Goal: Task Accomplishment & Management: Complete application form

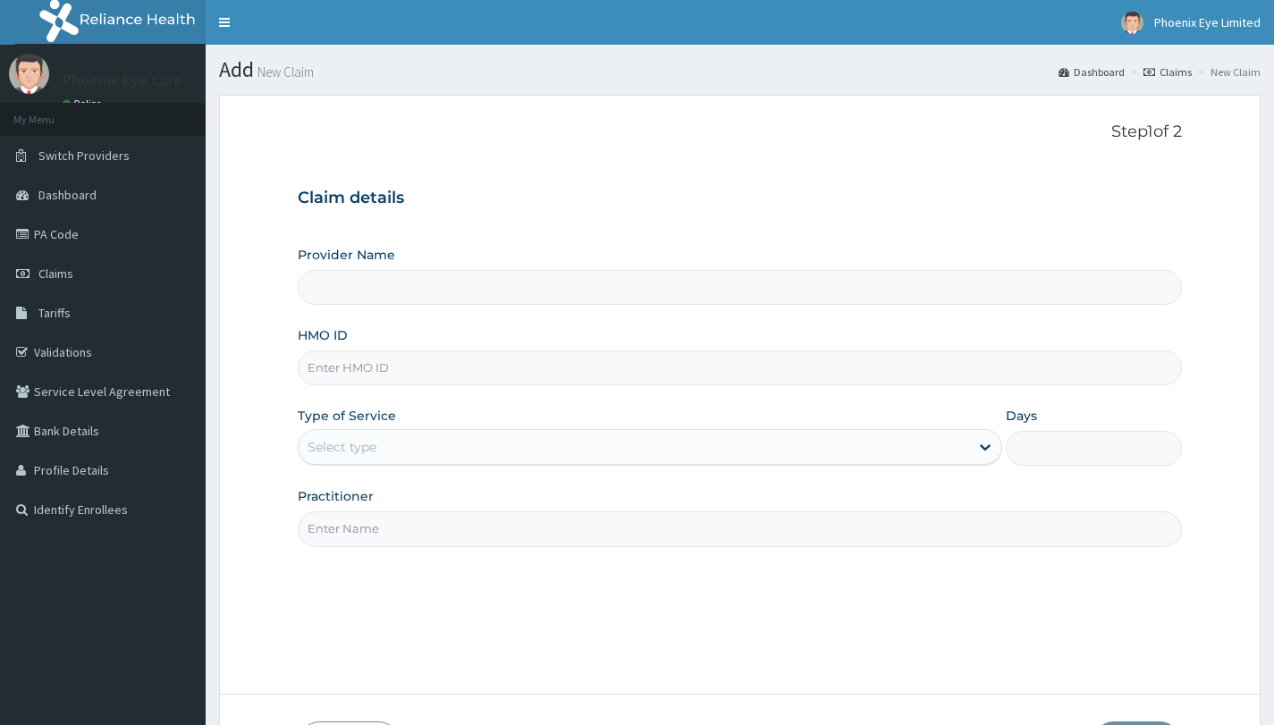
type input "Phoenix Eye Clinic Ltd - Surulere"
click at [549, 358] on input "HMO ID" at bounding box center [740, 367] width 884 height 35
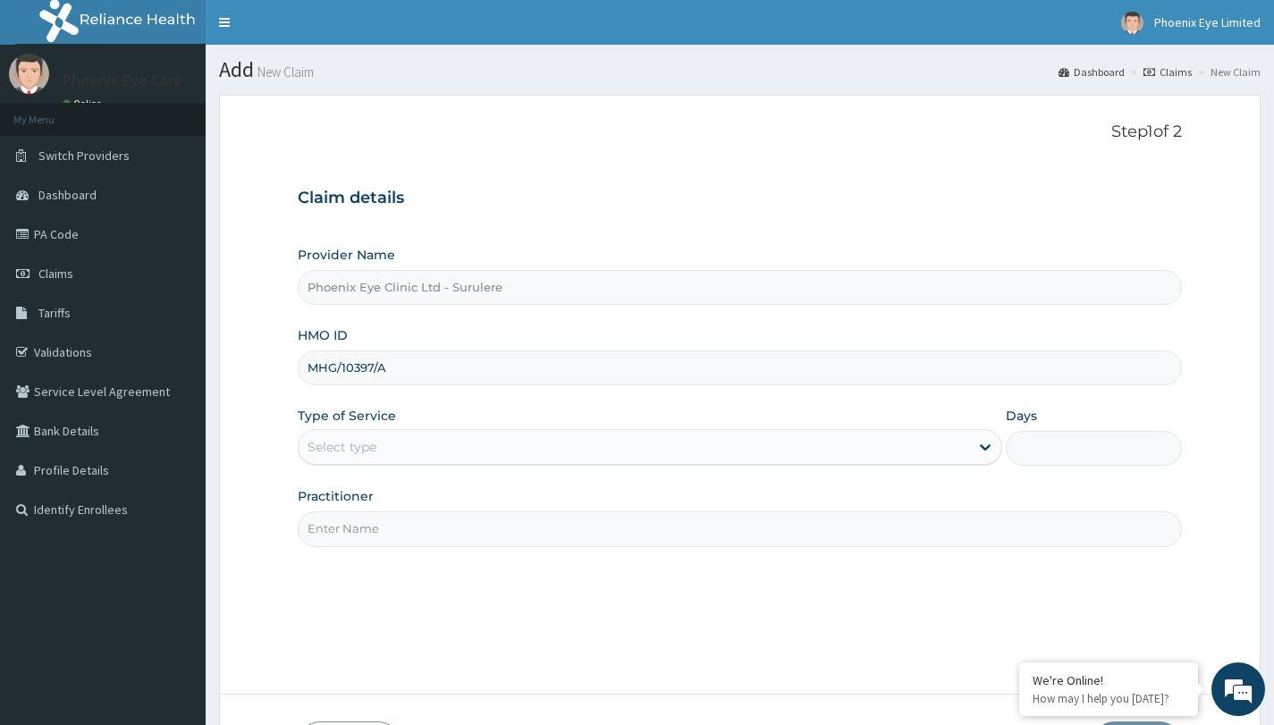
type input "MHG/10397/A"
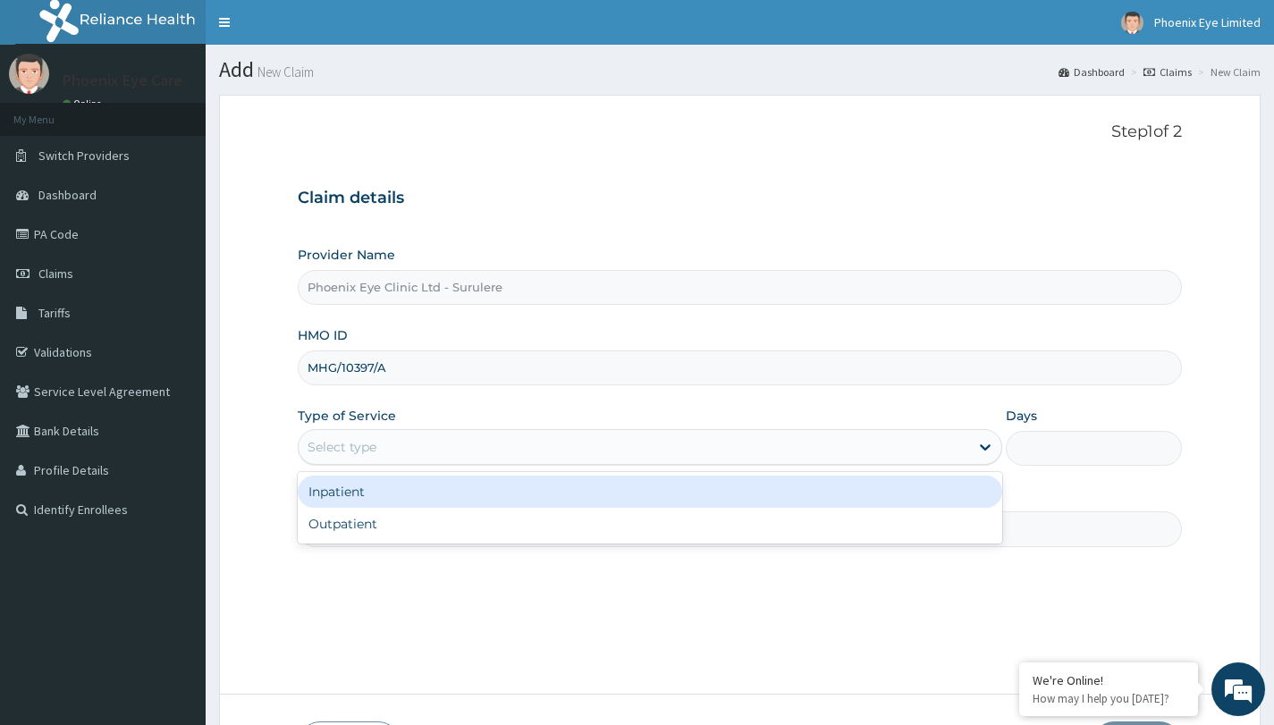
click at [577, 442] on div "Select type" at bounding box center [634, 447] width 670 height 29
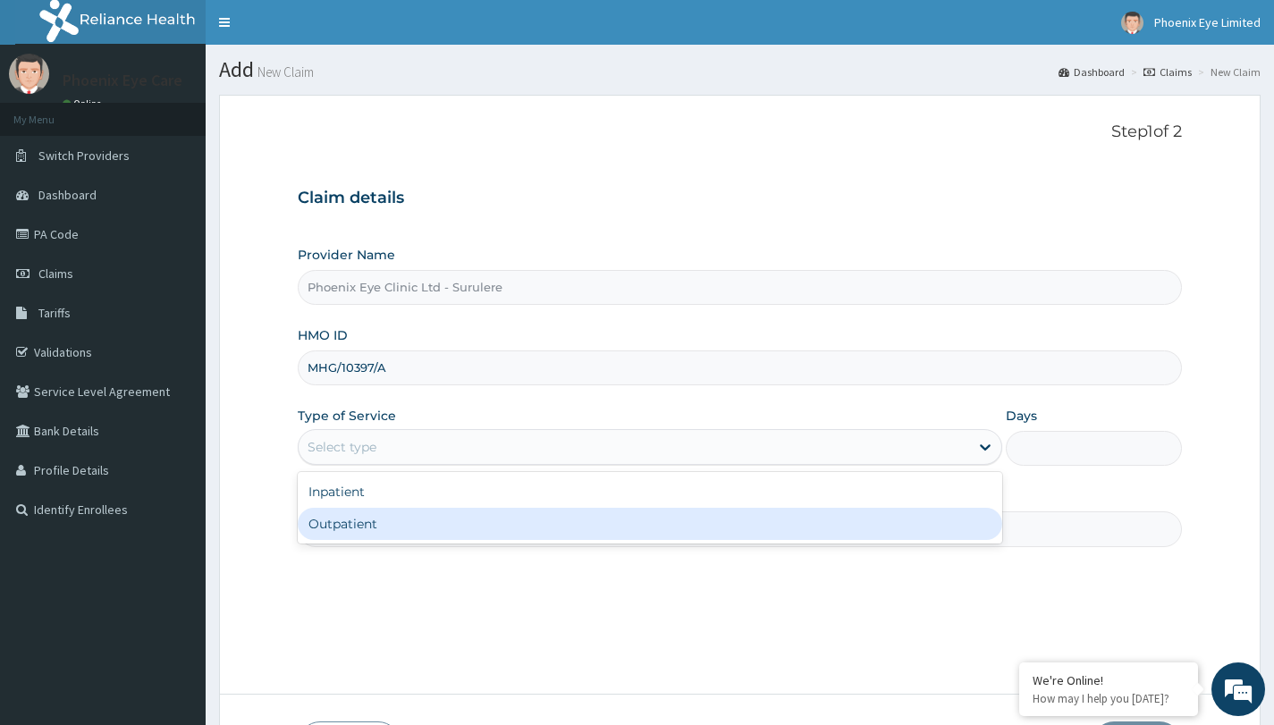
click at [477, 534] on div "Outpatient" at bounding box center [650, 524] width 704 height 32
type input "1"
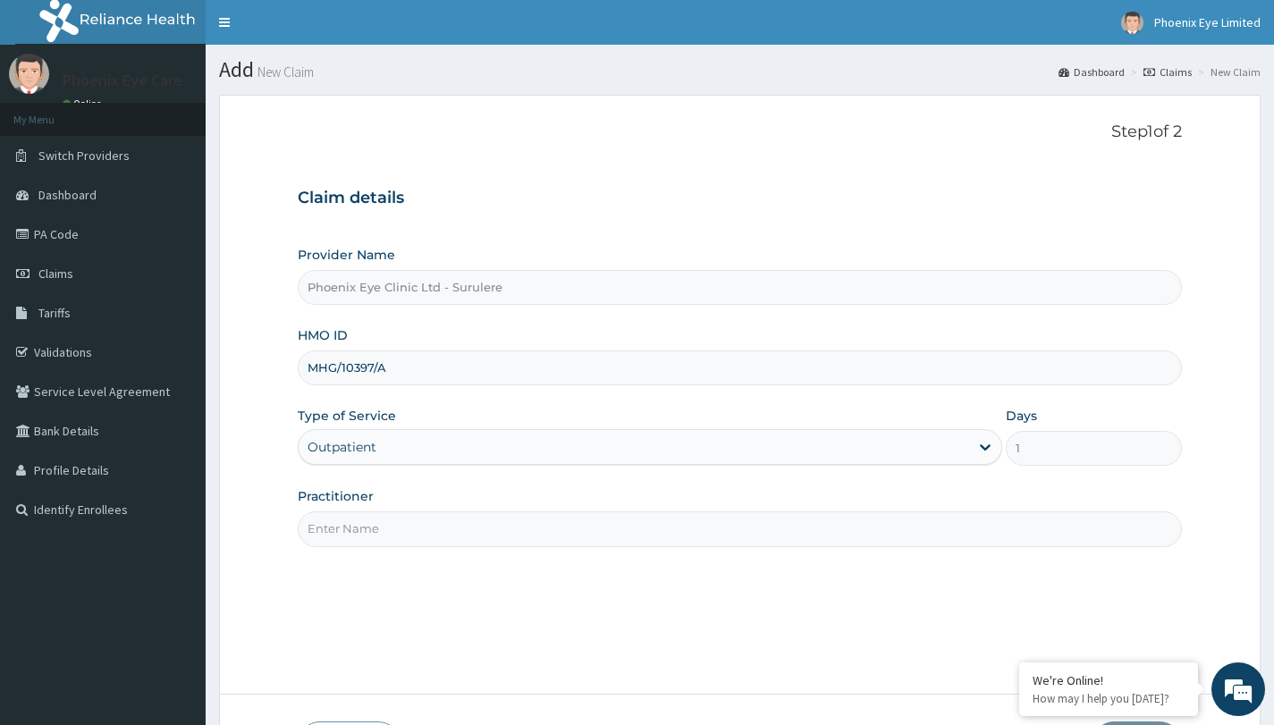
click at [479, 526] on input "Practitioner" at bounding box center [740, 528] width 884 height 35
type input "DR JENNIFER"
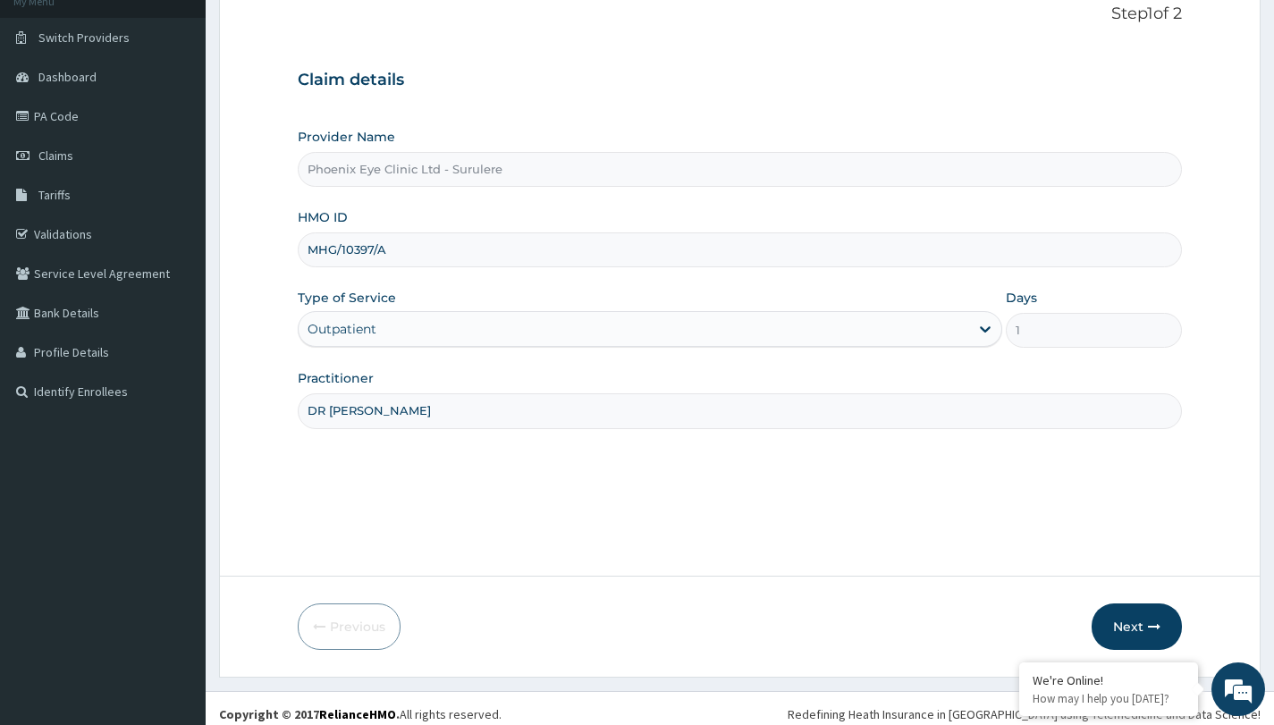
scroll to position [130, 0]
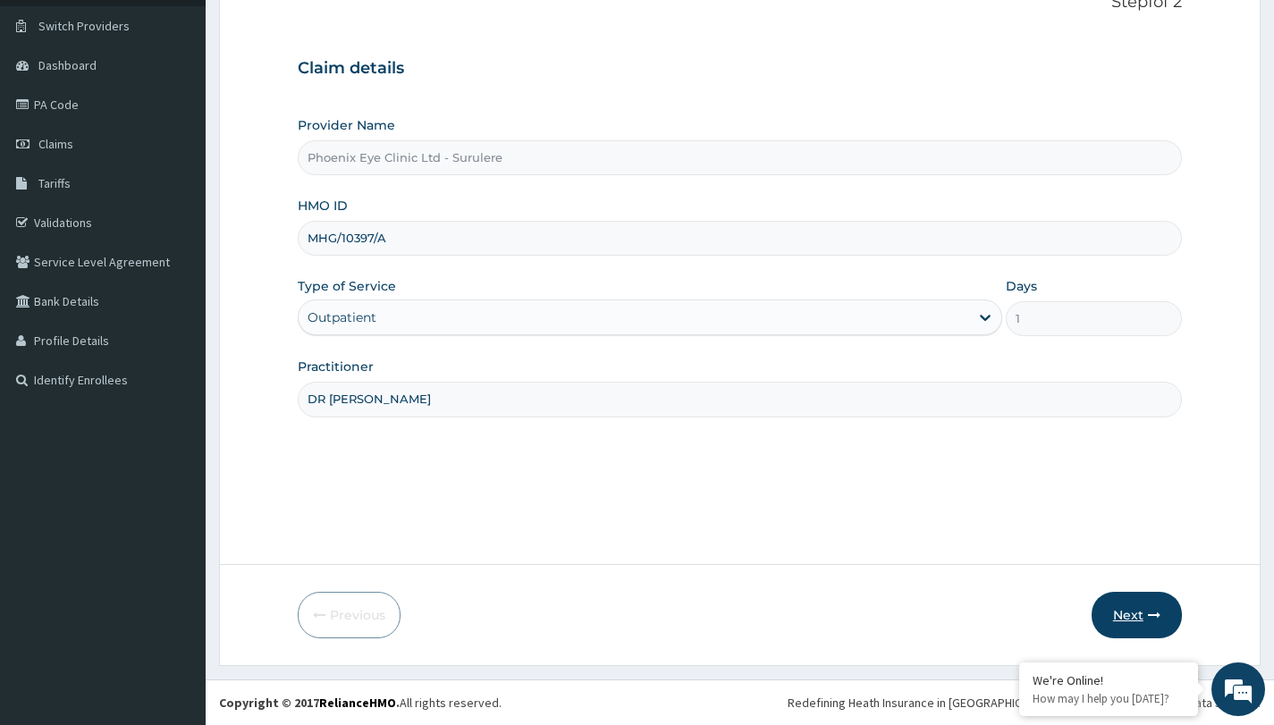
click at [1138, 605] on button "Next" at bounding box center [1136, 615] width 90 height 46
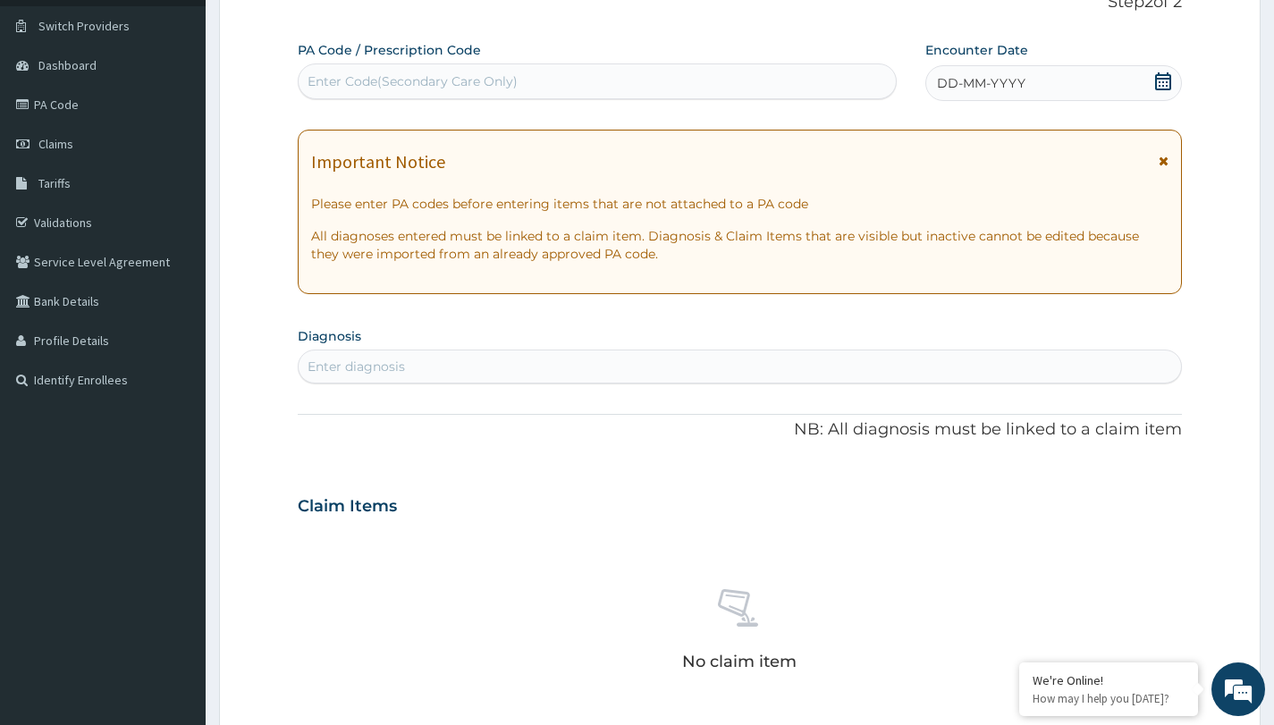
click at [409, 77] on div "Enter Code(Secondary Care Only)" at bounding box center [413, 81] width 210 height 18
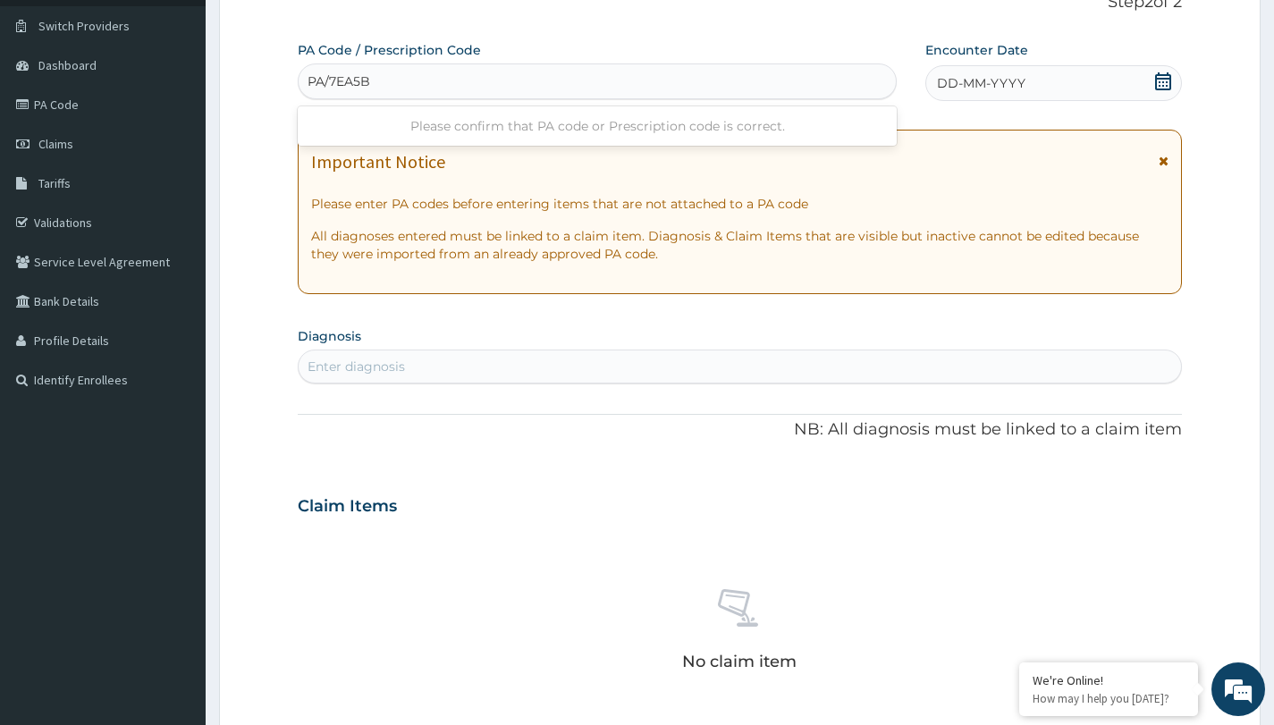
type input "PA/7EA5BD"
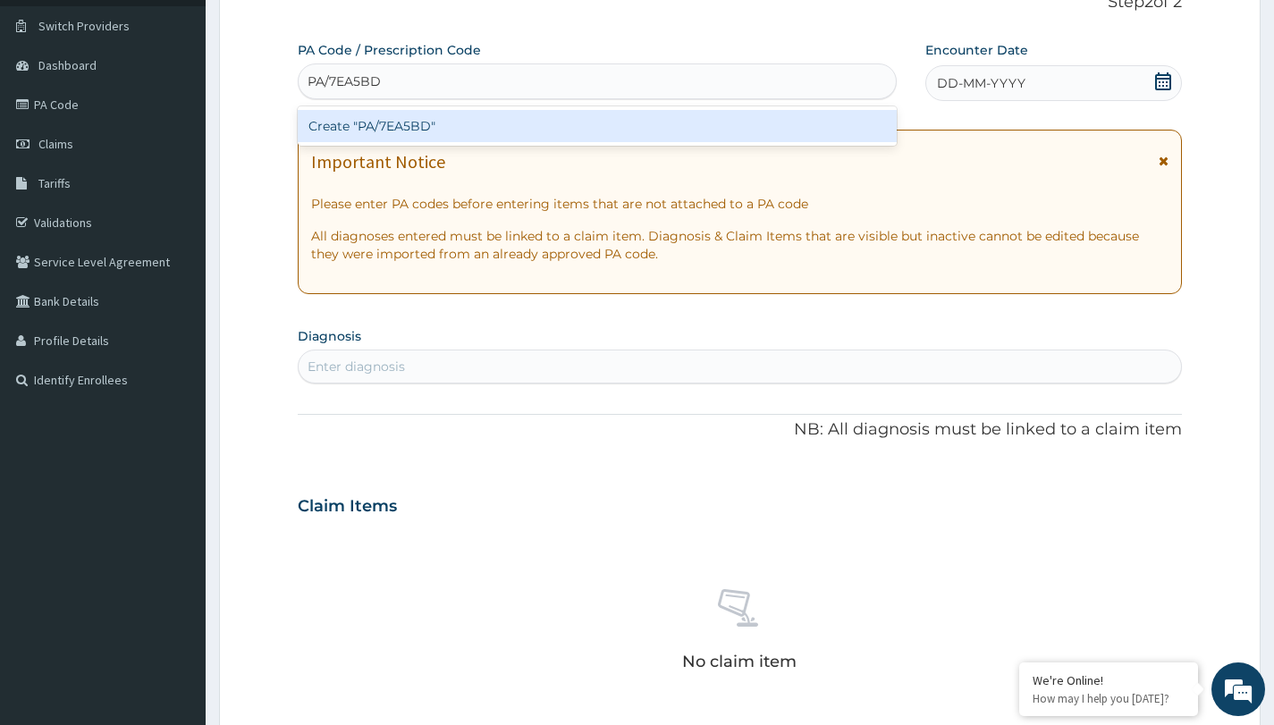
click at [428, 135] on div "Create "PA/7EA5BD"" at bounding box center [597, 126] width 599 height 32
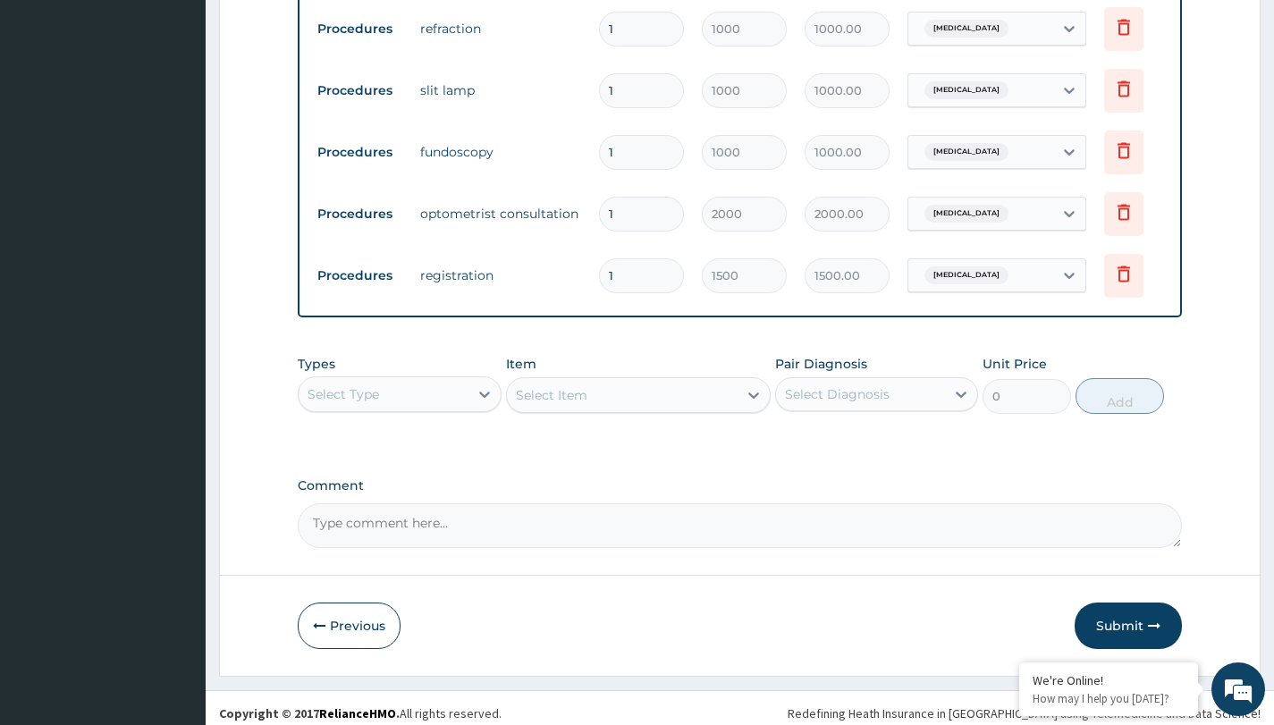
scroll to position [801, 0]
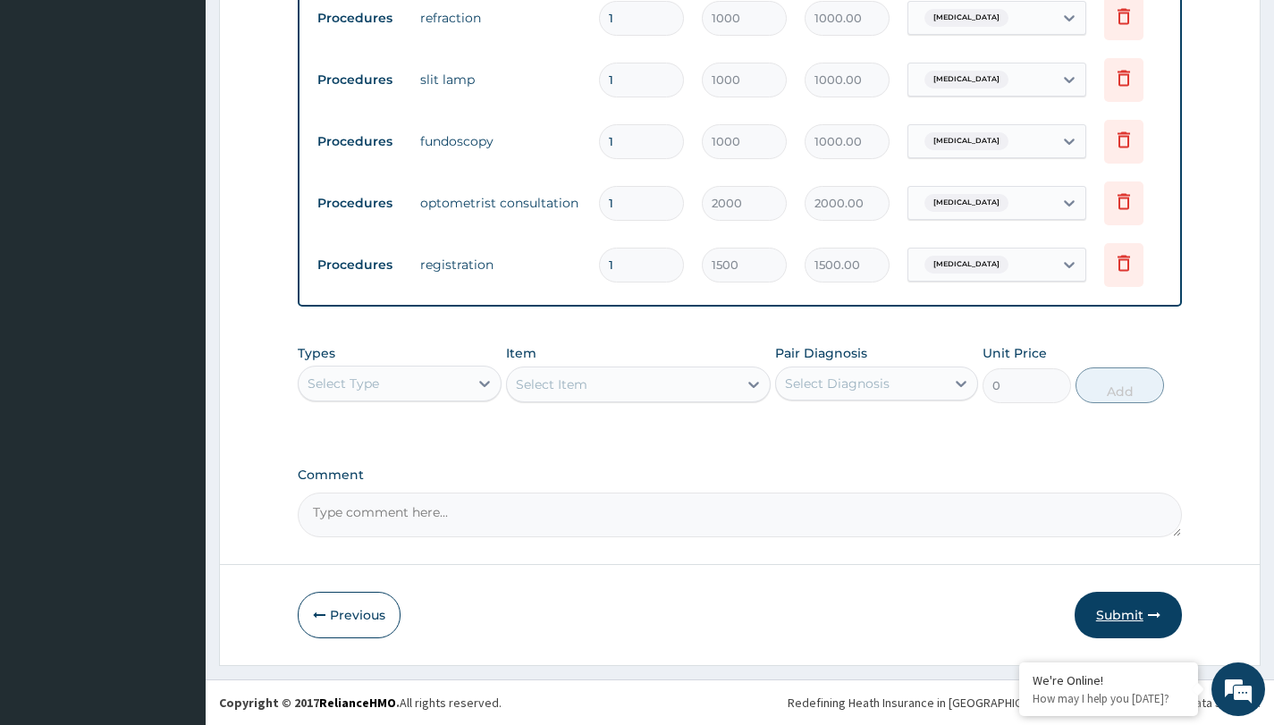
click at [1118, 612] on button "Submit" at bounding box center [1128, 615] width 107 height 46
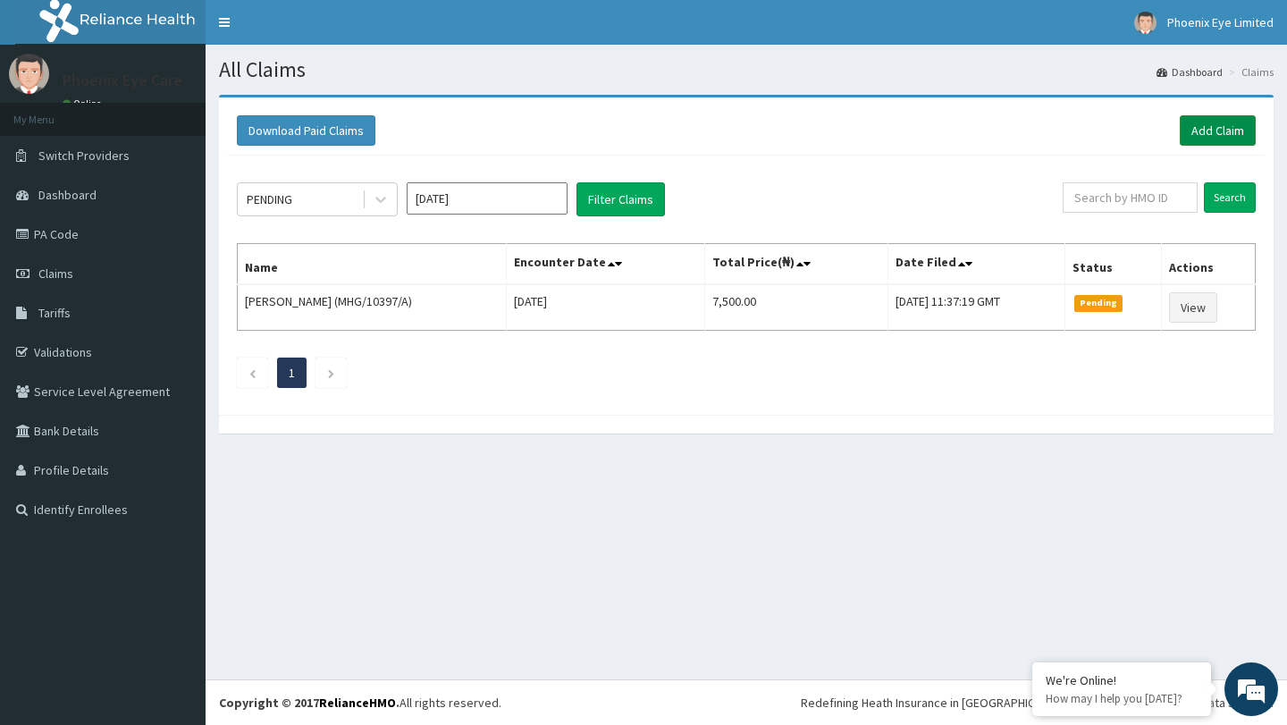
click at [1214, 127] on link "Add Claim" at bounding box center [1218, 130] width 76 height 30
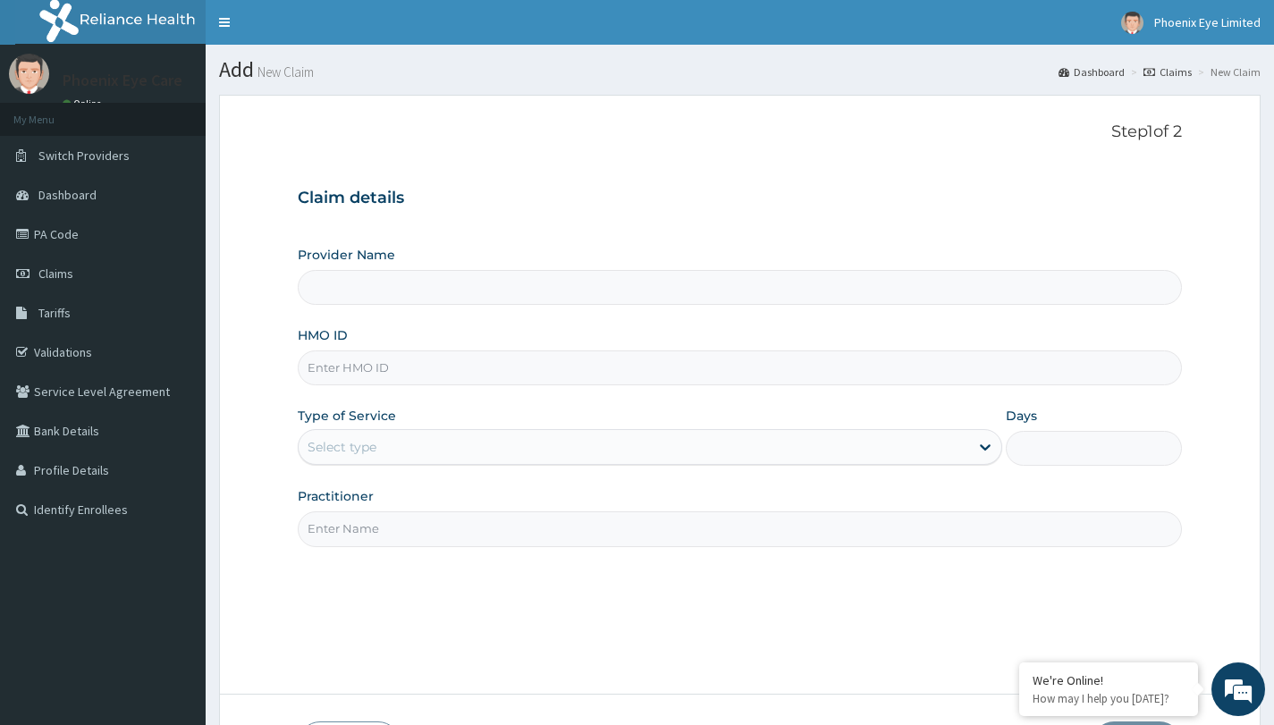
type input "Phoenix Eye Clinic Ltd - Surulere"
click at [489, 376] on input "HMO ID" at bounding box center [740, 367] width 884 height 35
type input "FAO/10085/B"
click at [517, 454] on div "Select type" at bounding box center [634, 447] width 670 height 29
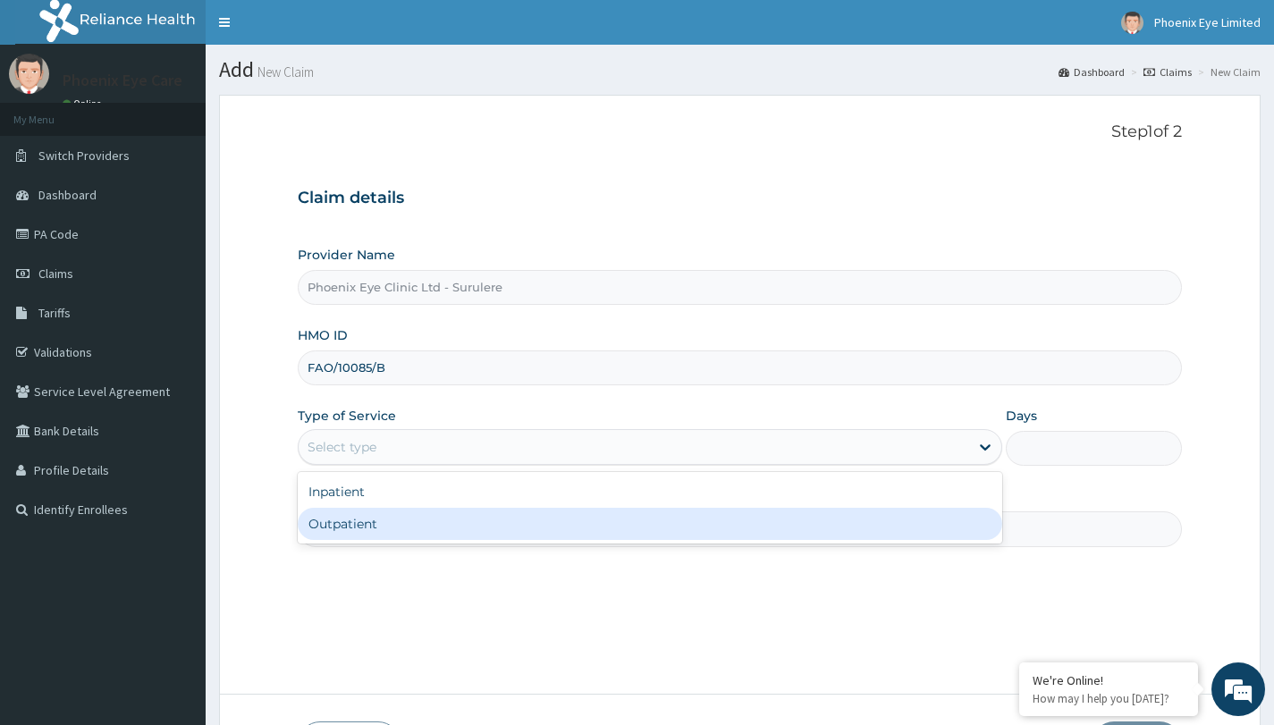
click at [441, 532] on div "Outpatient" at bounding box center [650, 524] width 704 height 32
type input "1"
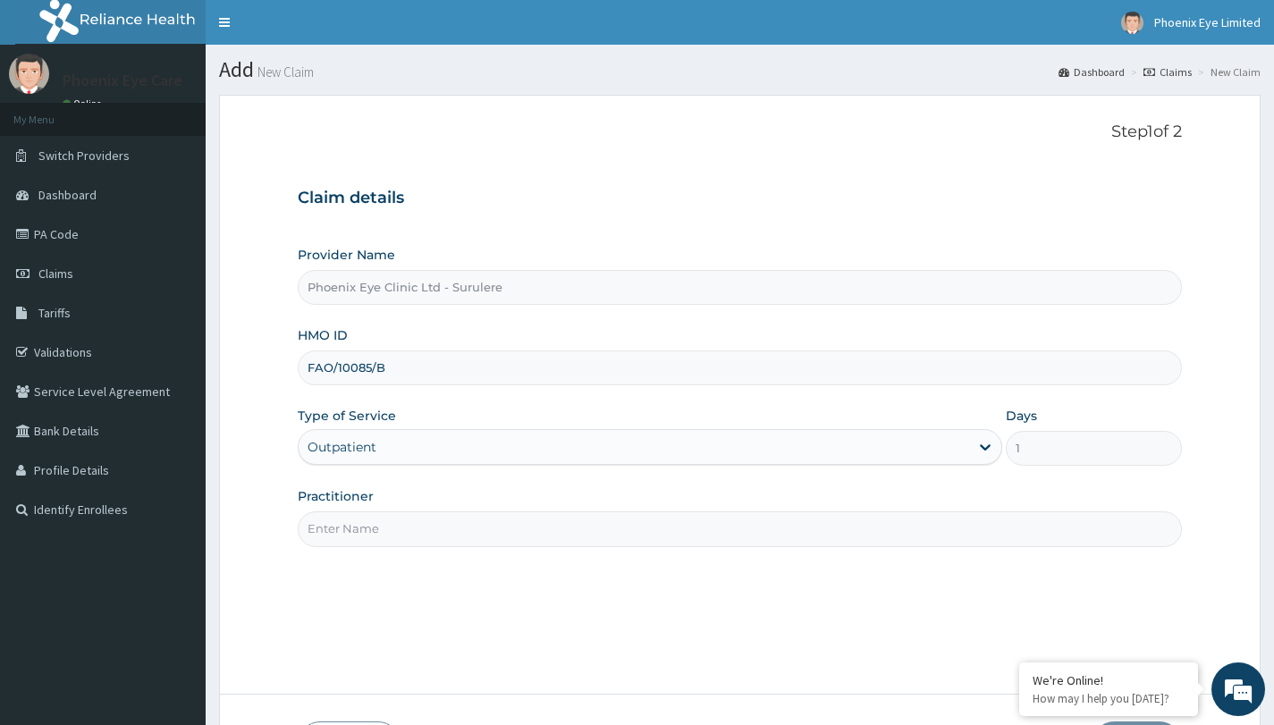
click at [441, 532] on input "Practitioner" at bounding box center [740, 528] width 884 height 35
type input "DR JENNIFER"
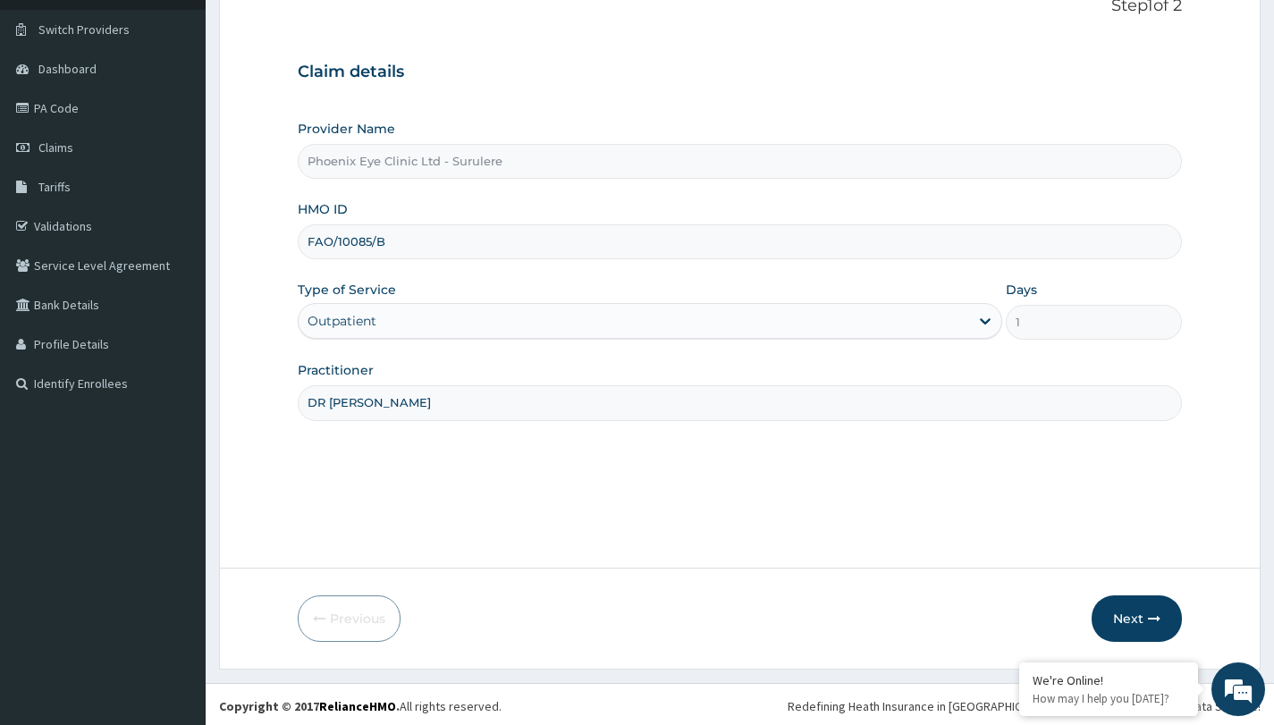
scroll to position [130, 0]
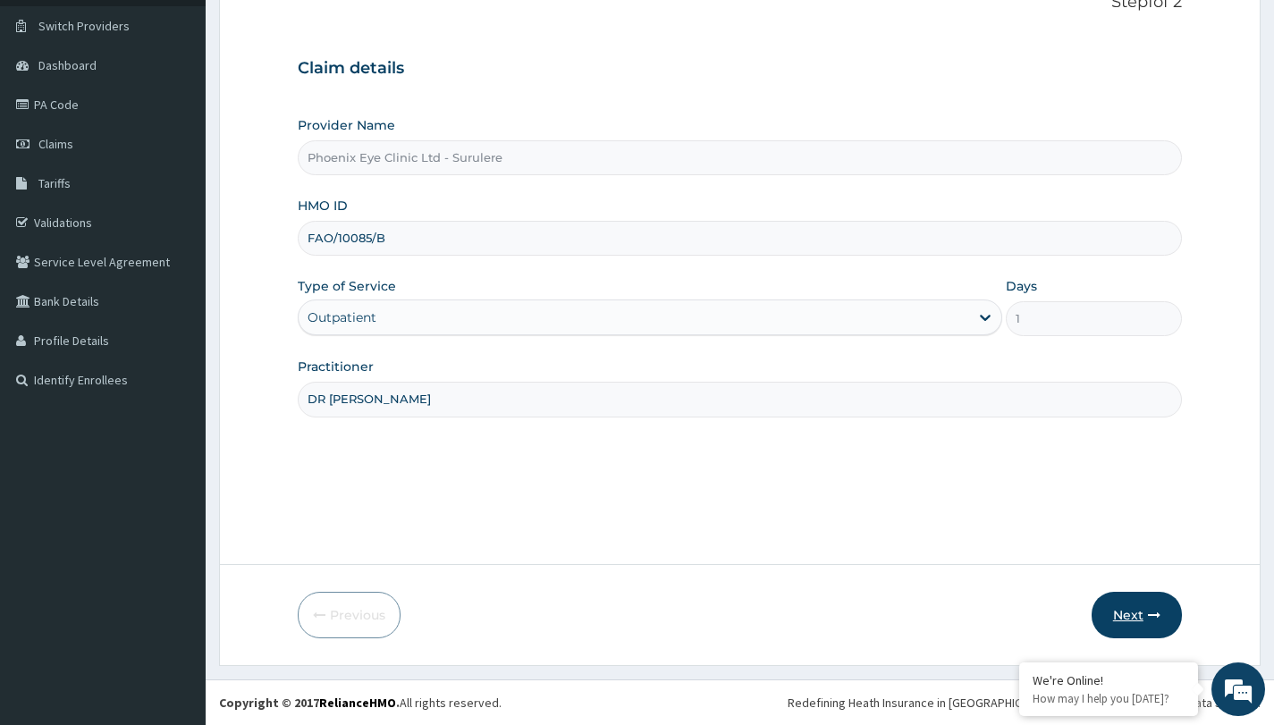
click at [1135, 606] on button "Next" at bounding box center [1136, 615] width 90 height 46
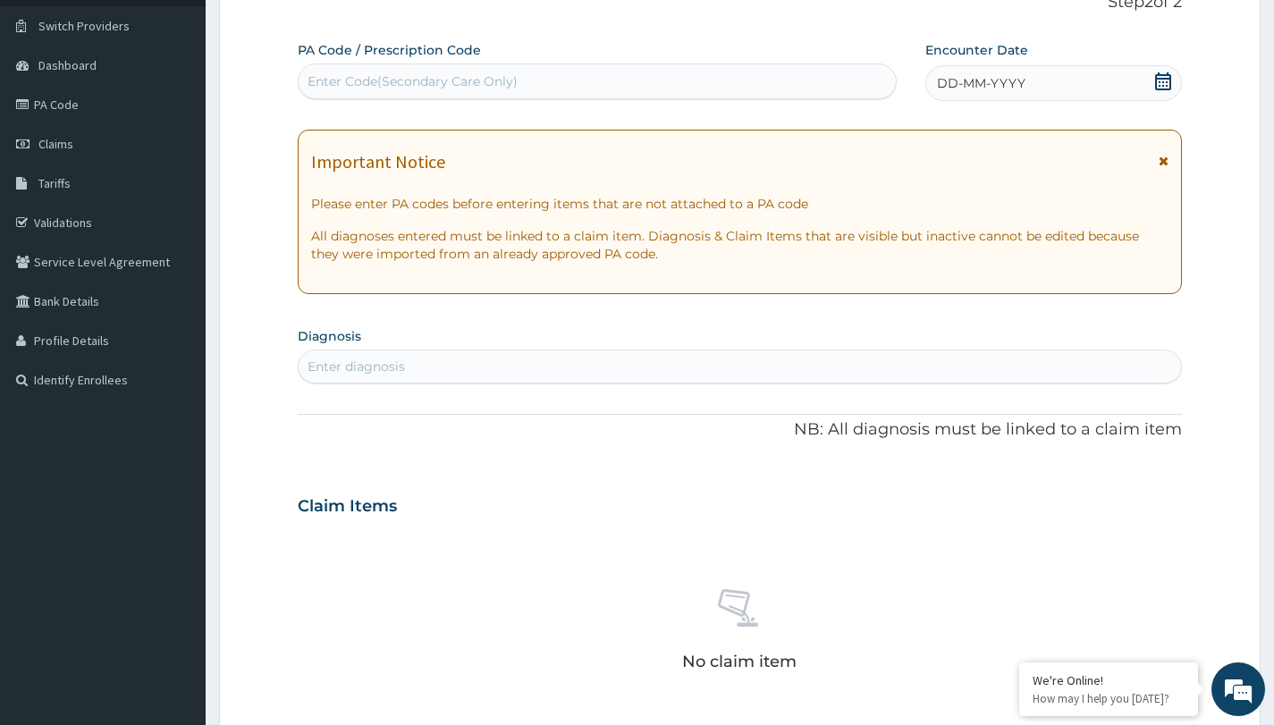
click at [493, 74] on div "Enter Code(Secondary Care Only)" at bounding box center [413, 81] width 210 height 18
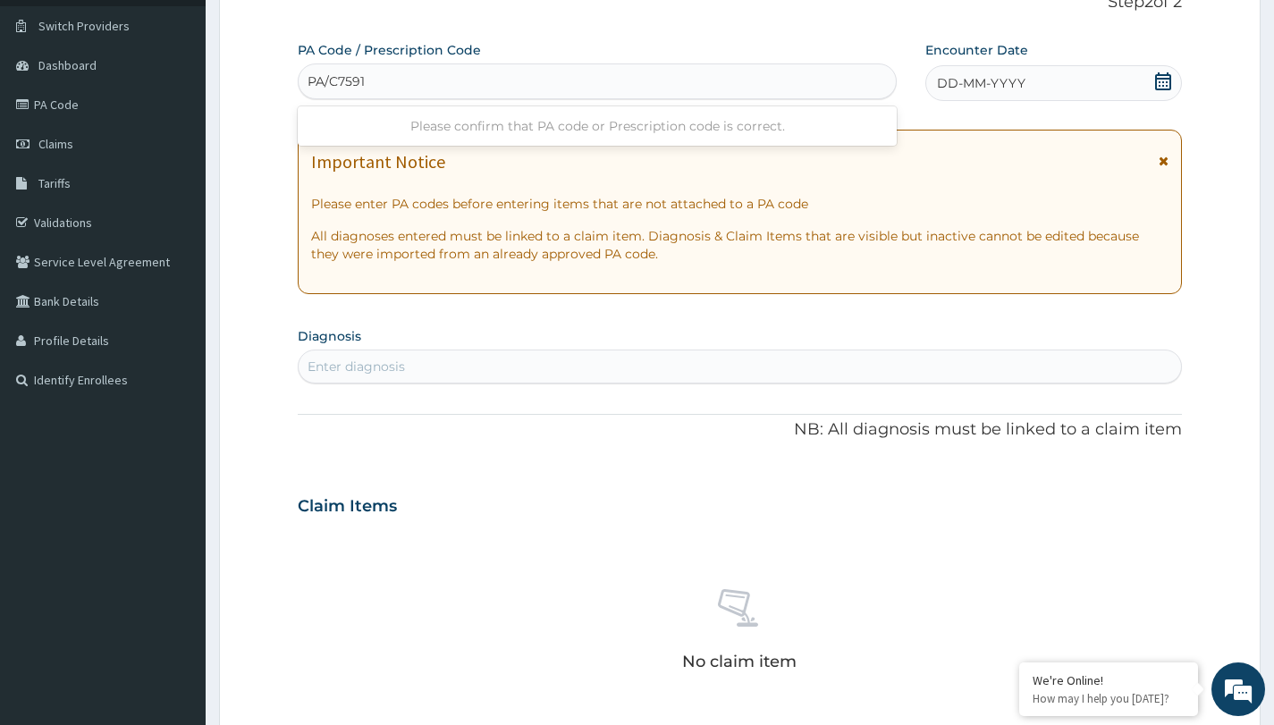
type input "PA/C7591C"
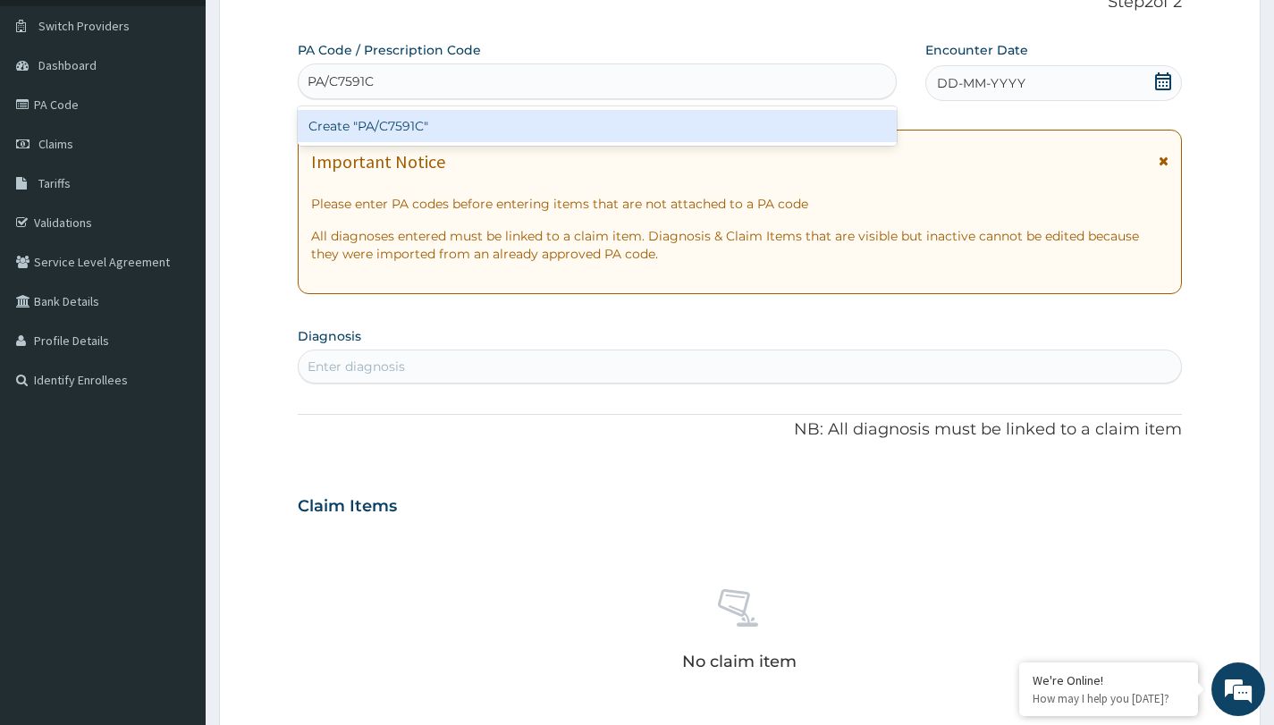
click at [446, 122] on div "Create "PA/C7591C"" at bounding box center [597, 126] width 599 height 32
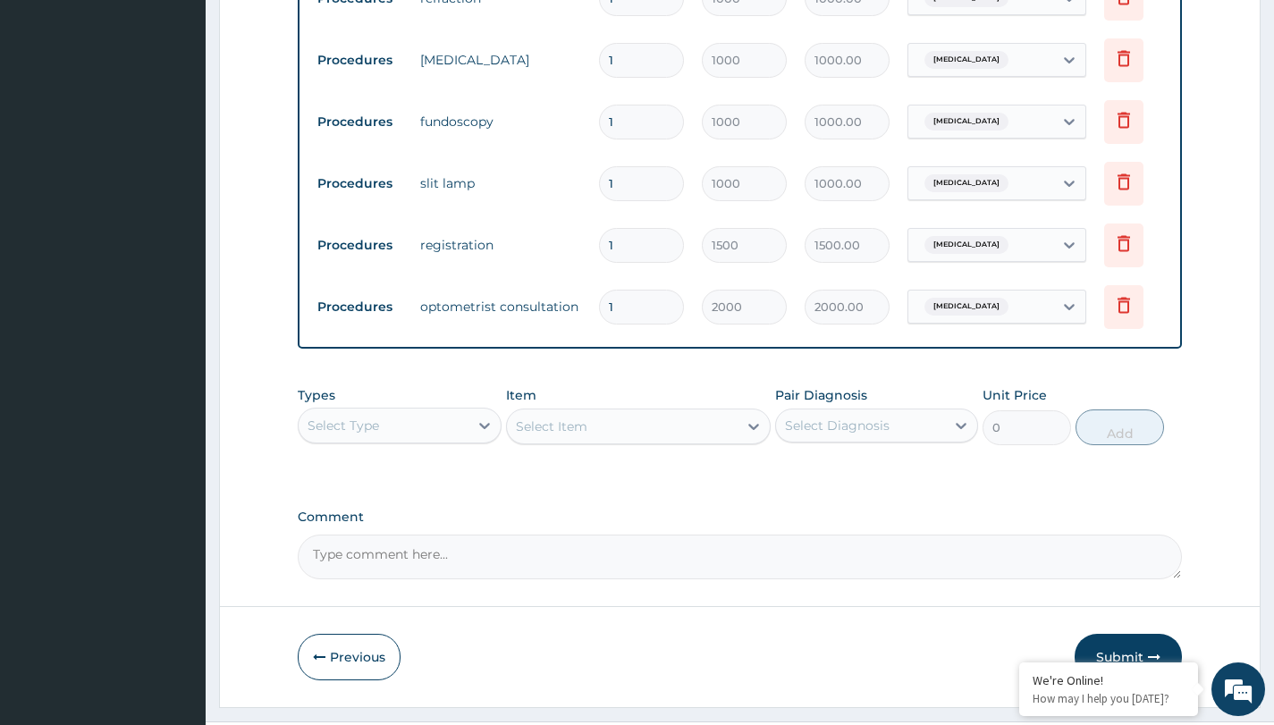
scroll to position [801, 0]
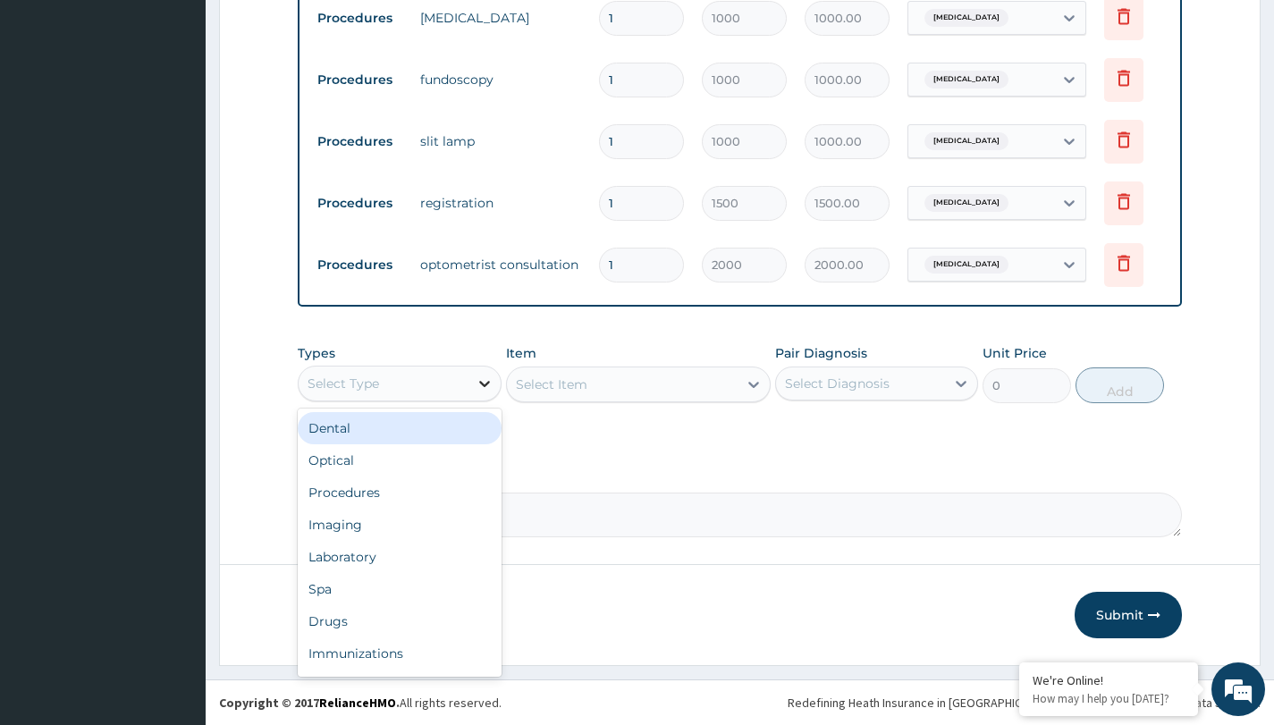
click at [471, 385] on div at bounding box center [484, 383] width 32 height 32
click at [384, 459] on div "Optical" at bounding box center [399, 460] width 203 height 32
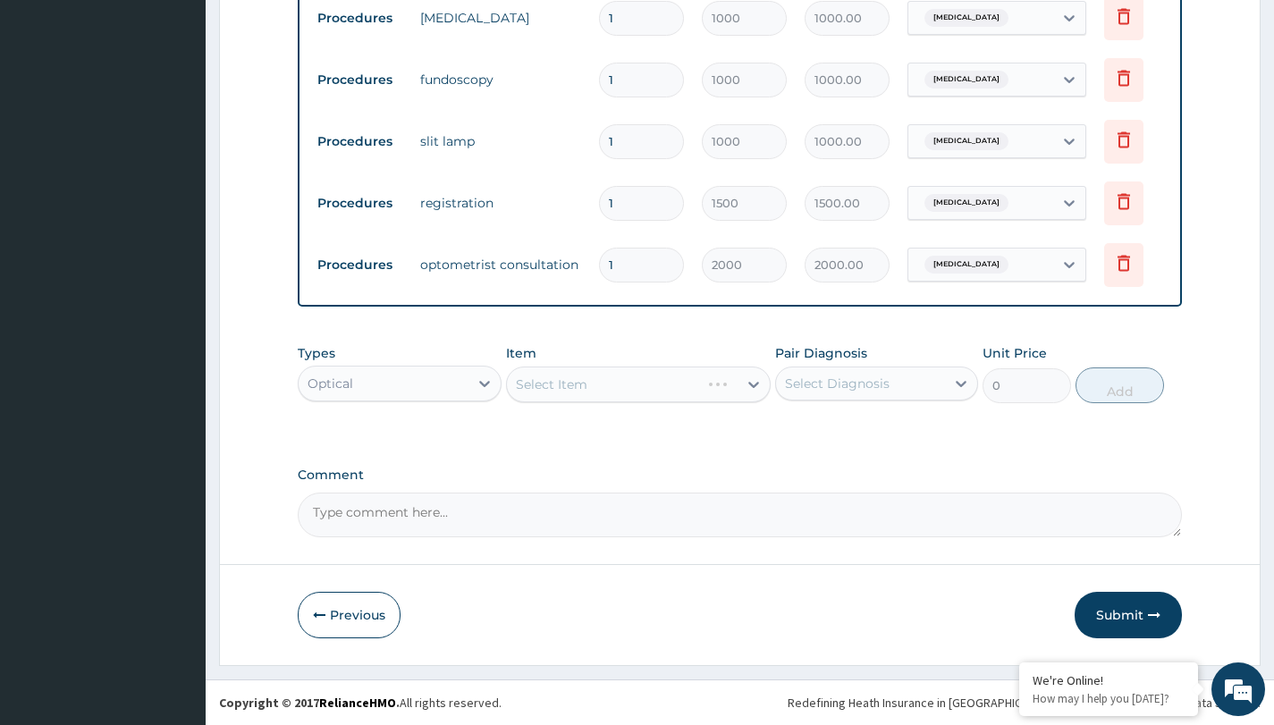
click at [638, 388] on div "Select Item" at bounding box center [638, 385] width 265 height 36
click at [683, 388] on div "Select Item" at bounding box center [623, 384] width 232 height 29
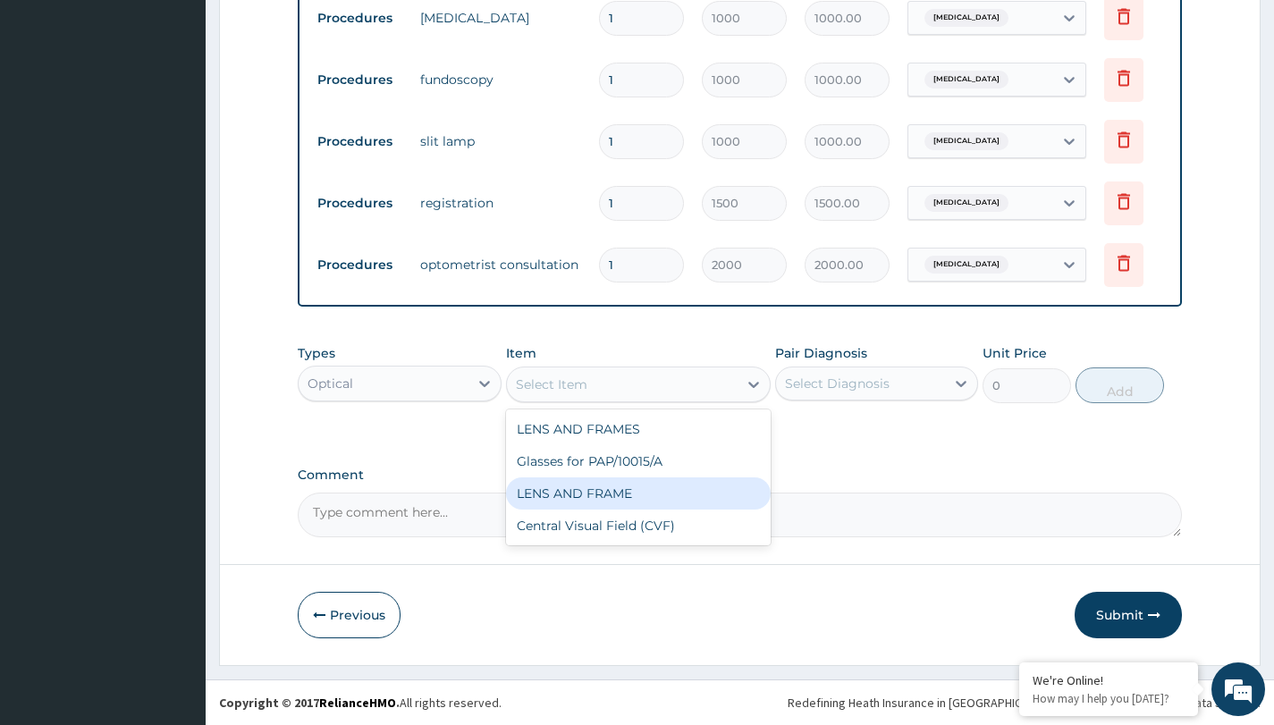
click at [590, 491] on div "LENS AND FRAME" at bounding box center [638, 493] width 265 height 32
type input "15000"
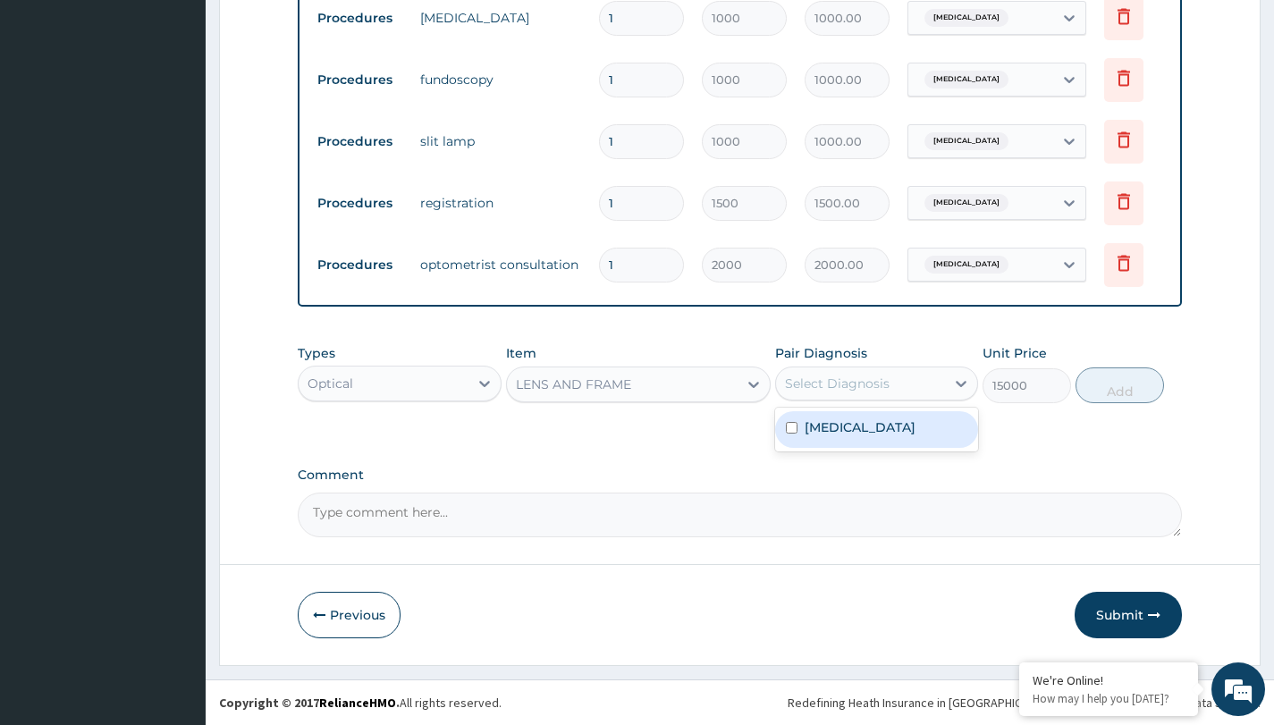
click at [886, 388] on div "Select Diagnosis" at bounding box center [837, 384] width 105 height 18
click at [837, 428] on label "[MEDICAL_DATA]" at bounding box center [860, 427] width 111 height 18
checkbox input "true"
click at [740, 510] on textarea "Comment" at bounding box center [740, 515] width 884 height 45
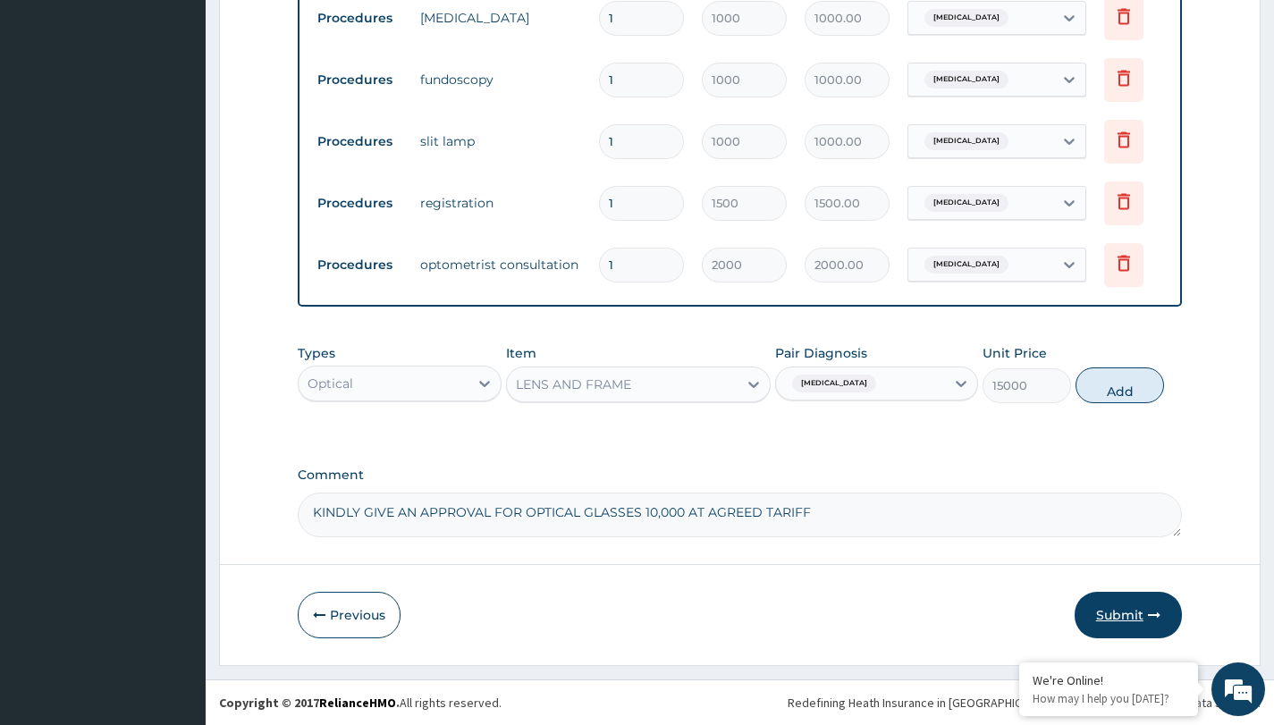
type textarea "KINDLY GIVE AN APPROVAL FOR OPTICAL GLASSES 10,000 AT AGREED TARIFF"
click at [1117, 617] on button "Submit" at bounding box center [1128, 615] width 107 height 46
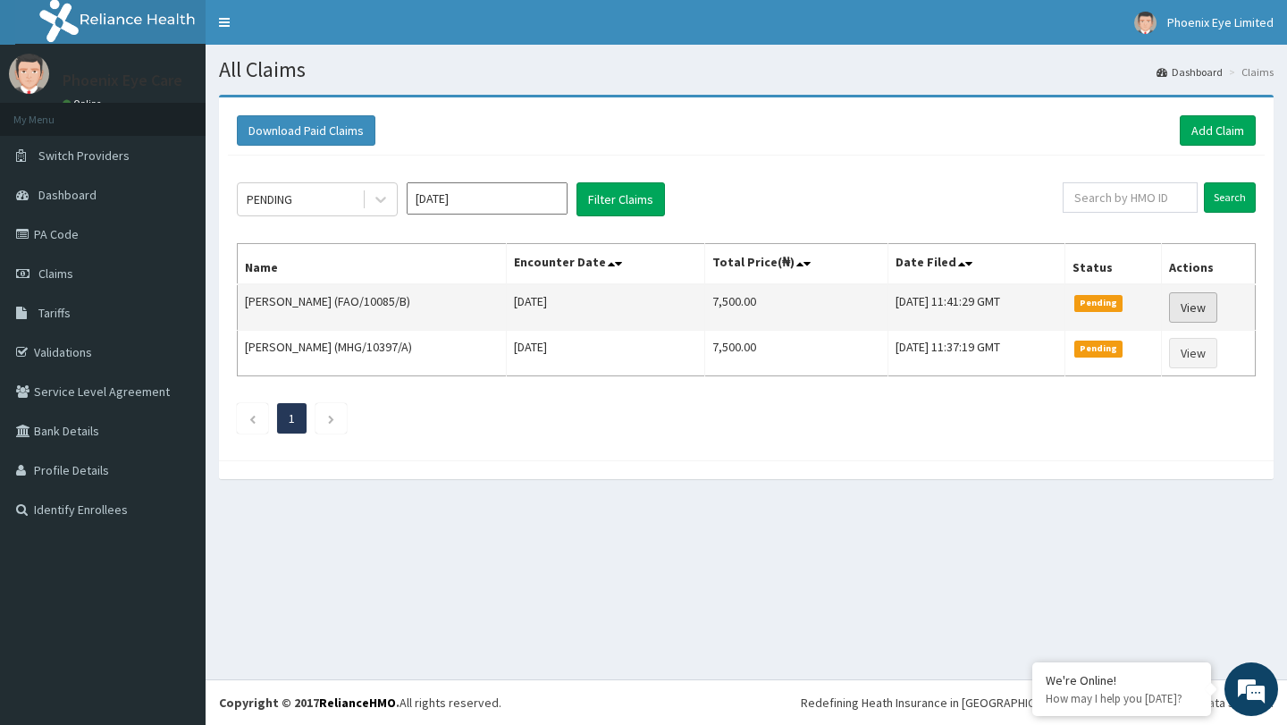
click at [1197, 302] on link "View" at bounding box center [1193, 307] width 48 height 30
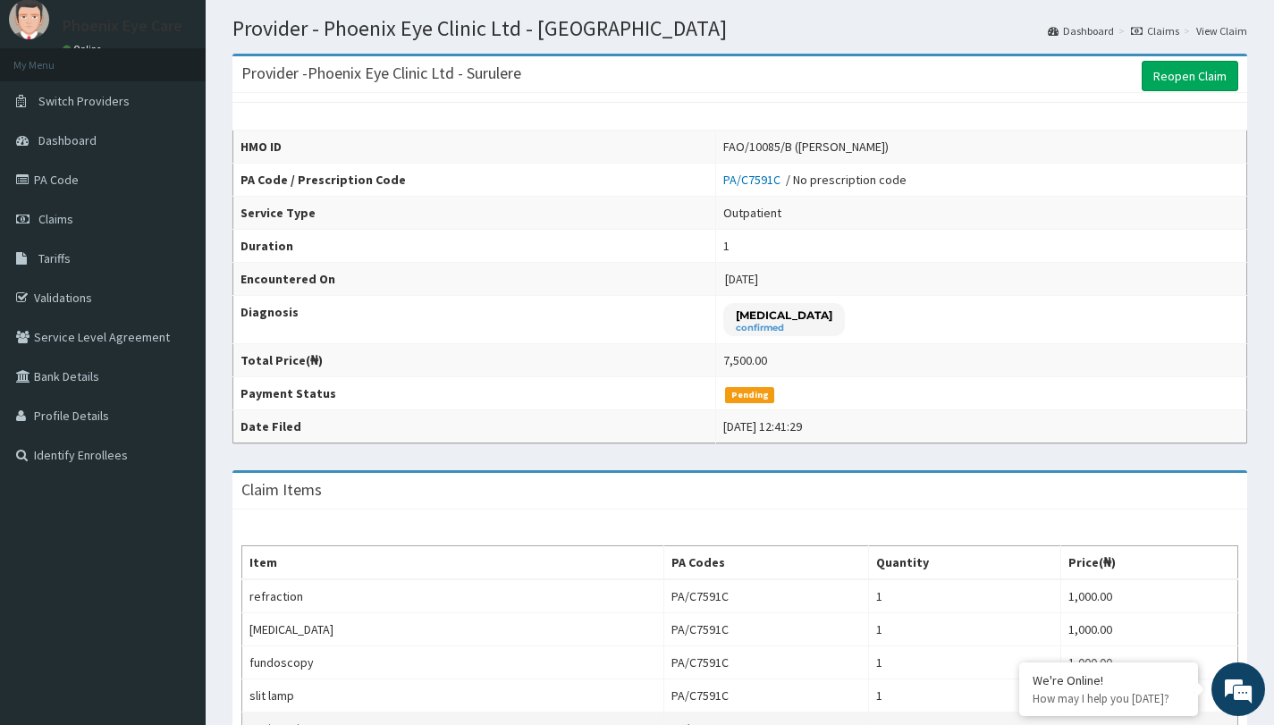
scroll to position [51, 0]
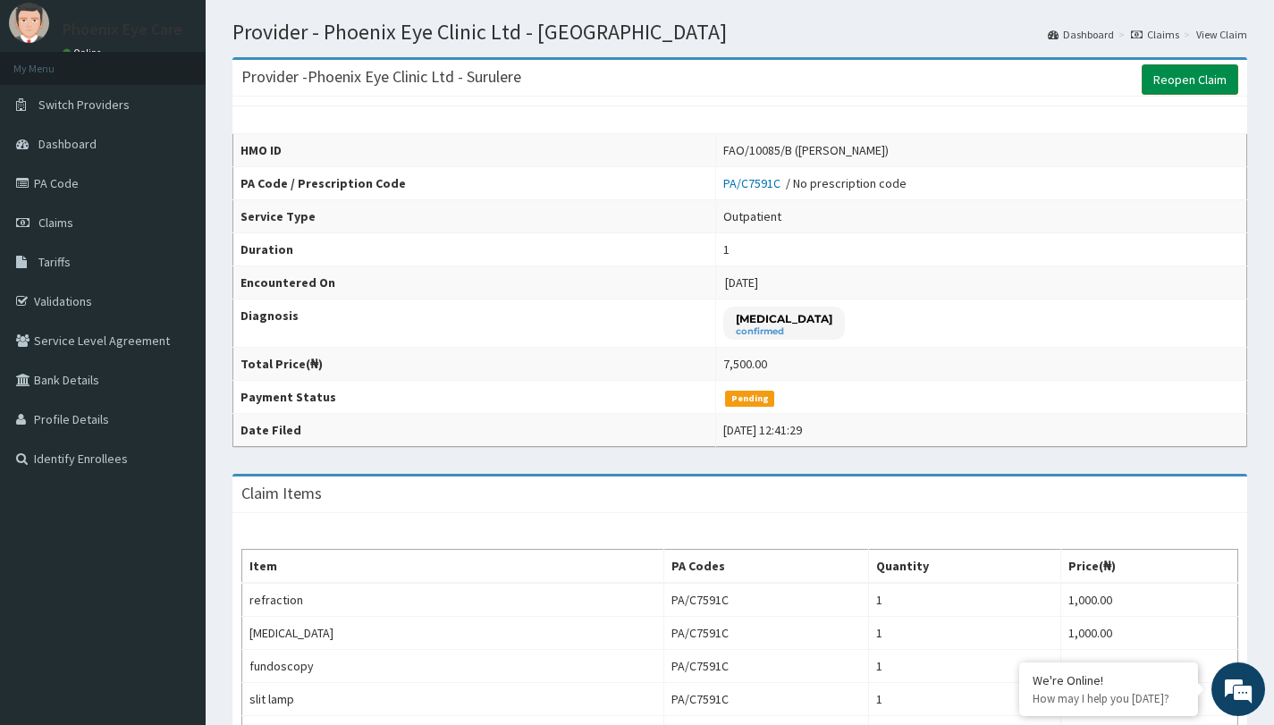
click at [1183, 82] on link "Reopen Claim" at bounding box center [1190, 79] width 97 height 30
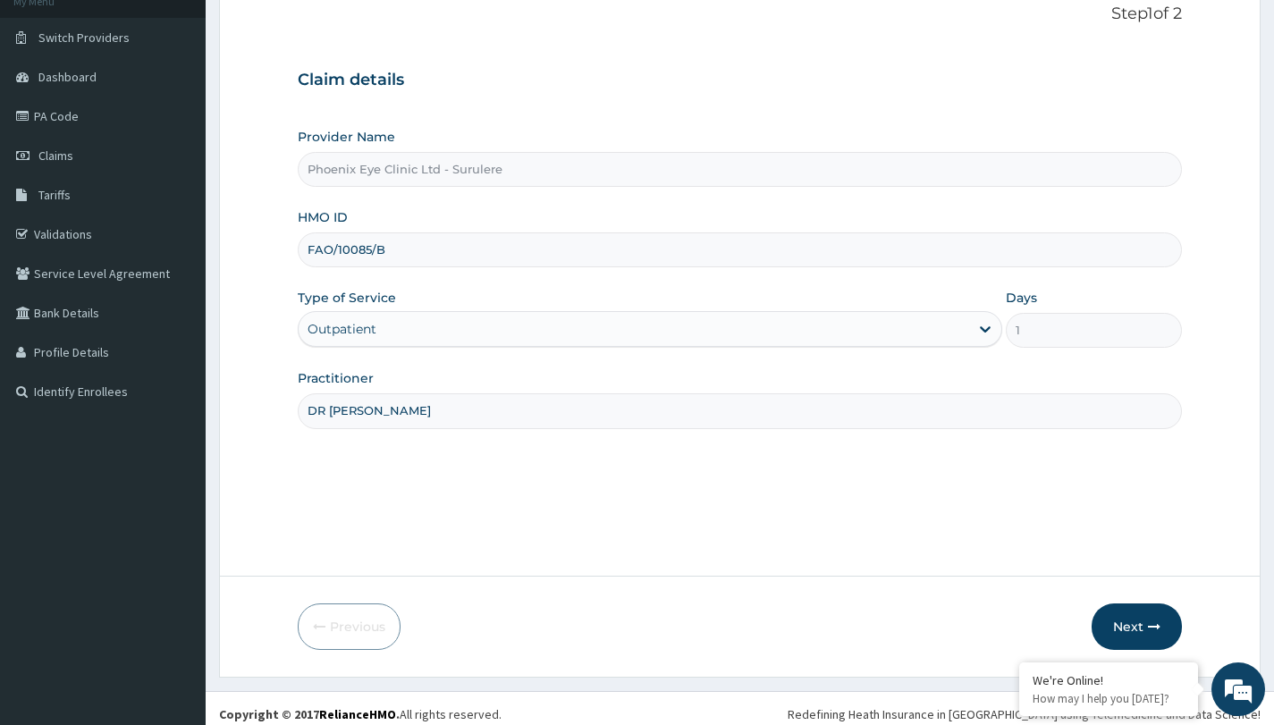
scroll to position [130, 0]
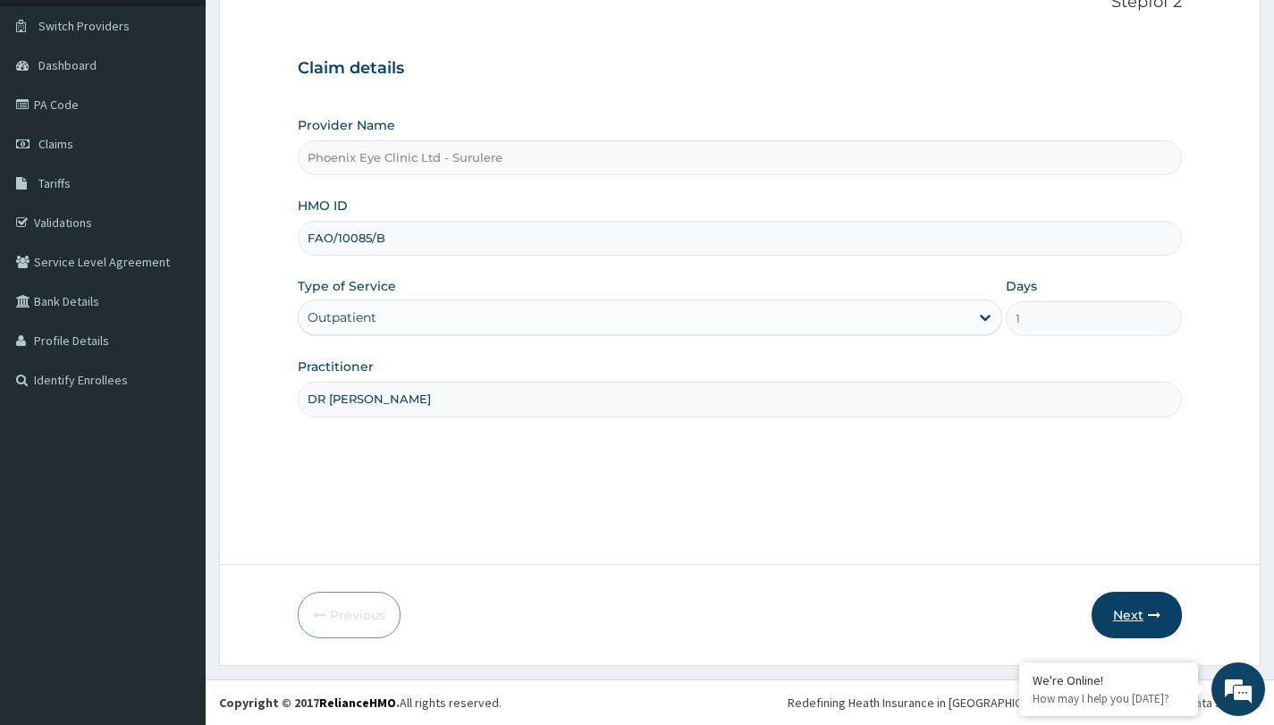
click at [1145, 616] on button "Next" at bounding box center [1136, 615] width 90 height 46
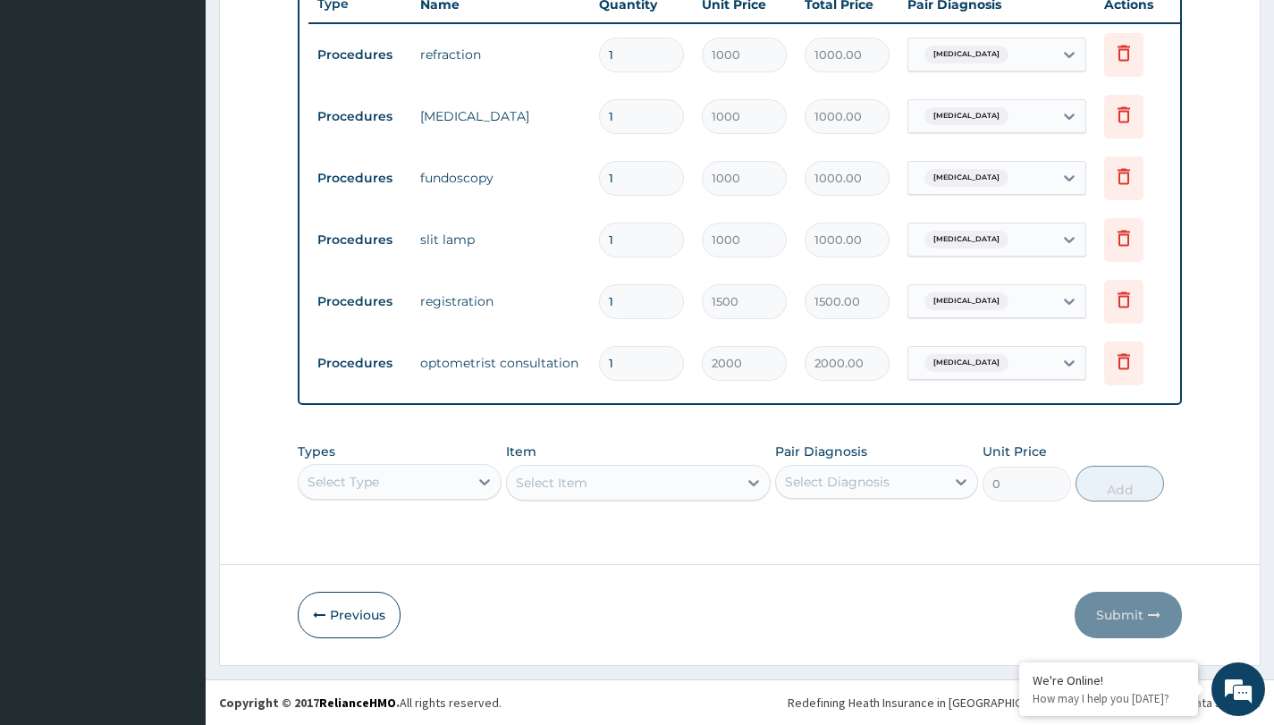
scroll to position [0, 0]
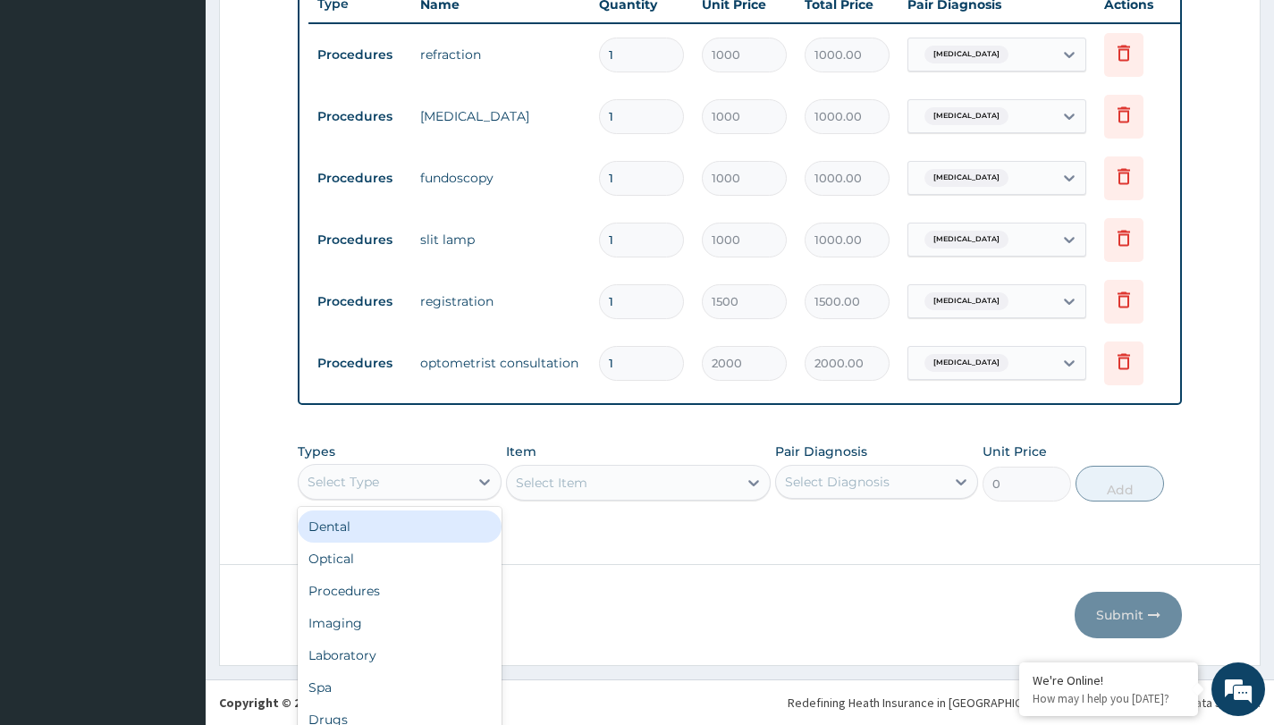
click at [462, 493] on div "option Dental focused, 1 of 10. 10 results available. Use Up and Down to choose…" at bounding box center [399, 482] width 203 height 36
click at [462, 510] on div "Dental" at bounding box center [399, 526] width 203 height 32
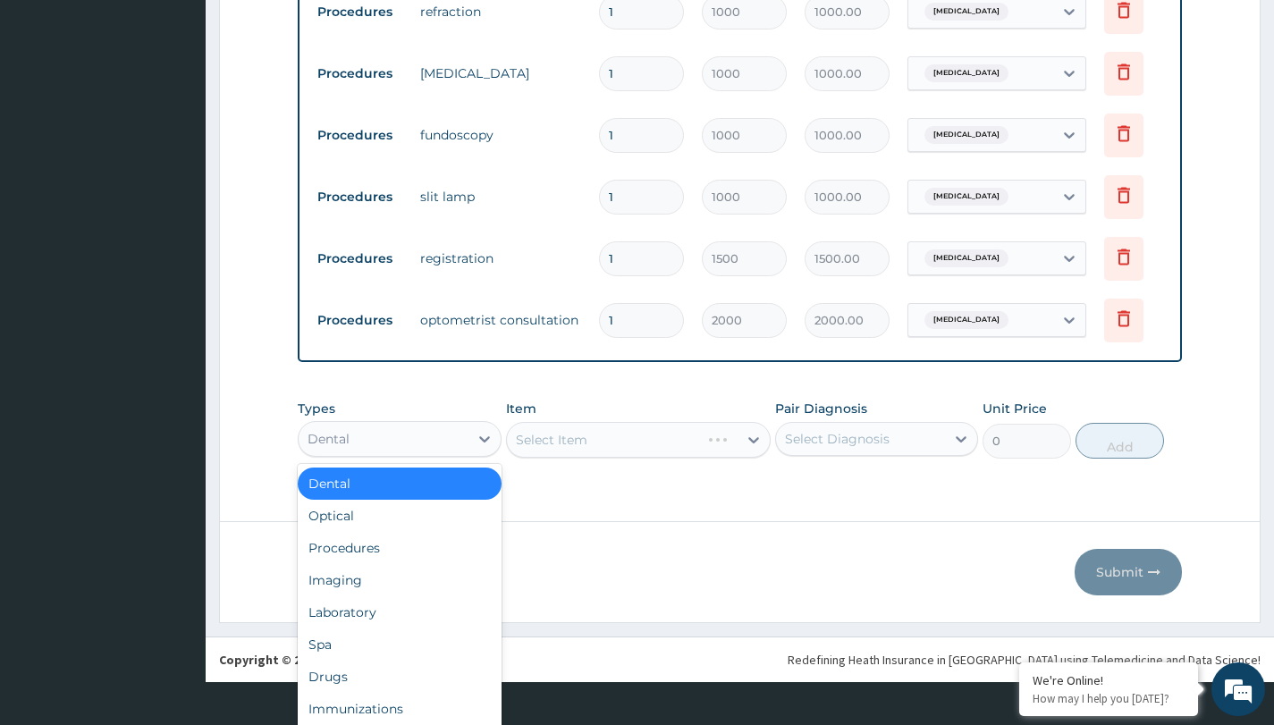
click at [400, 457] on div "option Dental, selected. option Dental selected, 1 of 10. 10 results available.…" at bounding box center [399, 439] width 203 height 36
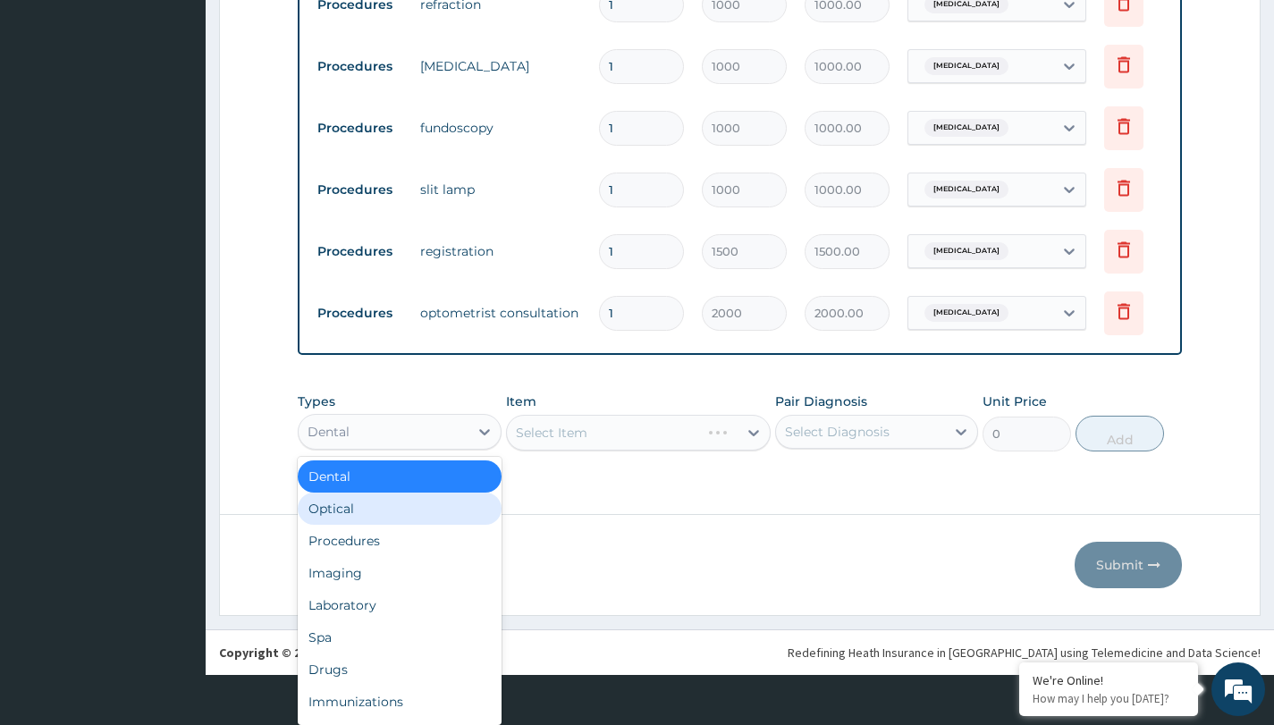
click at [378, 504] on div "Optical" at bounding box center [399, 509] width 203 height 32
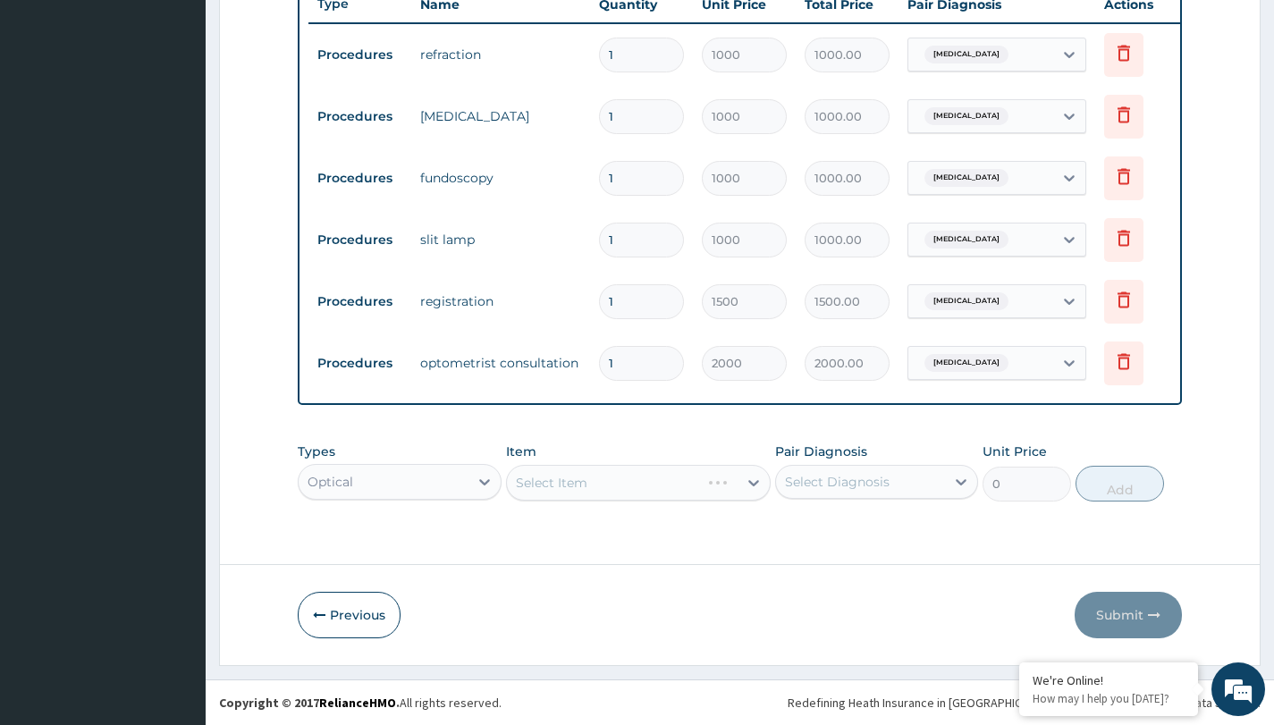
scroll to position [0, 0]
click at [613, 486] on div "Select Item" at bounding box center [638, 483] width 265 height 36
click at [601, 485] on div "Select Item" at bounding box center [623, 482] width 232 height 29
click at [398, 483] on div "Optical" at bounding box center [399, 482] width 203 height 36
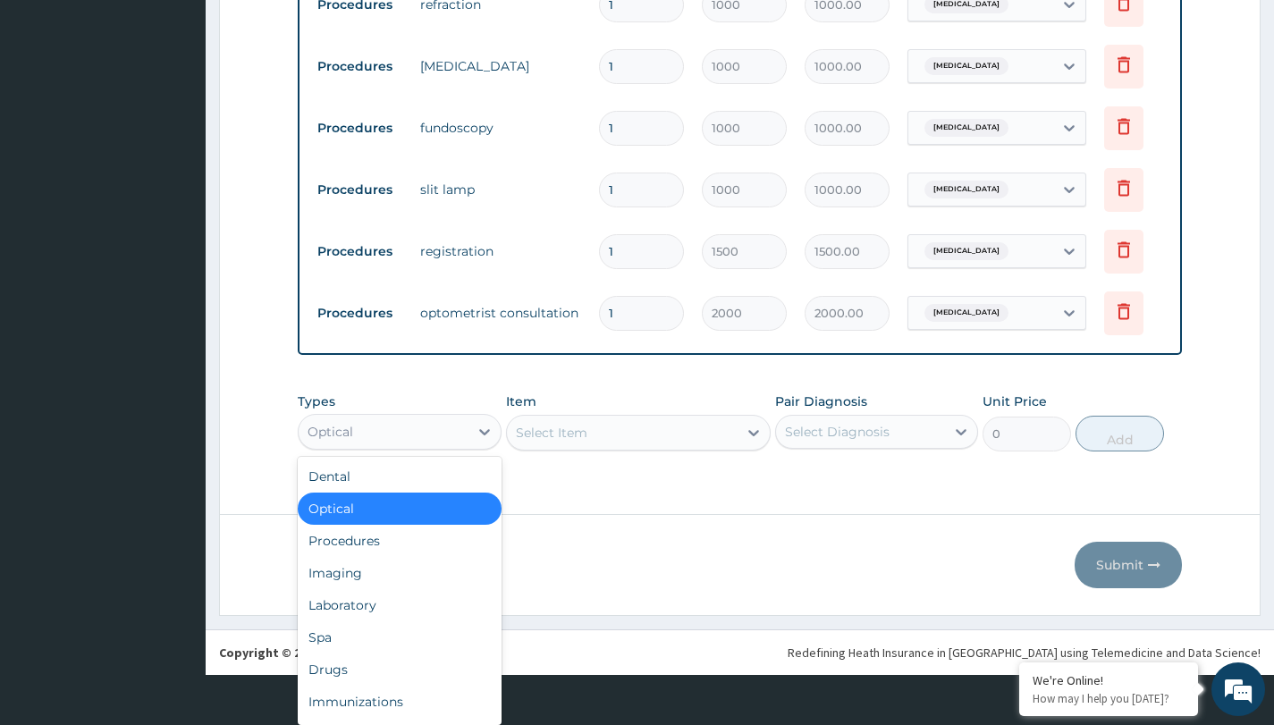
click at [370, 515] on div "Optical" at bounding box center [399, 509] width 203 height 32
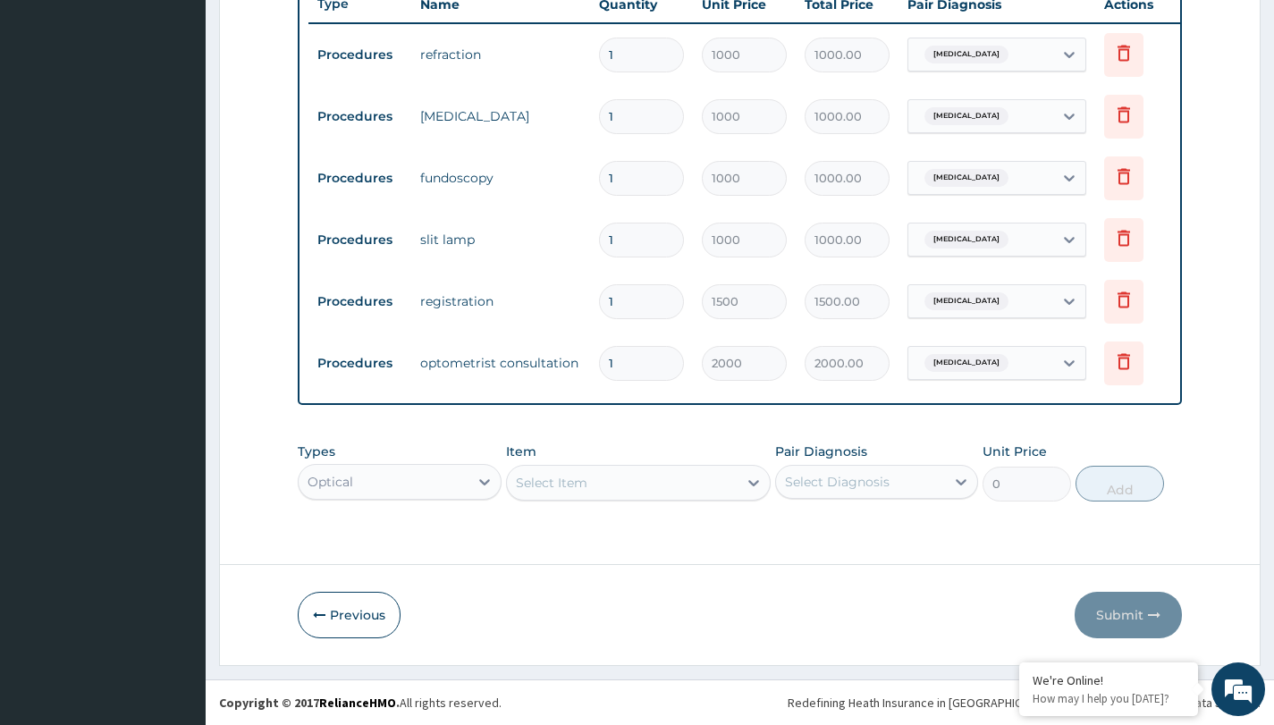
scroll to position [0, 0]
click at [619, 496] on div "Select Item" at bounding box center [623, 482] width 232 height 29
click at [623, 494] on div "Select Item" at bounding box center [623, 482] width 232 height 29
click at [857, 493] on div "Select Diagnosis" at bounding box center [860, 482] width 169 height 29
click at [842, 518] on label "Hypermetropia" at bounding box center [860, 526] width 111 height 18
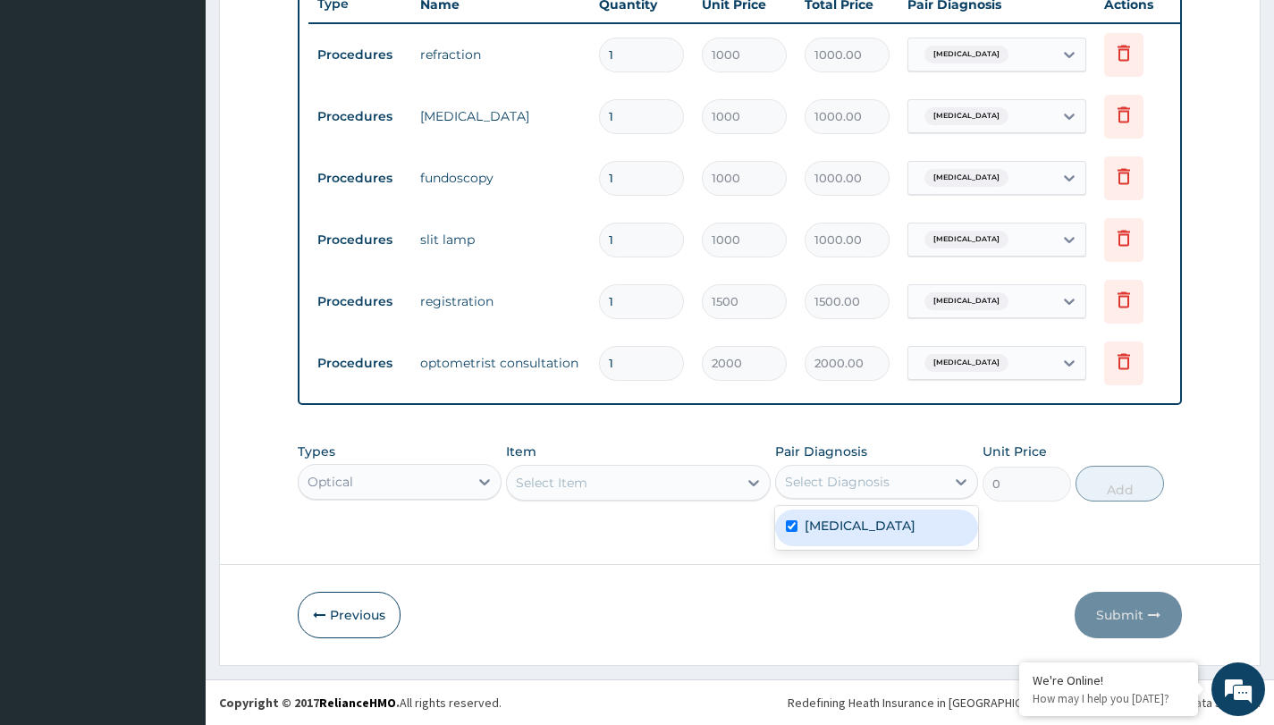
checkbox input "true"
click at [693, 476] on div "Select Item" at bounding box center [623, 482] width 232 height 29
click at [458, 489] on div "Optical" at bounding box center [399, 482] width 203 height 36
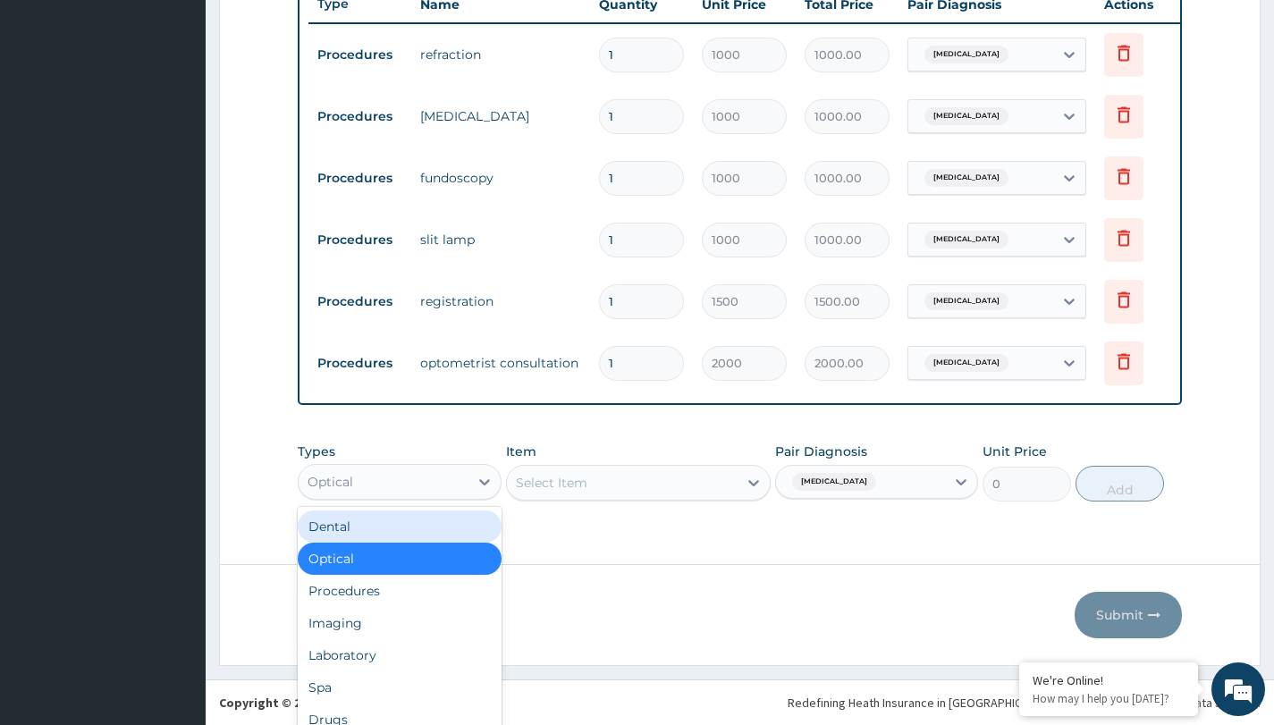
scroll to position [50, 0]
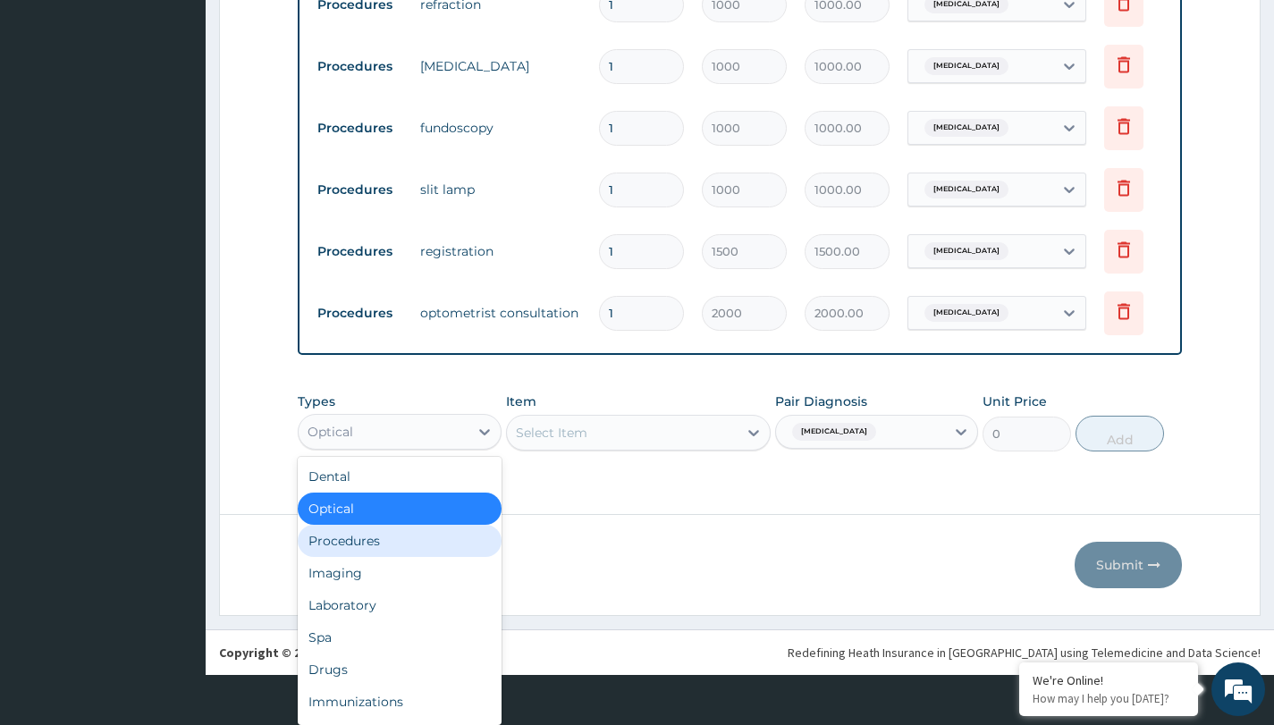
click at [400, 546] on div "Procedures" at bounding box center [399, 541] width 203 height 32
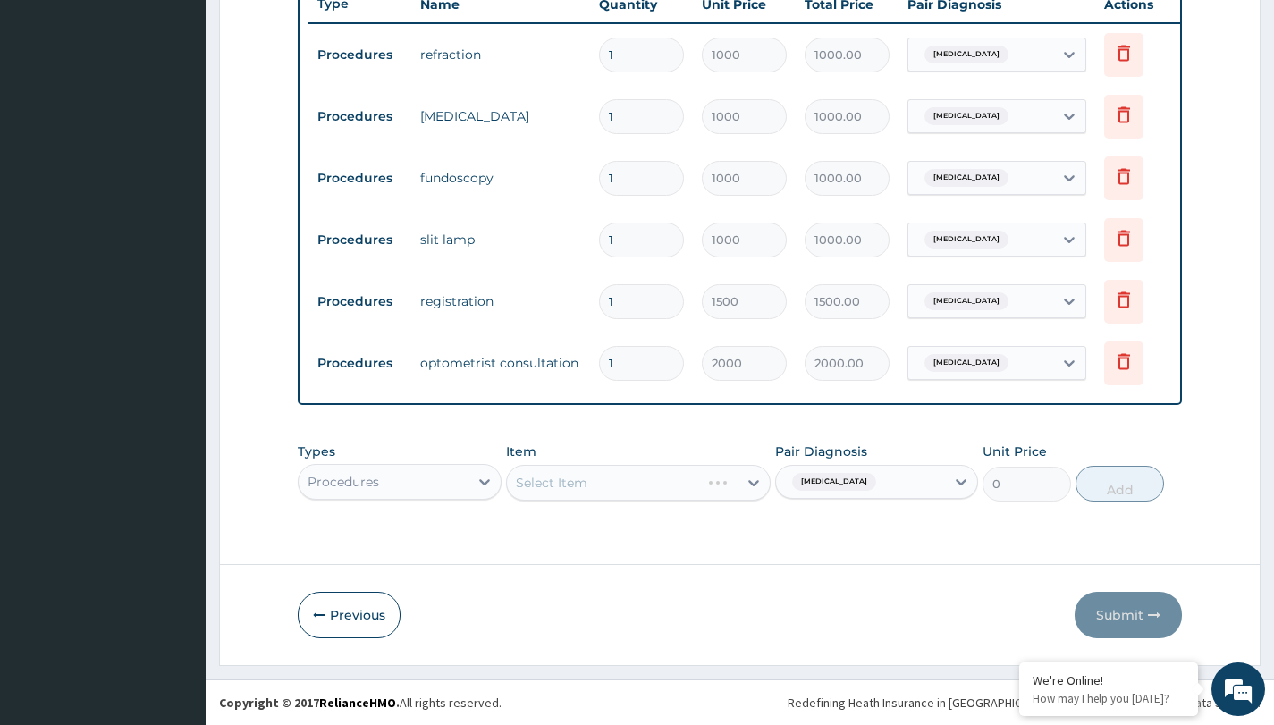
click at [574, 481] on div "Select Item" at bounding box center [638, 483] width 265 height 36
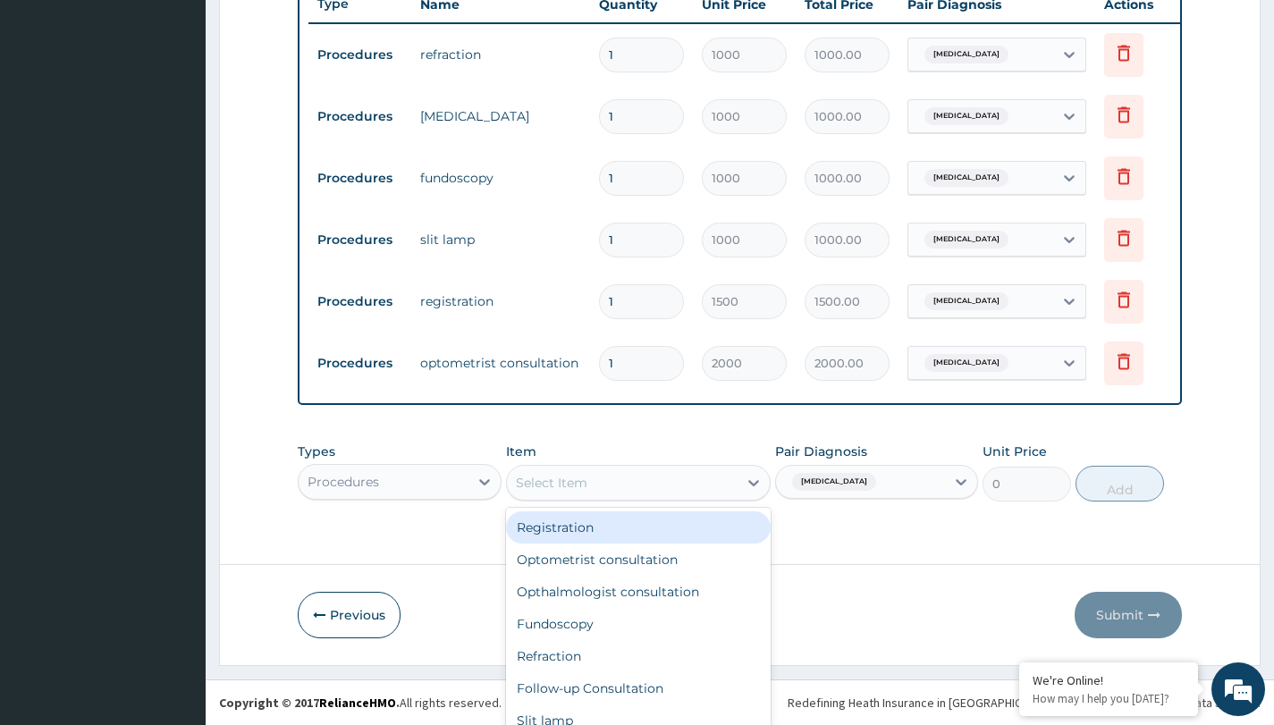
scroll to position [51, 0]
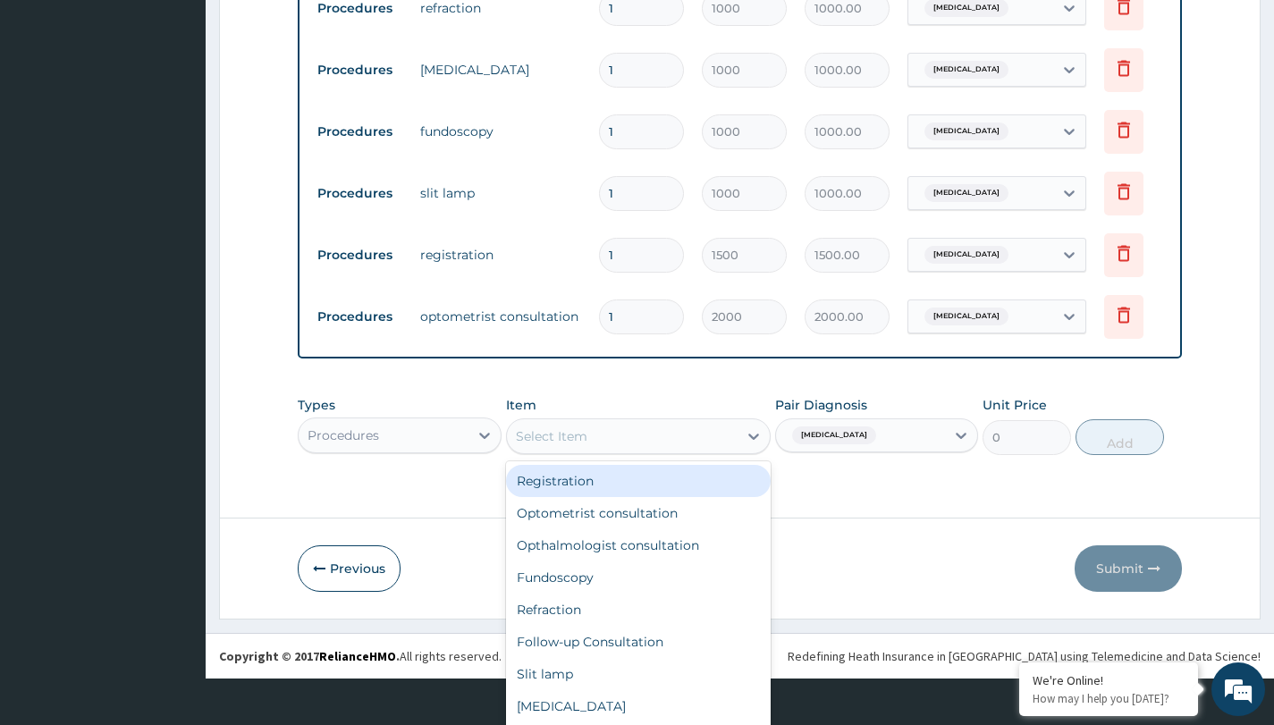
click at [584, 454] on div "option Registration focused, 1 of 36. 36 results available. Use Up and Down to …" at bounding box center [638, 436] width 265 height 36
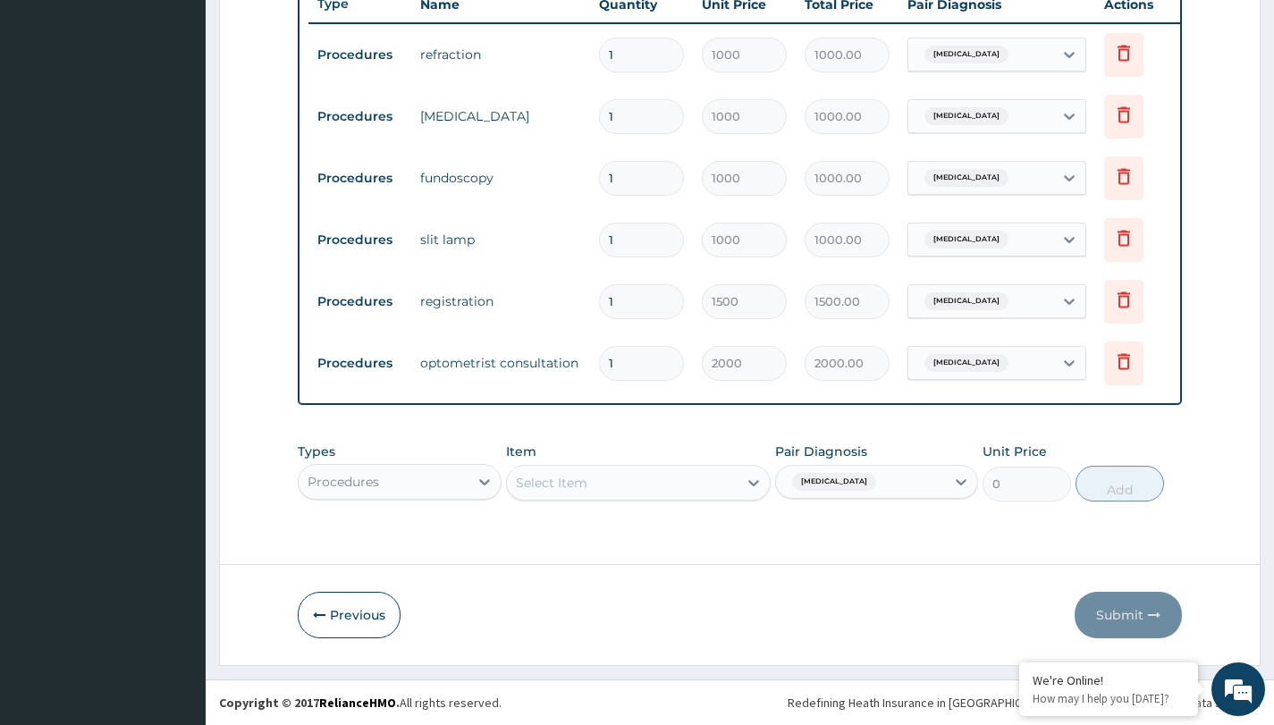
scroll to position [0, 0]
click at [827, 496] on form "Step 2 of 2 PA Code / Prescription Code PA/C7591C Encounter Date 06-08-2025 Imp…" at bounding box center [739, 36] width 1041 height 1260
click at [381, 488] on div "Procedures" at bounding box center [399, 482] width 203 height 36
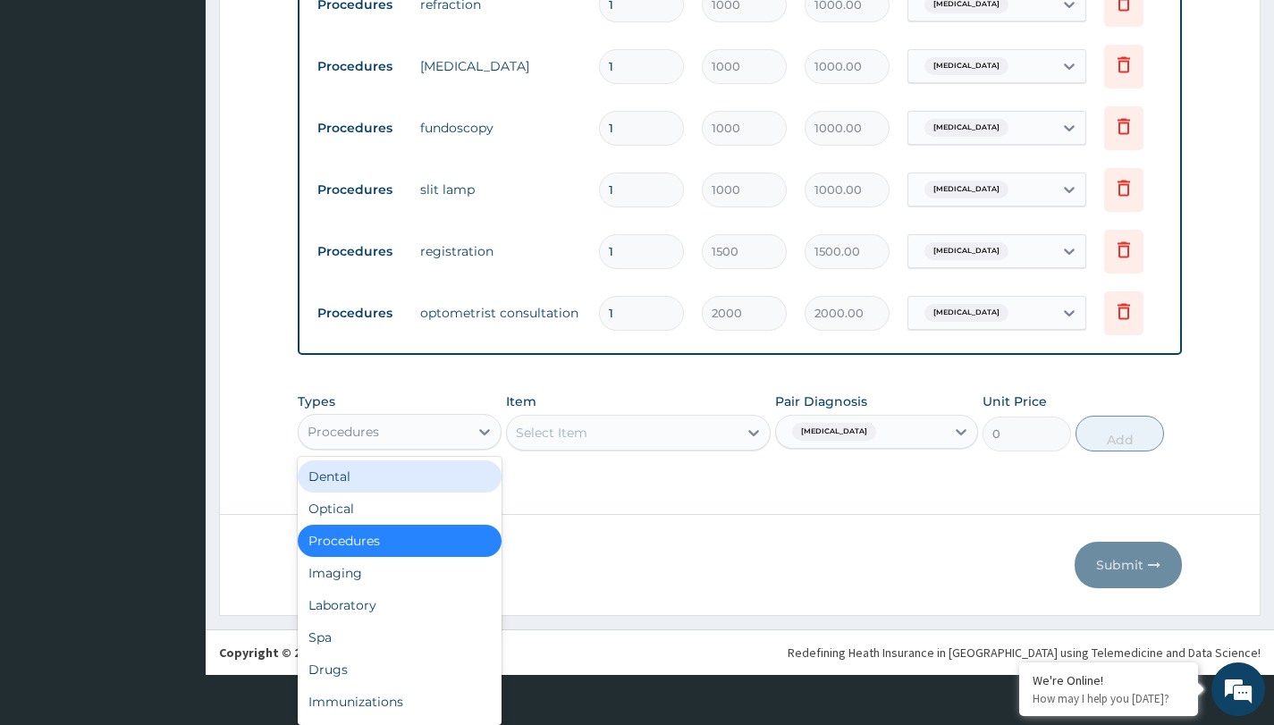
scroll to position [50, 0]
click at [377, 504] on div "Optical" at bounding box center [399, 509] width 203 height 32
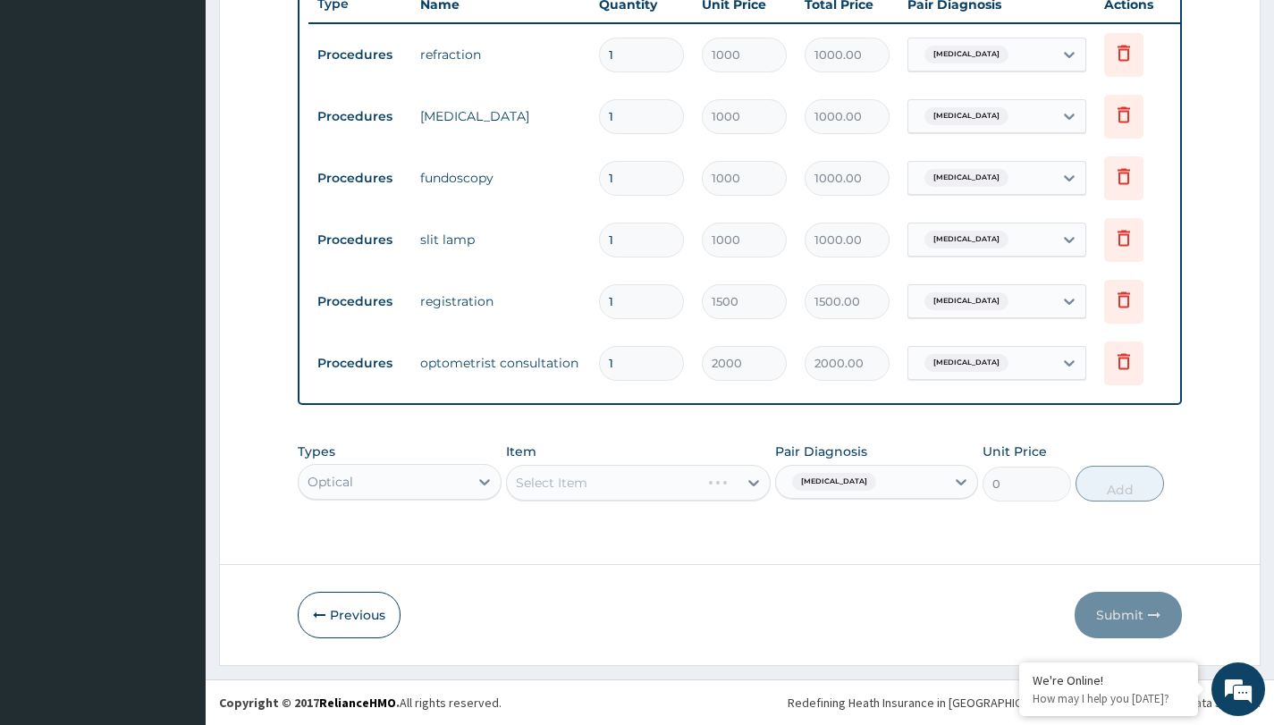
click at [566, 499] on div "Select Item" at bounding box center [638, 483] width 265 height 36
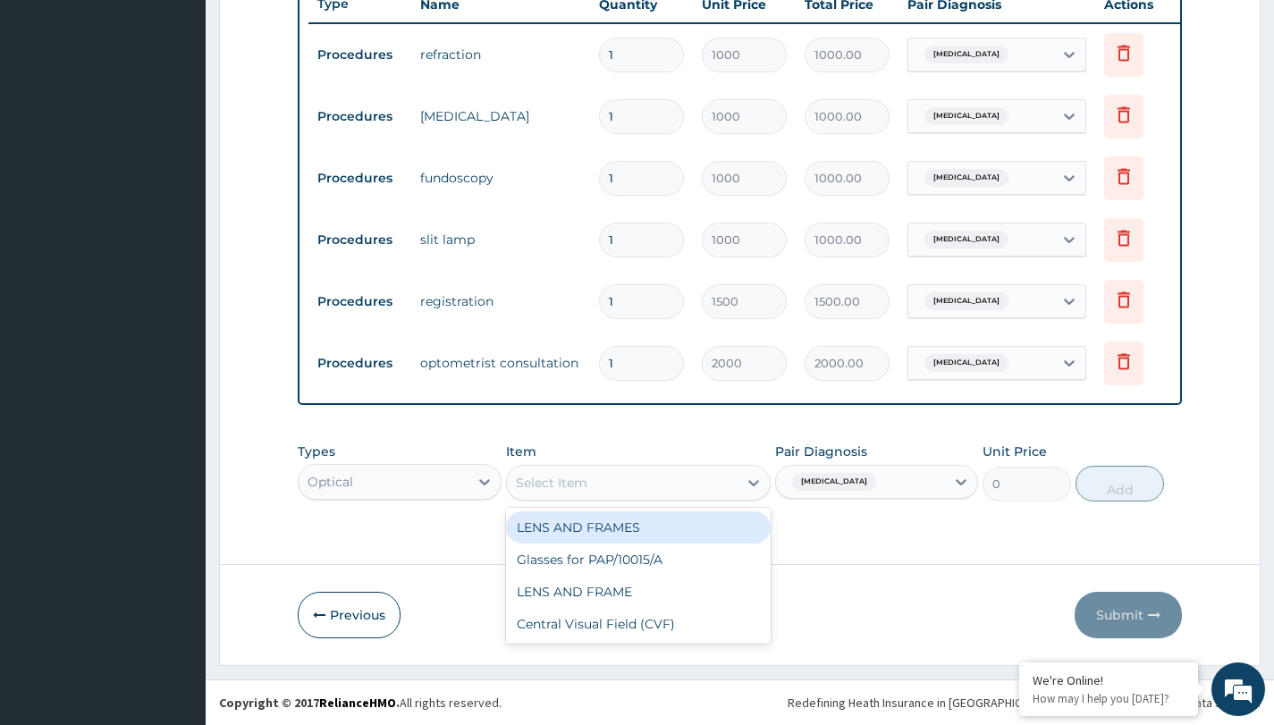
click at [571, 493] on div "Select Item" at bounding box center [623, 482] width 232 height 29
click at [579, 521] on div "LENS AND FRAMES" at bounding box center [638, 527] width 265 height 32
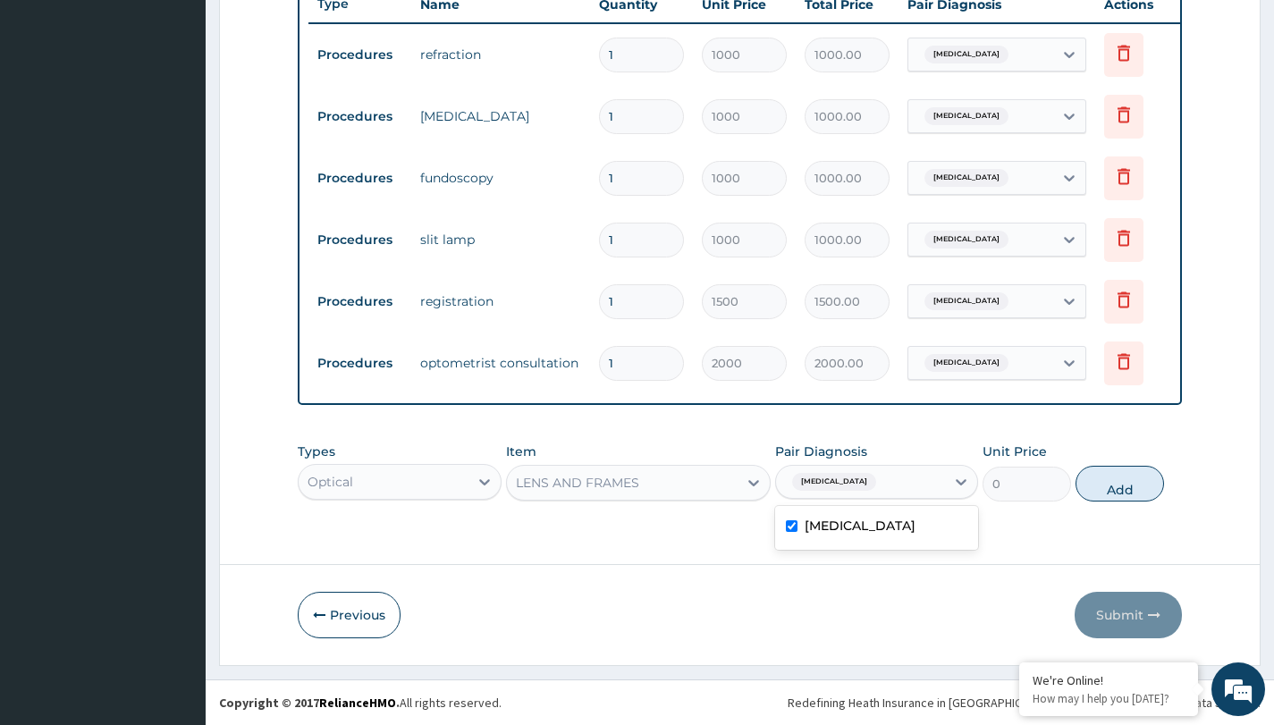
click at [928, 493] on div "Hypermetropia" at bounding box center [860, 482] width 169 height 30
click at [821, 521] on label "Hypermetropia" at bounding box center [860, 526] width 111 height 18
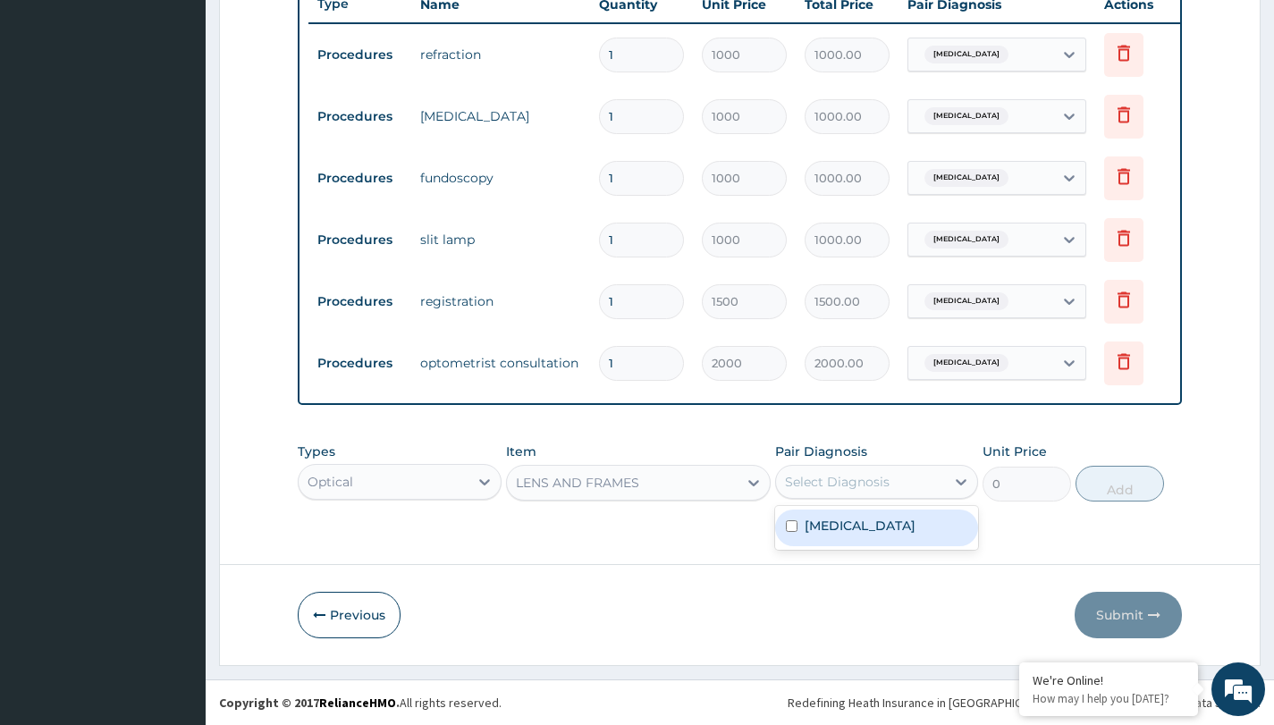
click at [792, 527] on input "checkbox" at bounding box center [792, 526] width 12 height 12
checkbox input "true"
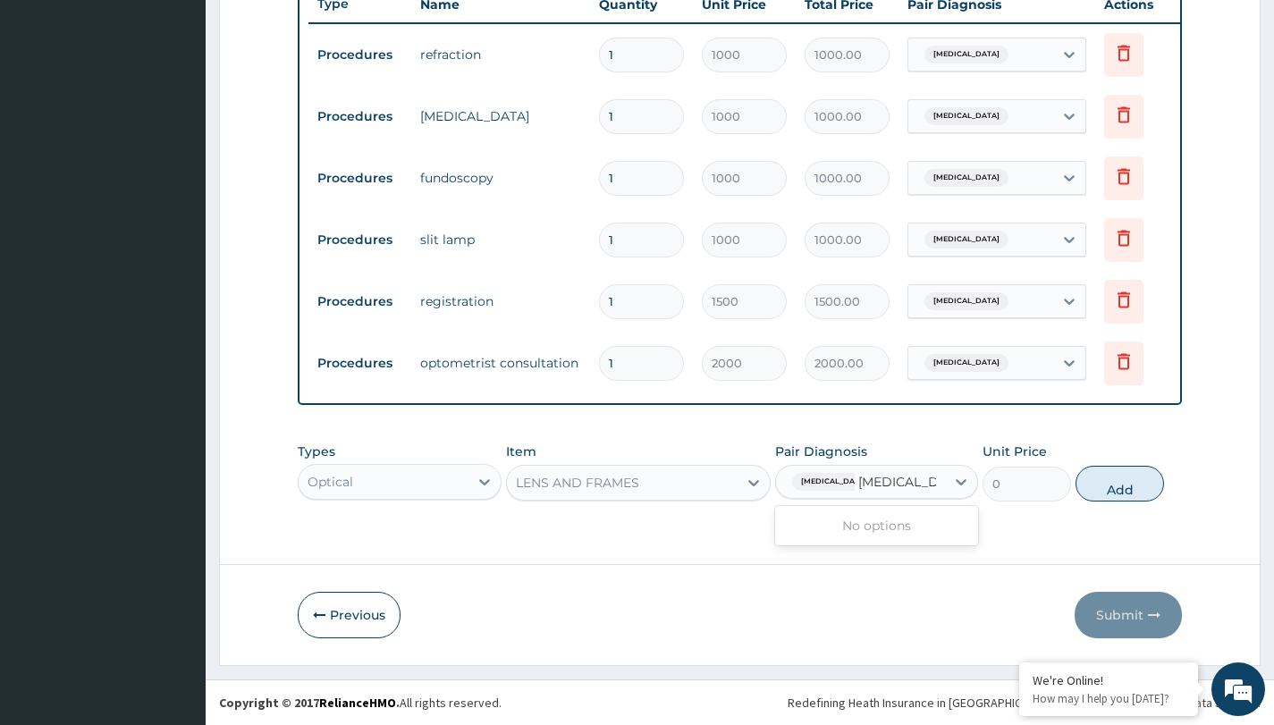
type input "HYPEROPIA"
click at [775, 575] on form "Step 2 of 2 PA Code / Prescription Code PA/C7591C Encounter Date 06-08-2025 Imp…" at bounding box center [739, 36] width 1041 height 1260
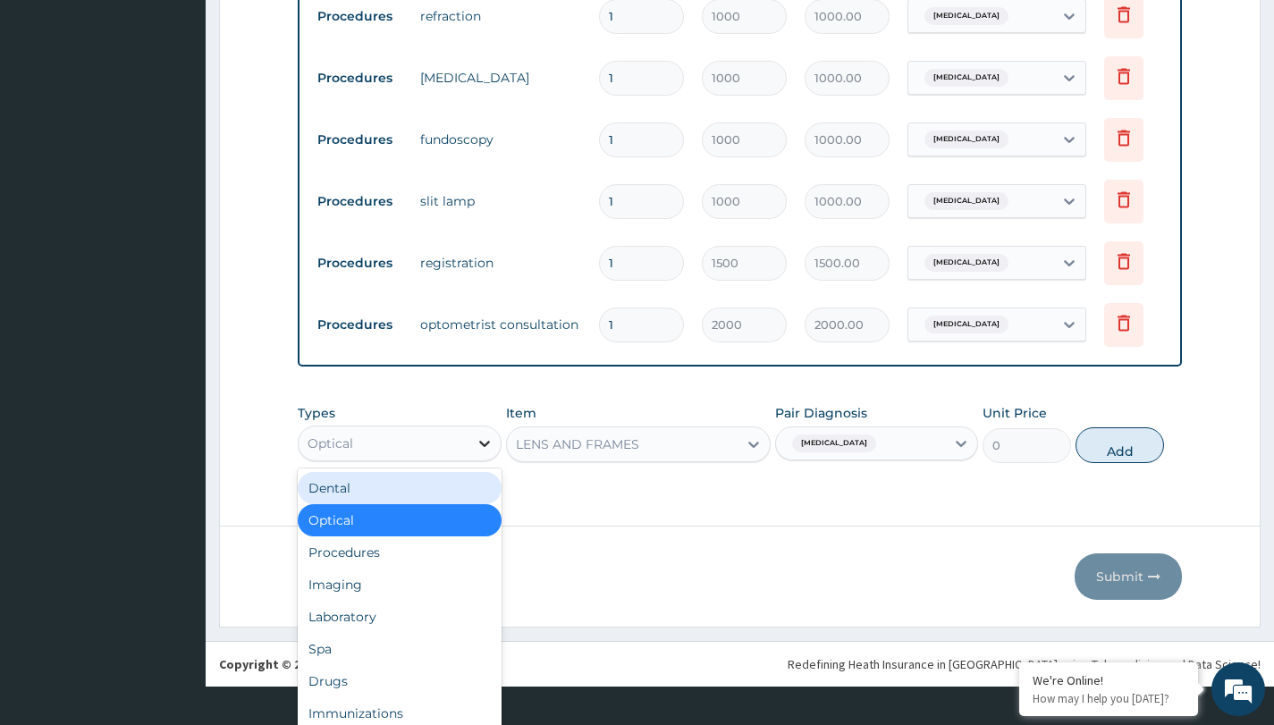
click at [484, 461] on div "option Optical, selected. option Dental focused, 1 of 10. 10 results available.…" at bounding box center [399, 444] width 203 height 36
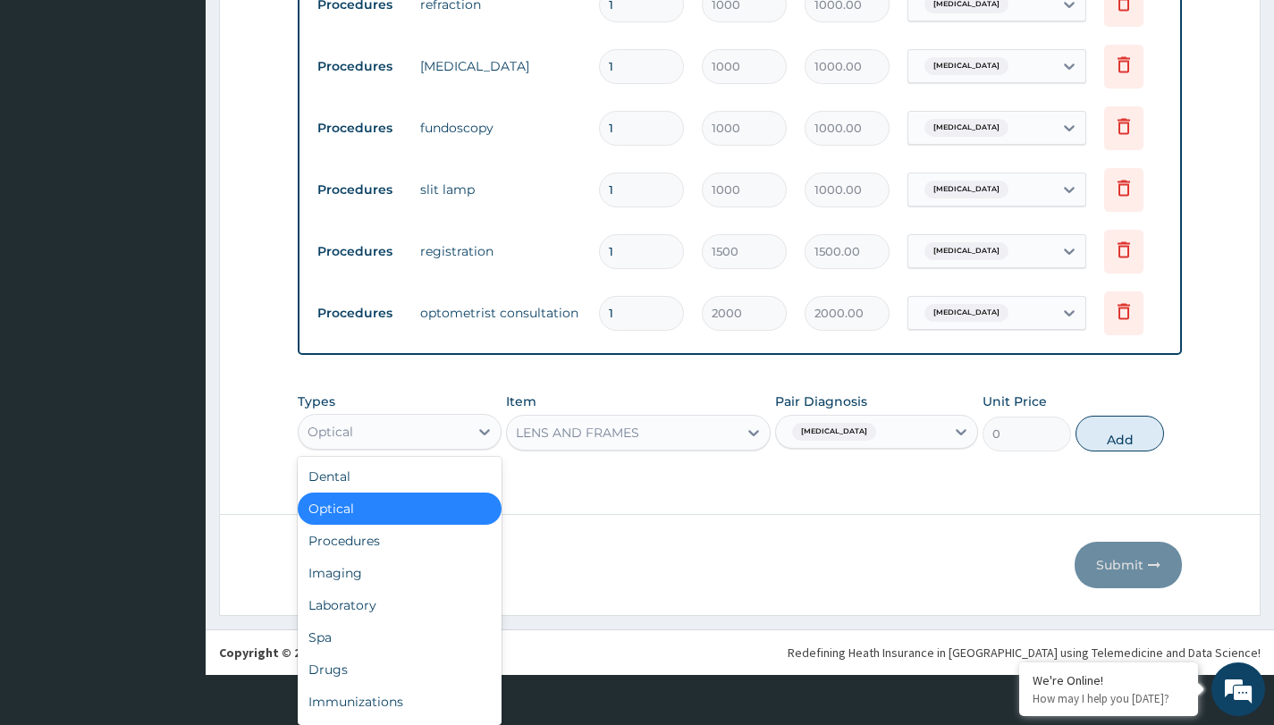
click at [379, 505] on div "Optical" at bounding box center [399, 509] width 203 height 32
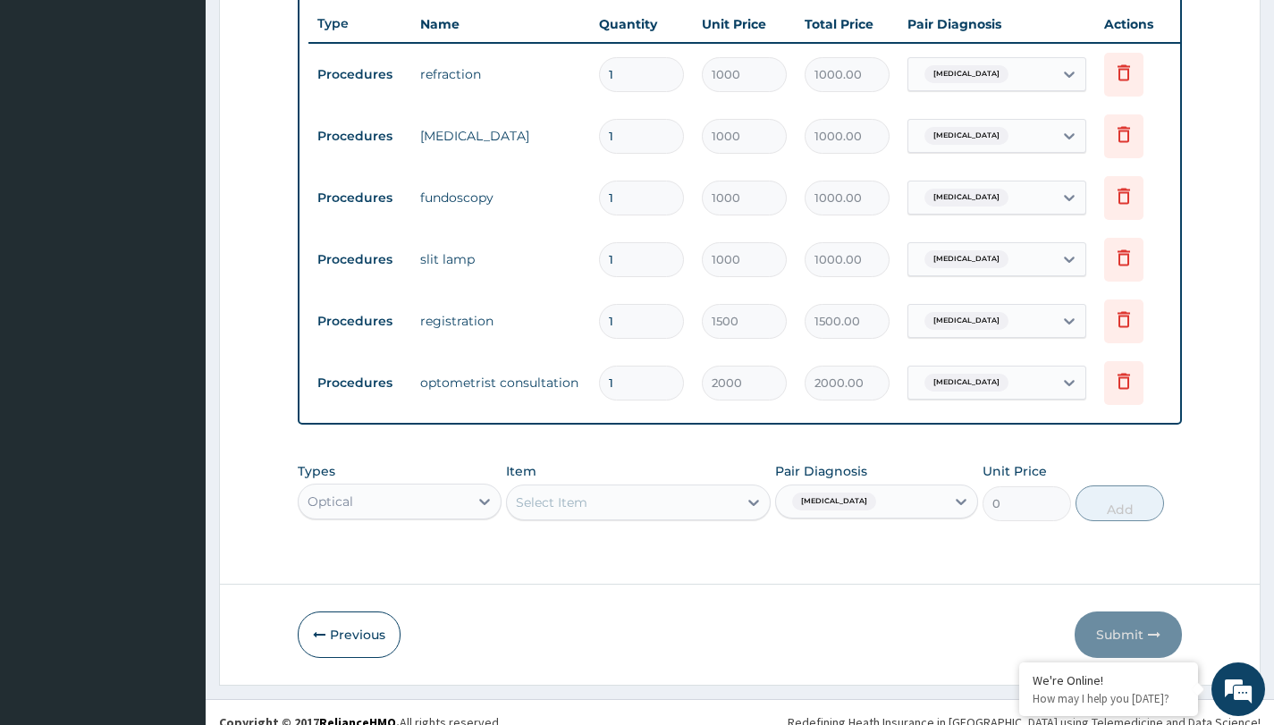
scroll to position [703, 0]
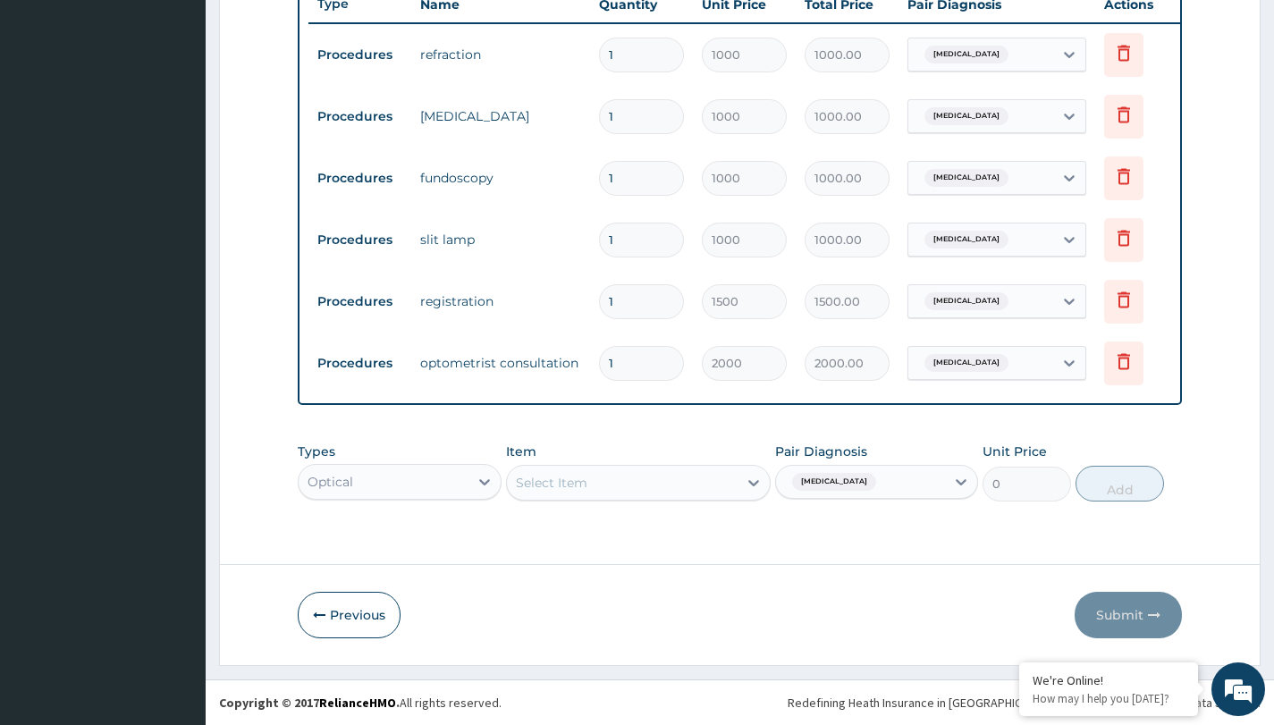
click at [621, 491] on div "Select Item" at bounding box center [623, 482] width 232 height 29
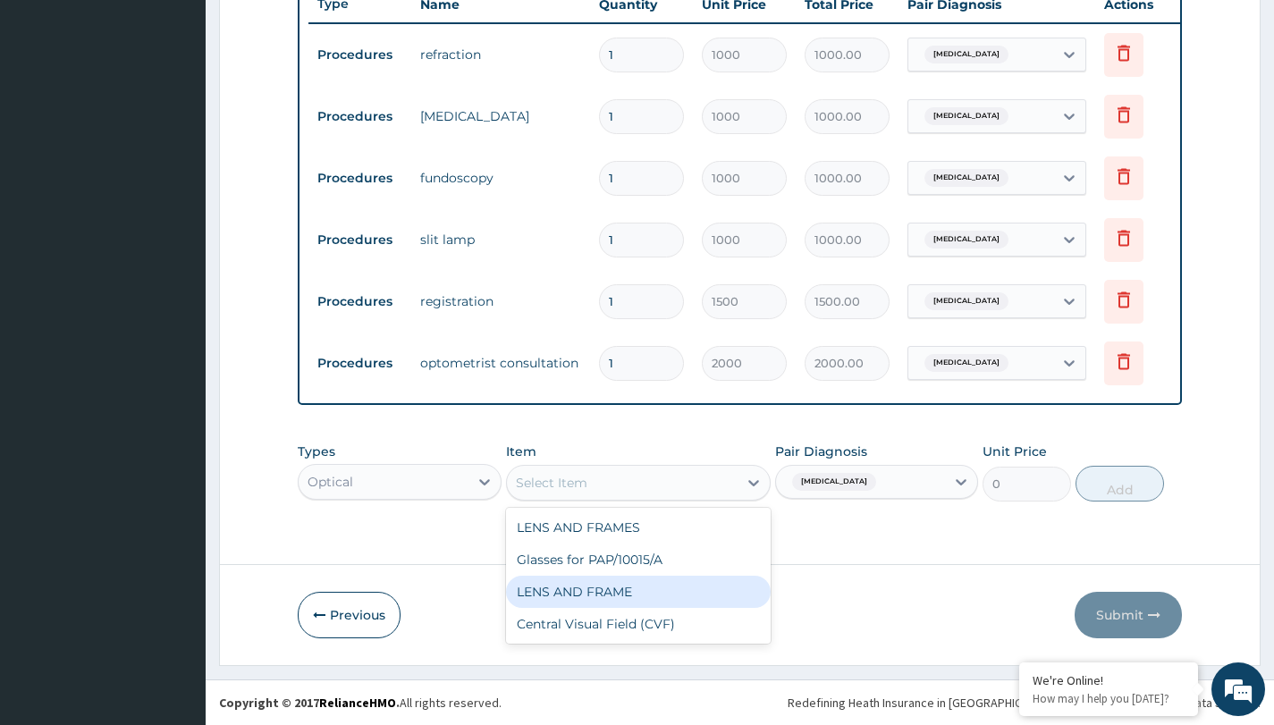
click at [590, 590] on div "LENS AND FRAME" at bounding box center [638, 592] width 265 height 32
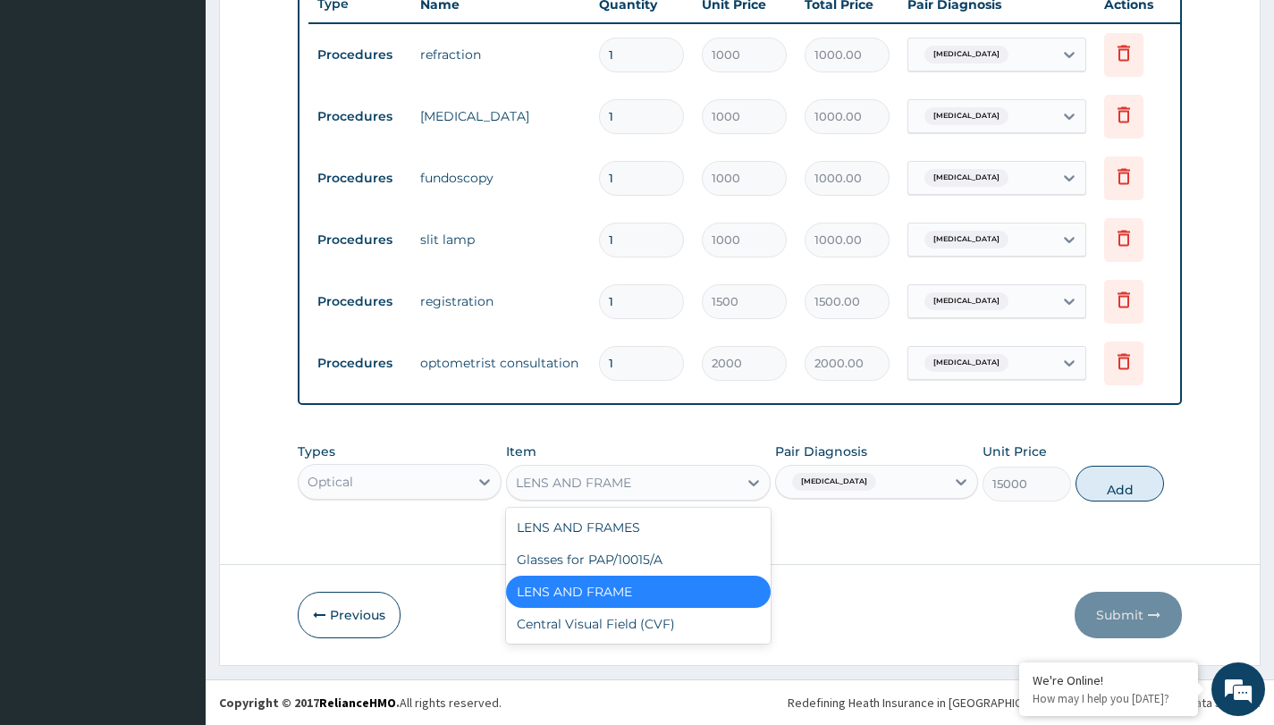
click at [617, 490] on div "LENS AND FRAME" at bounding box center [573, 483] width 115 height 18
click at [598, 524] on div "LENS AND FRAMES" at bounding box center [638, 527] width 265 height 32
type input "0"
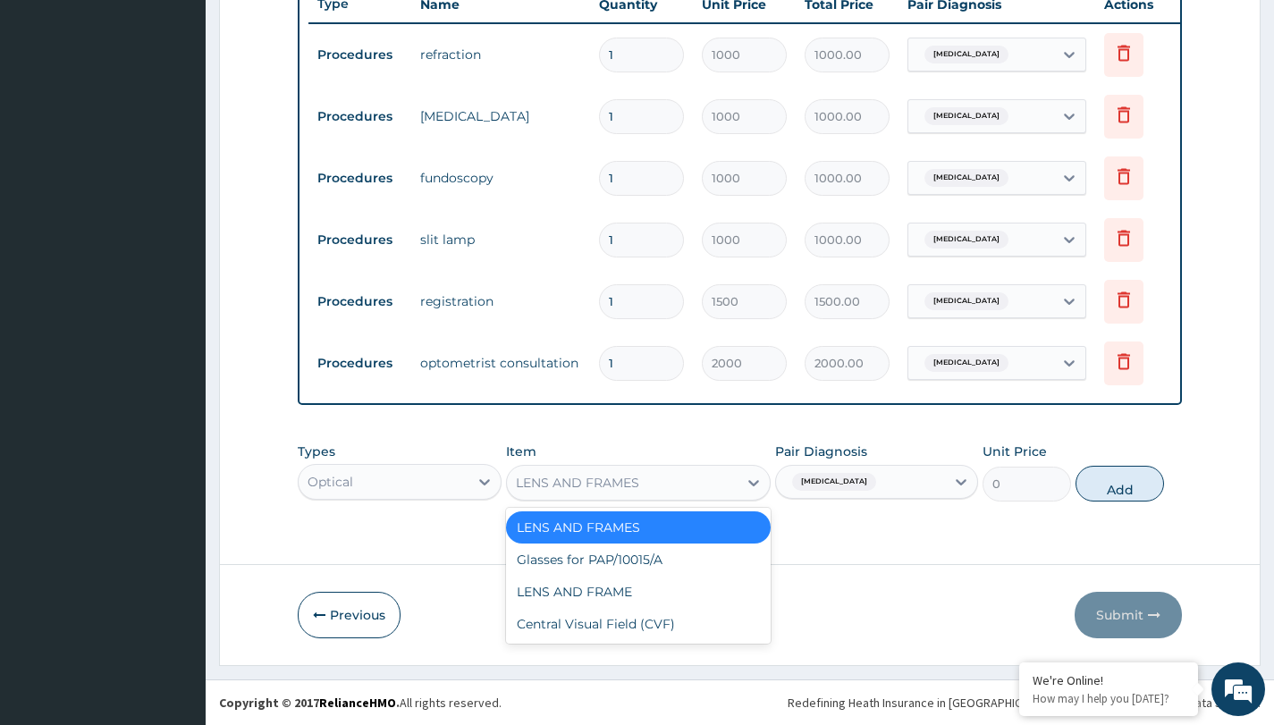
click at [613, 493] on div "LENS AND FRAMES" at bounding box center [623, 482] width 232 height 29
click at [933, 528] on div "Types Optical Item option LENS AND FRAMES, selected. option LENS AND FRAMES sel…" at bounding box center [740, 486] width 884 height 104
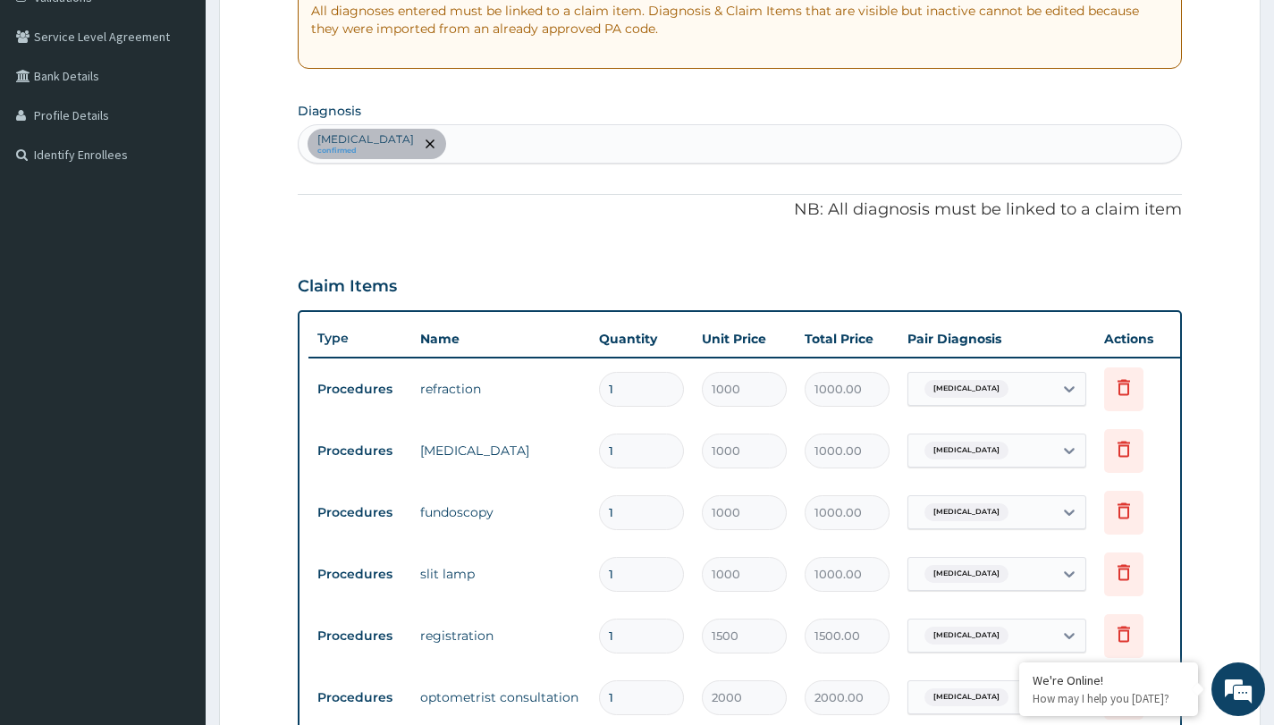
scroll to position [345, 0]
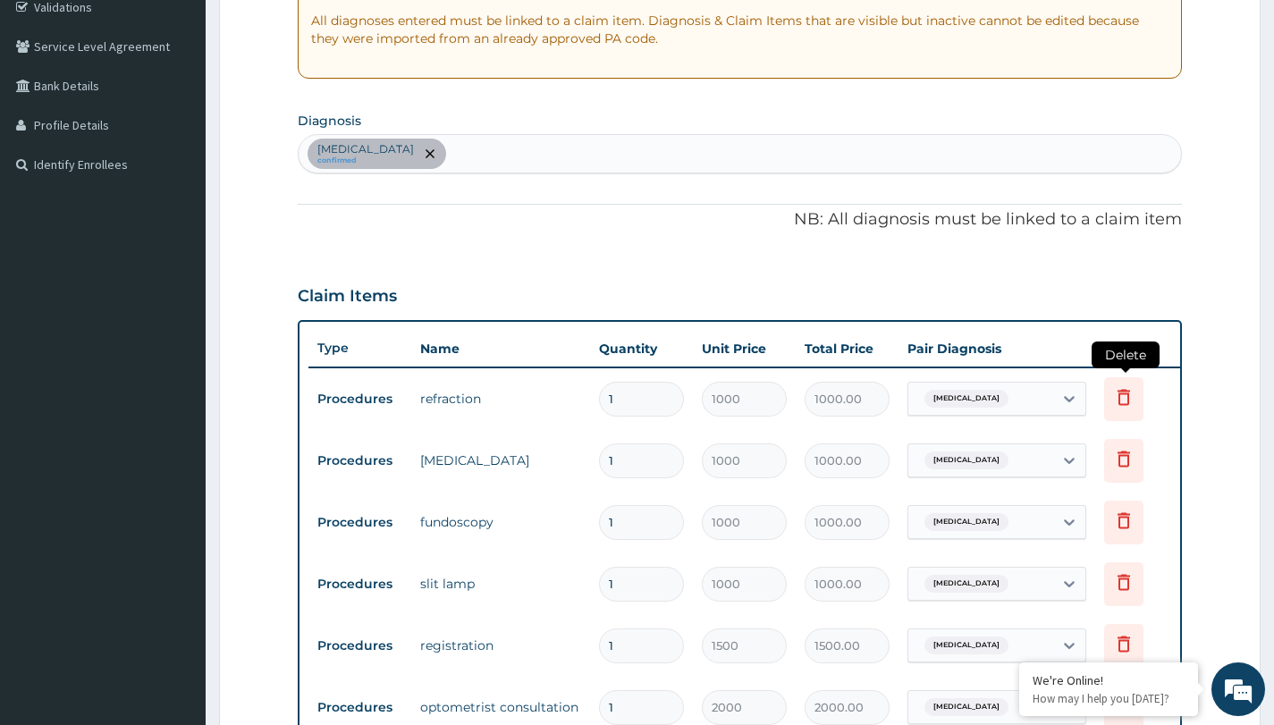
click at [1128, 394] on icon at bounding box center [1123, 397] width 13 height 16
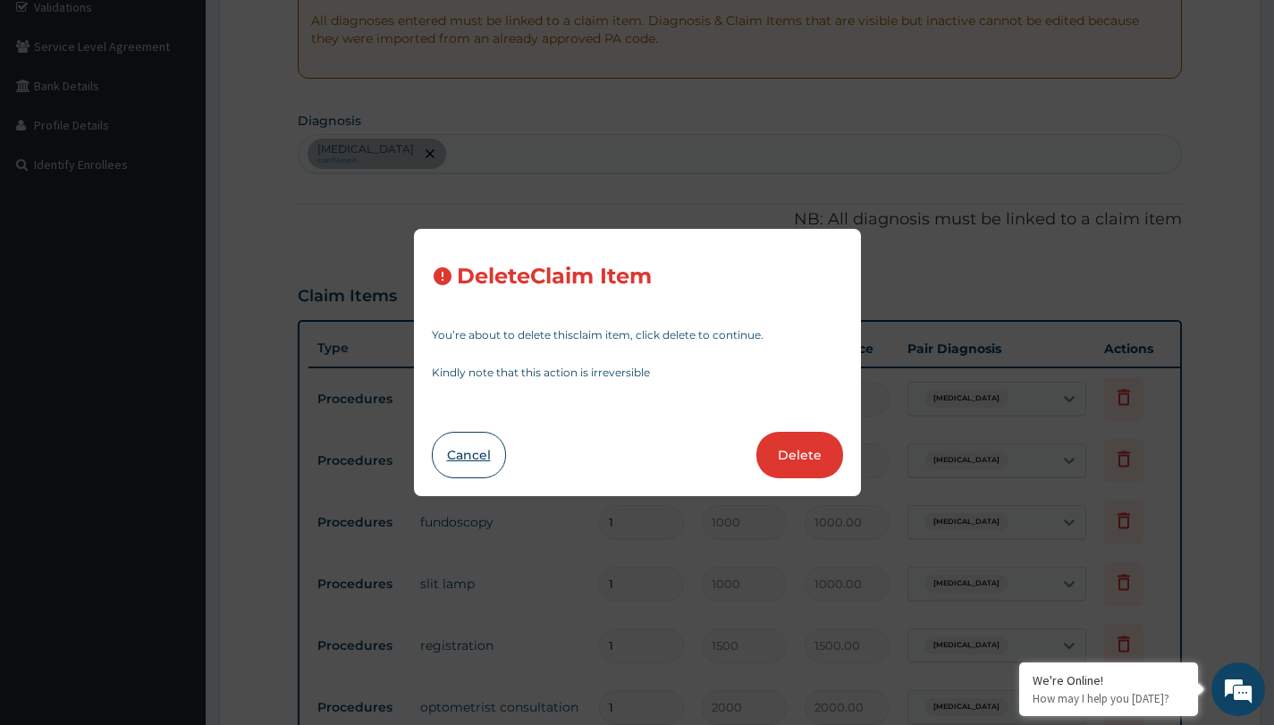
click at [478, 448] on button "Cancel" at bounding box center [469, 455] width 74 height 46
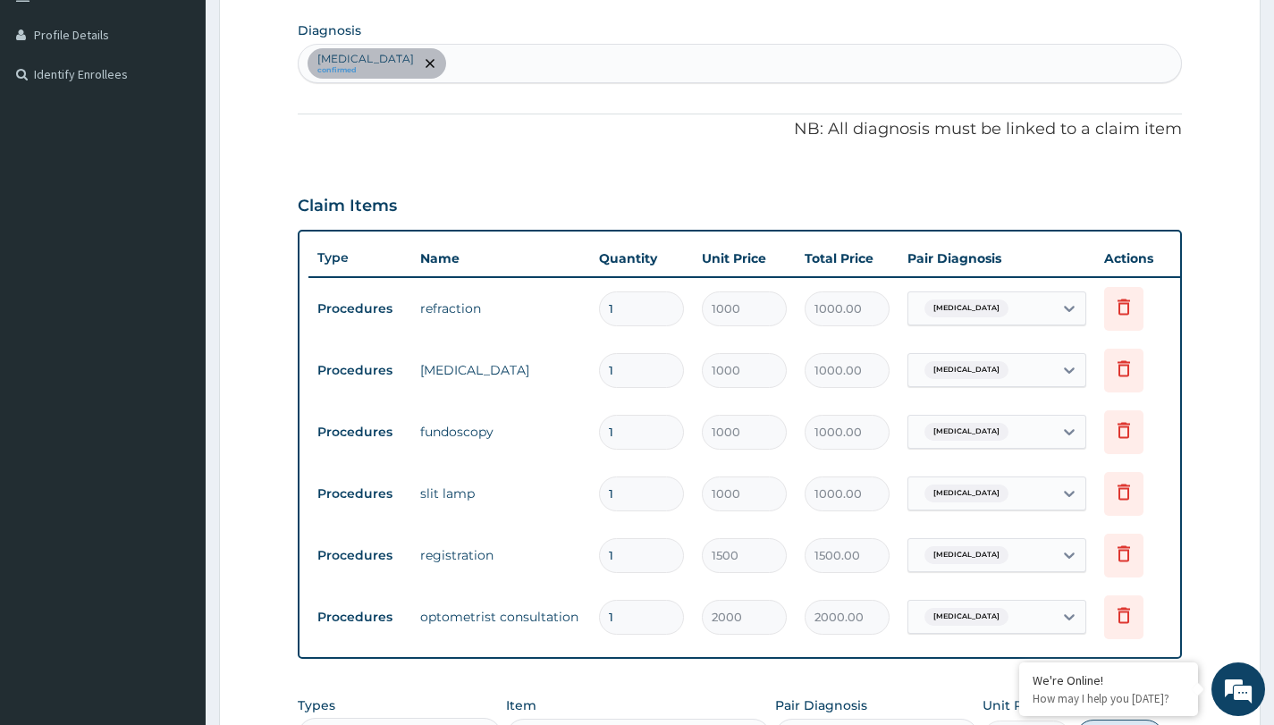
scroll to position [434, 0]
click at [426, 64] on icon "remove selection option" at bounding box center [430, 64] width 9 height 9
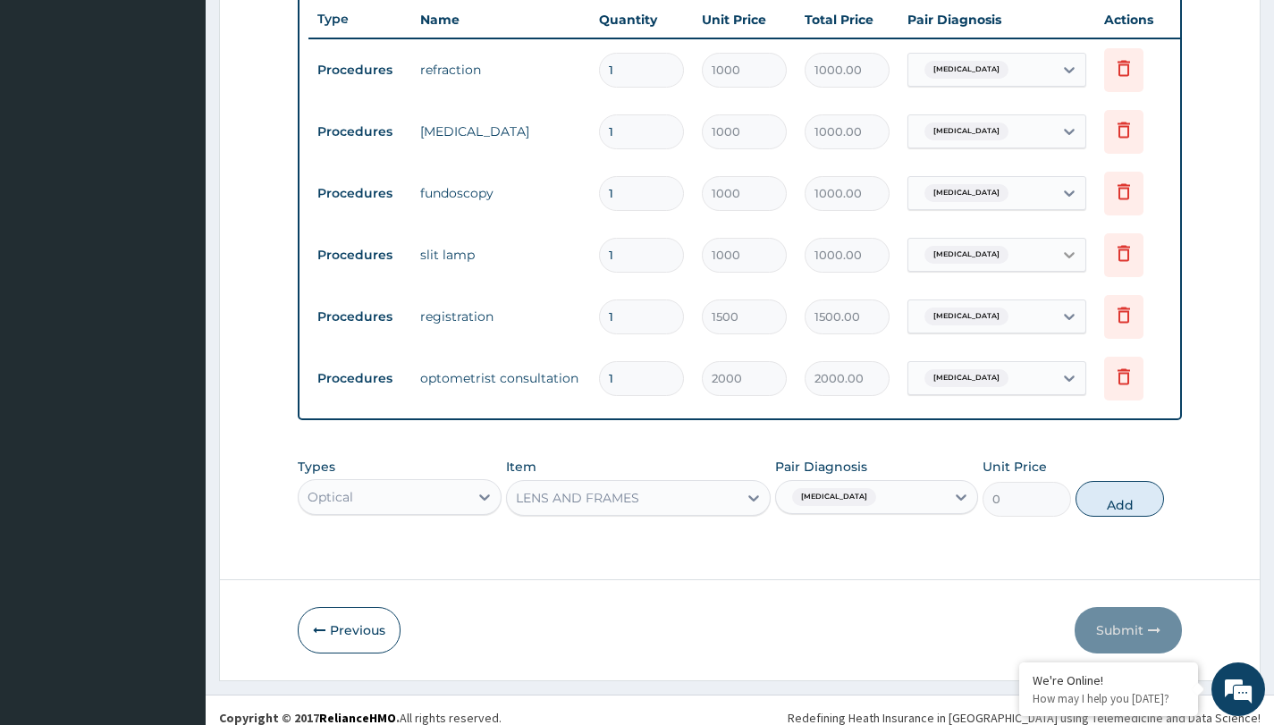
scroll to position [703, 0]
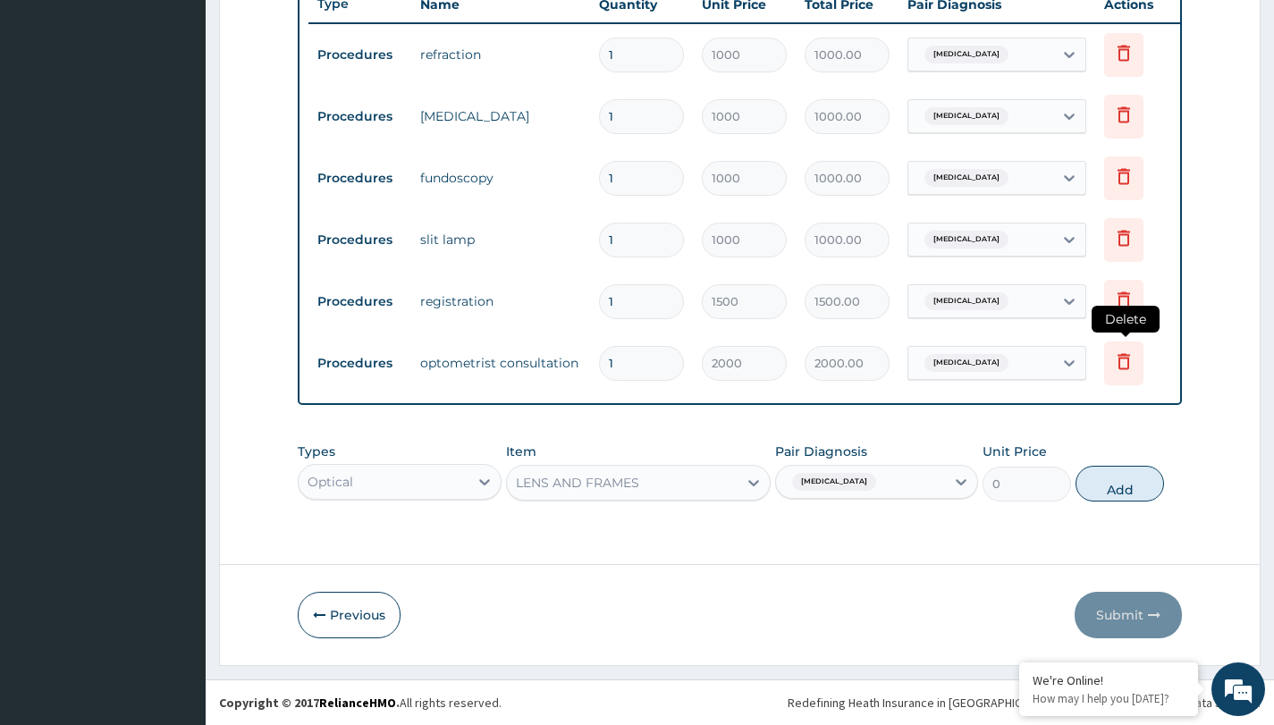
click at [1124, 352] on icon at bounding box center [1123, 360] width 21 height 21
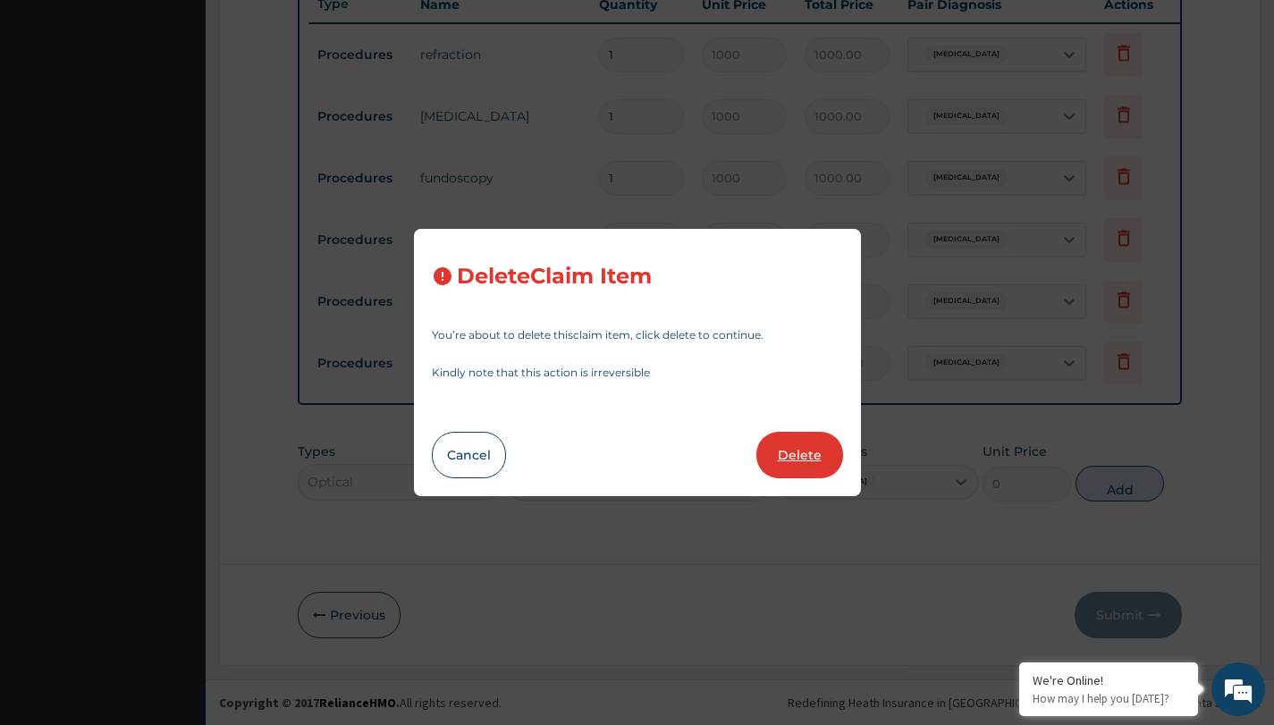
click at [791, 469] on button "Delete" at bounding box center [799, 455] width 87 height 46
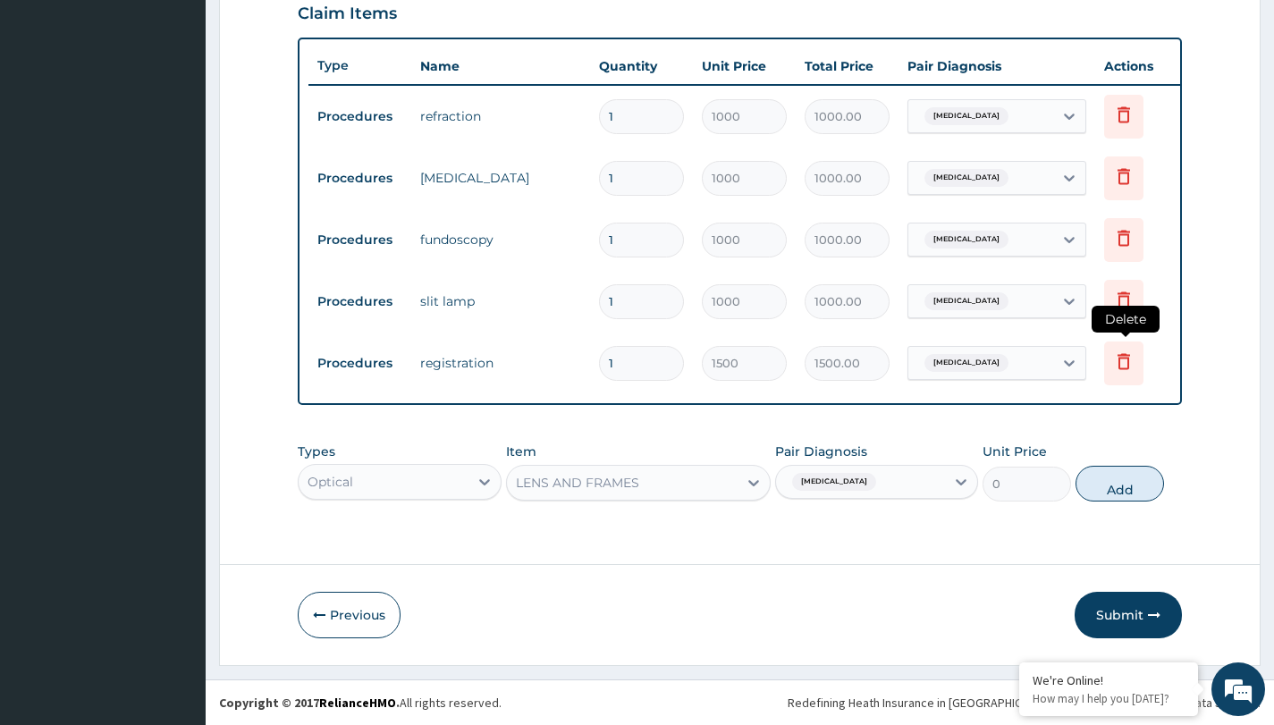
click at [1123, 353] on icon at bounding box center [1123, 361] width 13 height 16
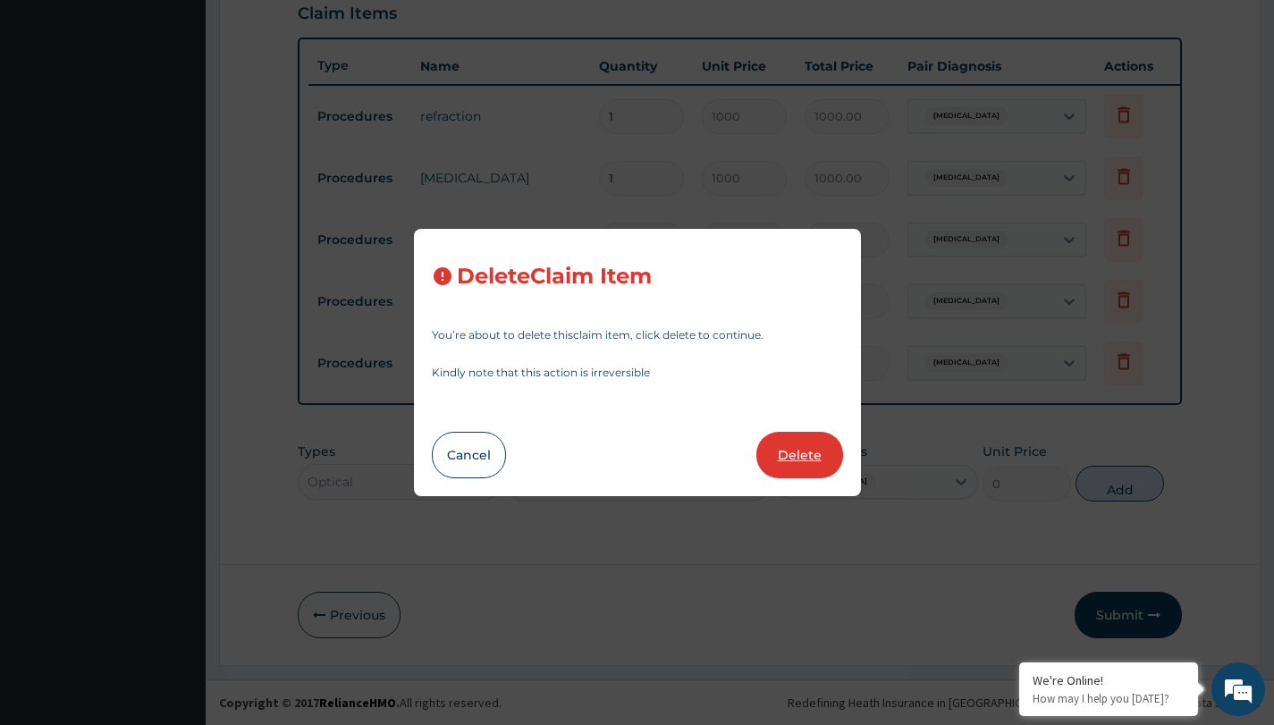
click at [816, 448] on button "Delete" at bounding box center [799, 455] width 87 height 46
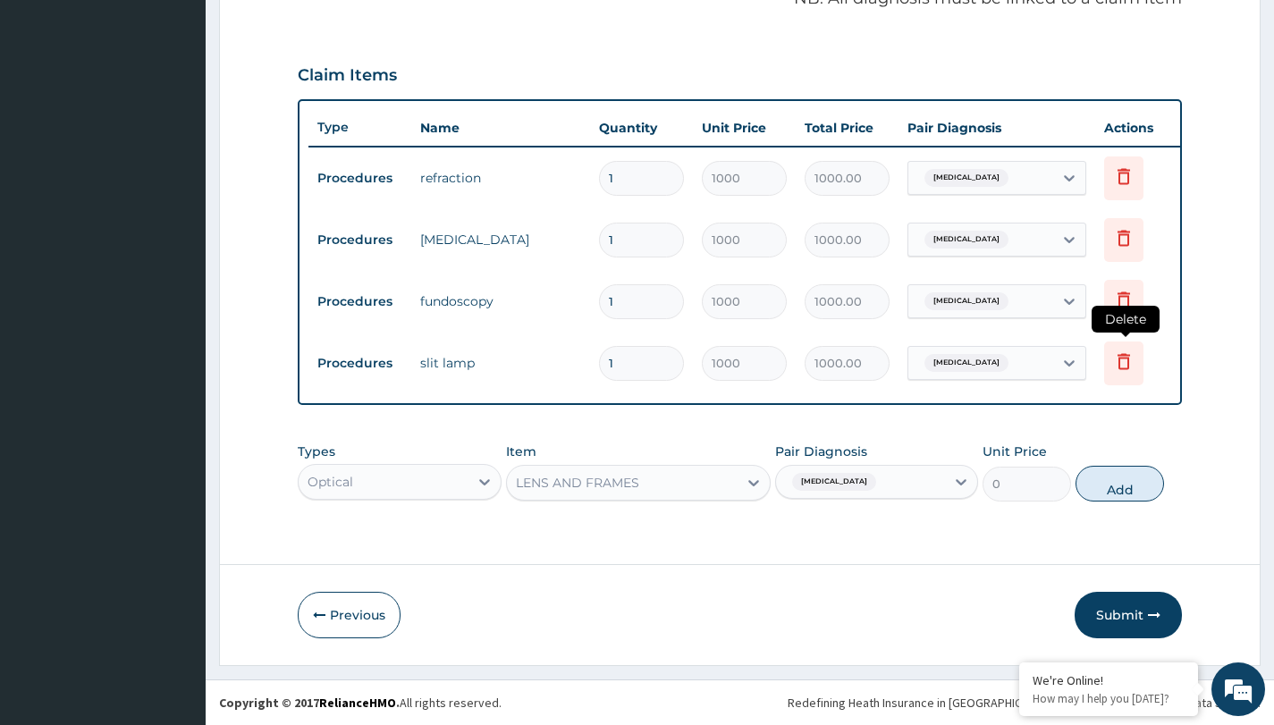
click at [1115, 350] on icon at bounding box center [1123, 360] width 21 height 21
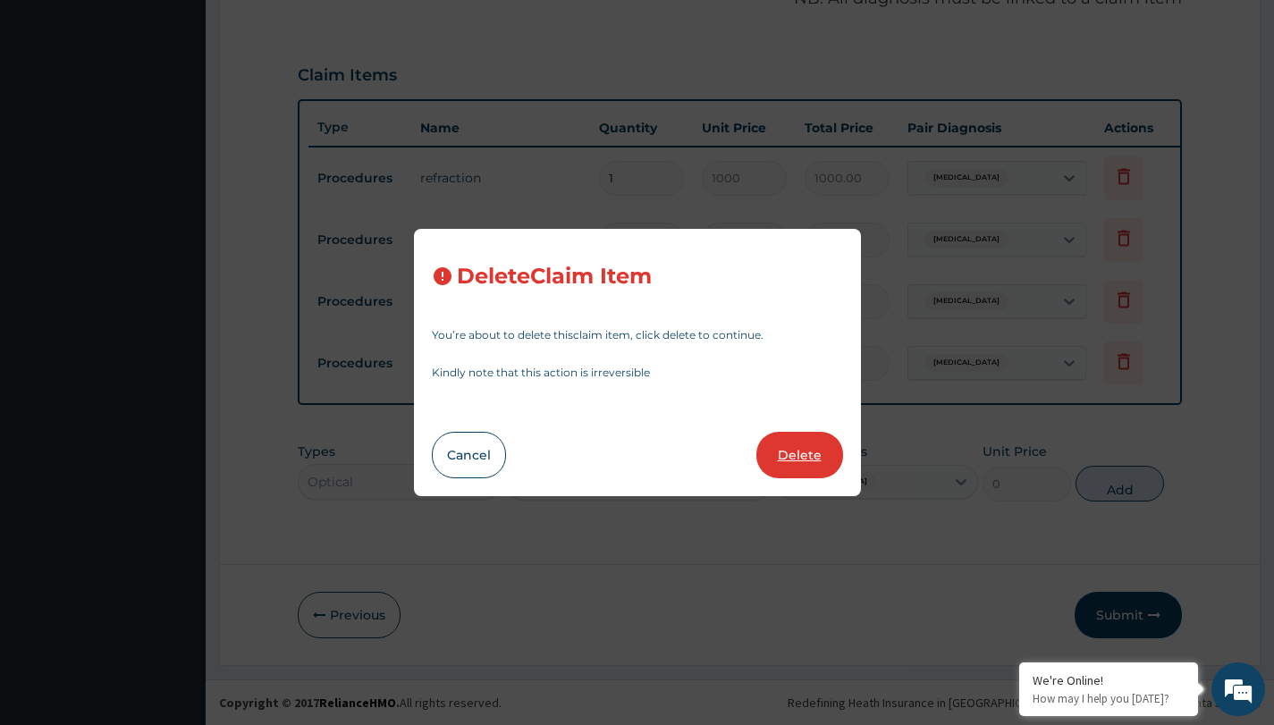
click at [810, 447] on button "Delete" at bounding box center [799, 455] width 87 height 46
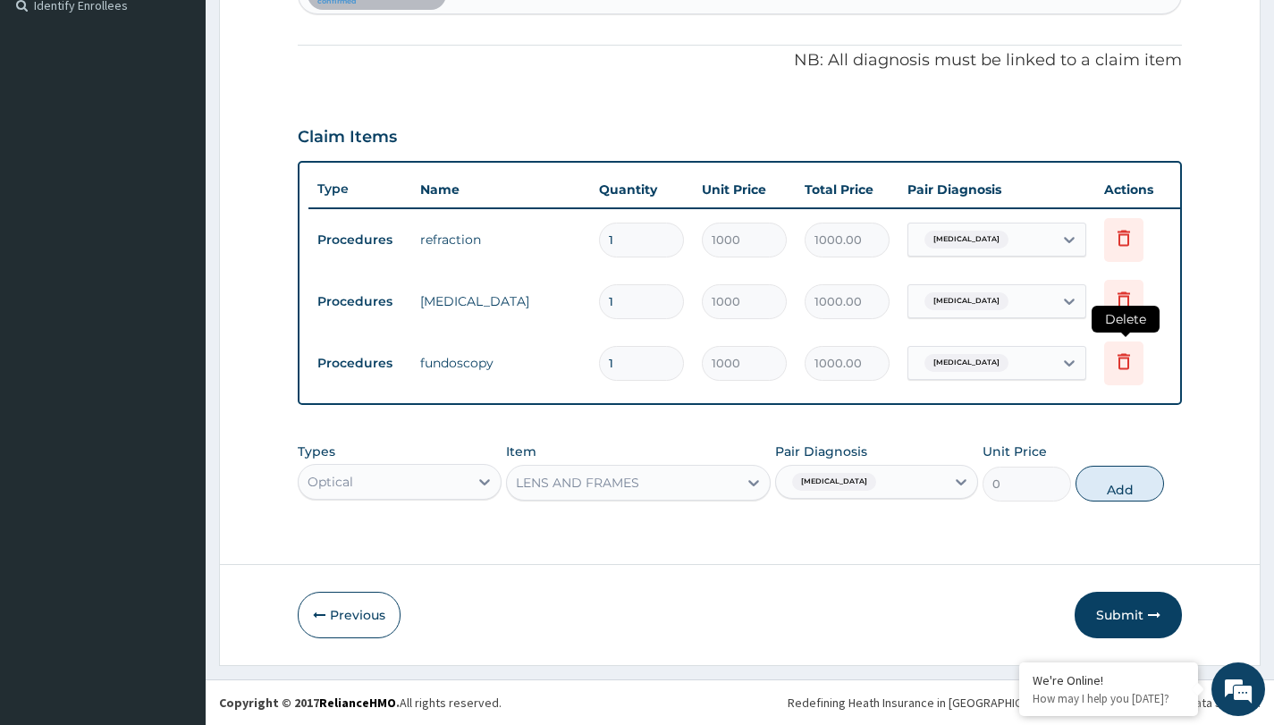
click at [1129, 353] on icon at bounding box center [1123, 361] width 13 height 16
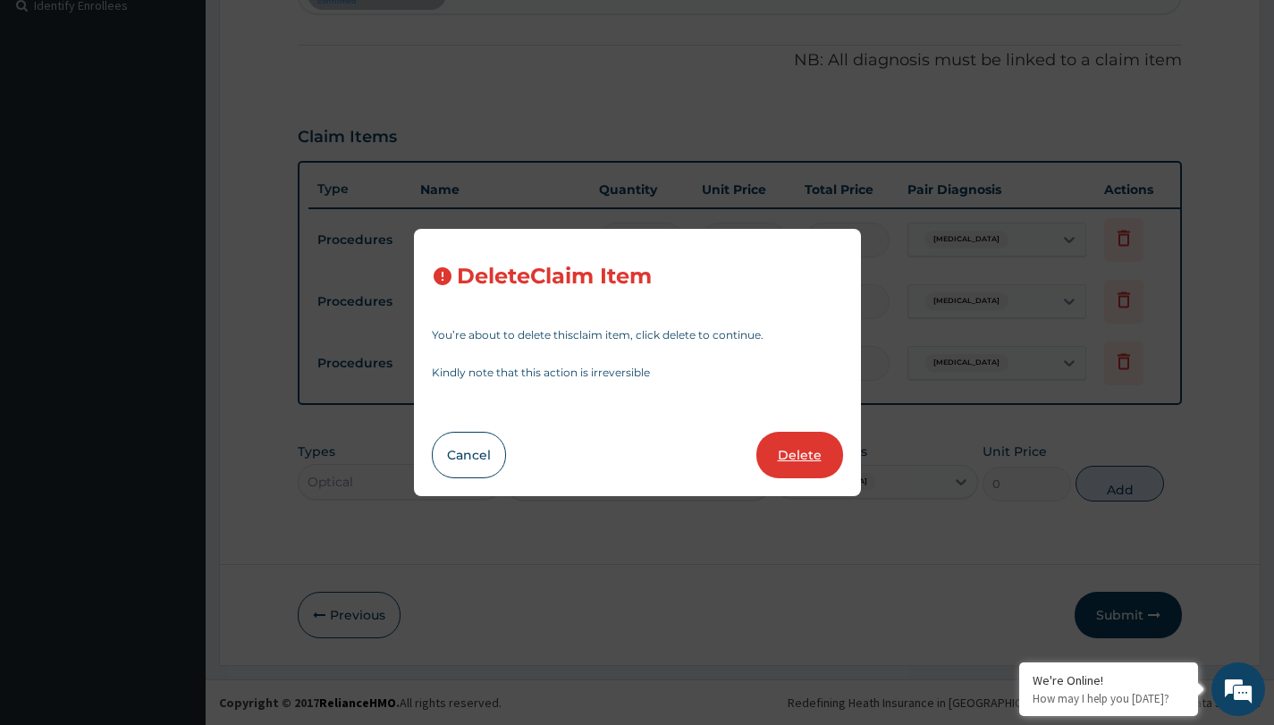
click at [794, 459] on button "Delete" at bounding box center [799, 455] width 87 height 46
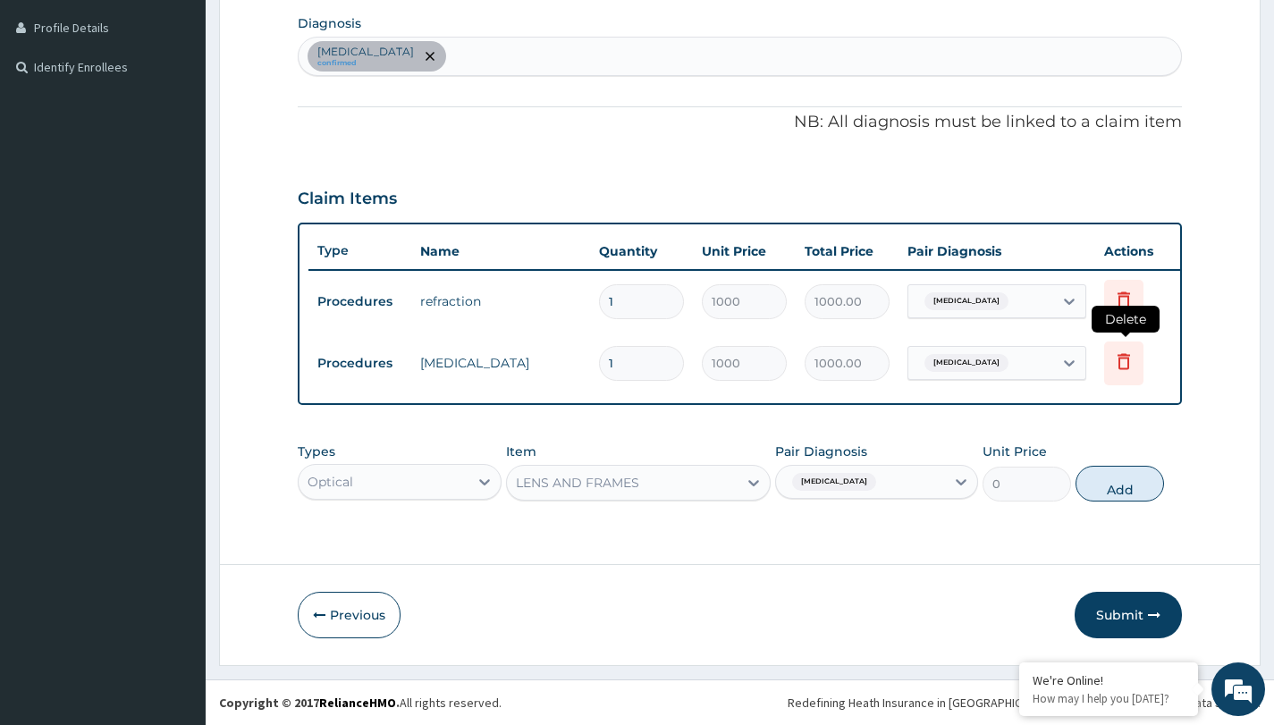
click at [1125, 353] on icon at bounding box center [1123, 361] width 13 height 16
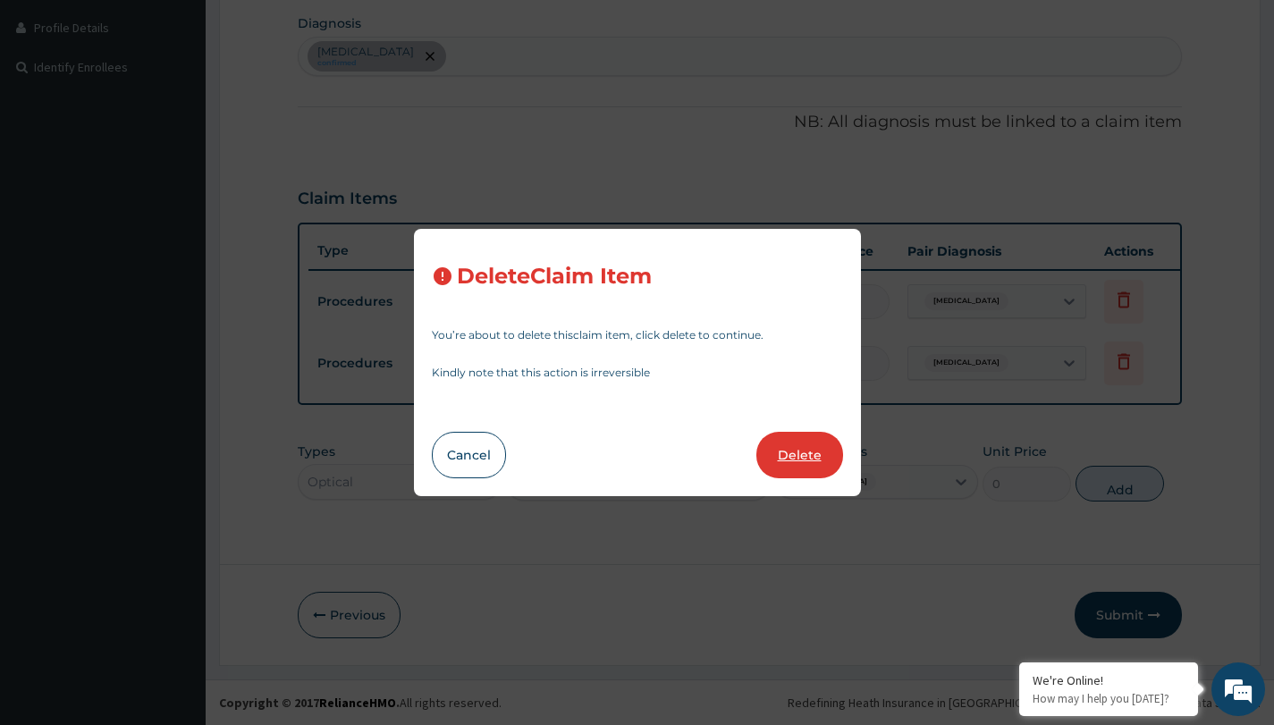
click at [803, 446] on button "Delete" at bounding box center [799, 455] width 87 height 46
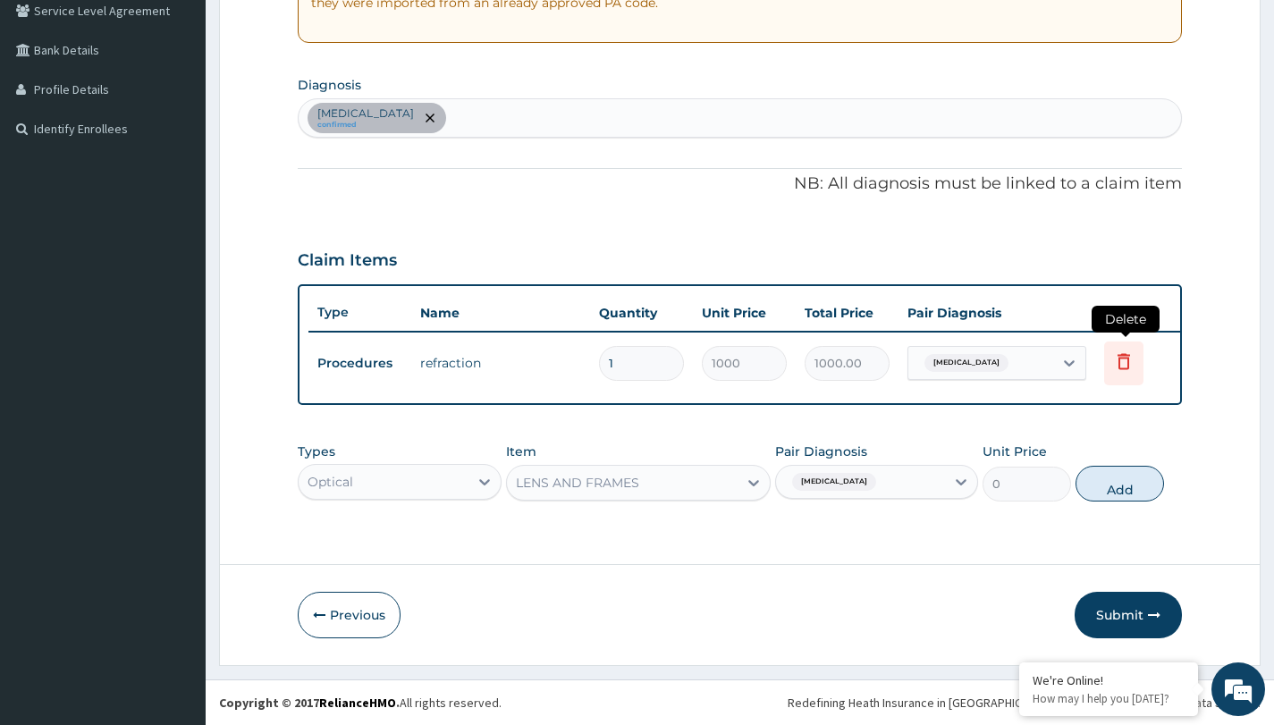
click at [1118, 350] on icon at bounding box center [1123, 360] width 21 height 21
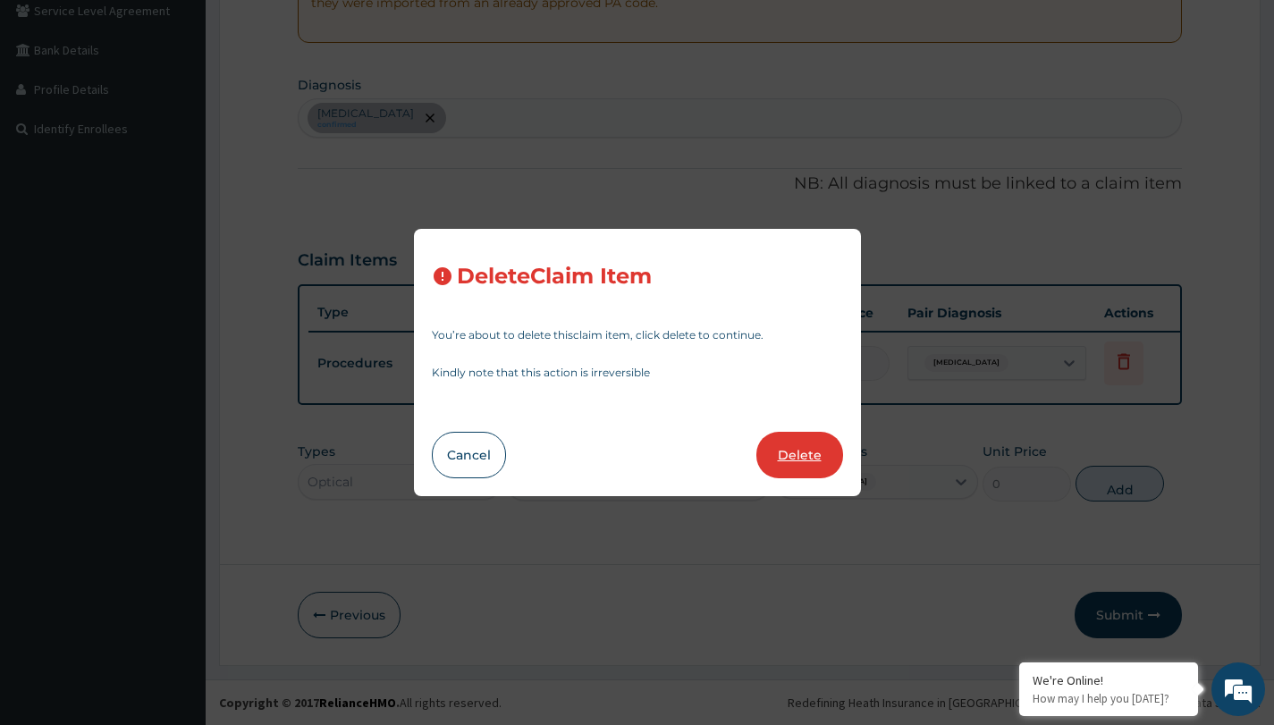
click at [815, 457] on button "Delete" at bounding box center [799, 455] width 87 height 46
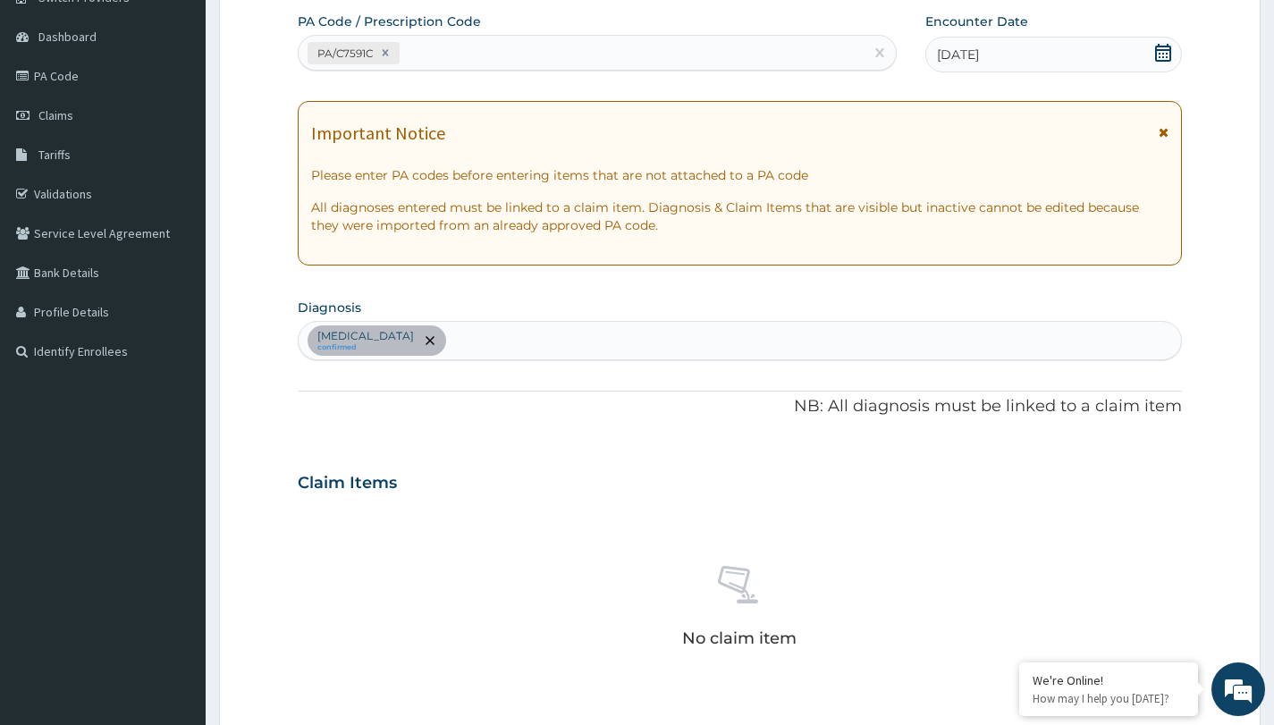
scroll to position [126, 0]
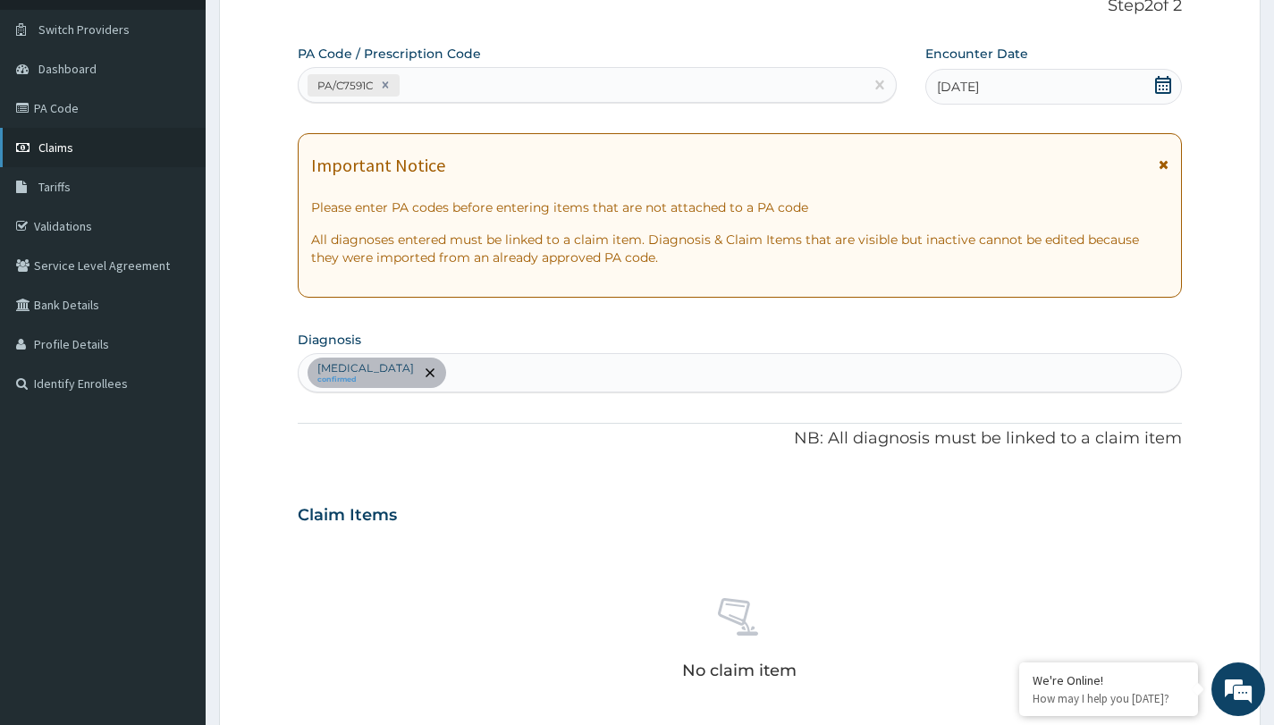
click at [71, 141] on span "Claims" at bounding box center [55, 147] width 35 height 16
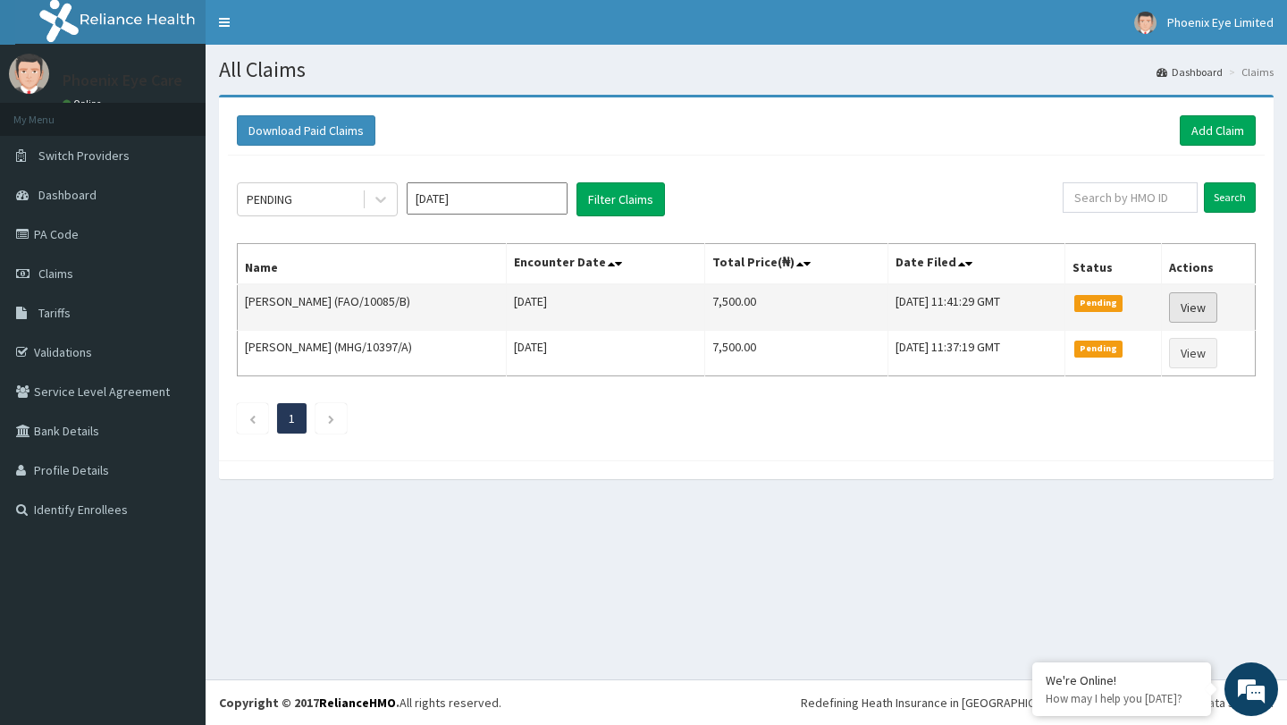
click at [1207, 305] on link "View" at bounding box center [1193, 307] width 48 height 30
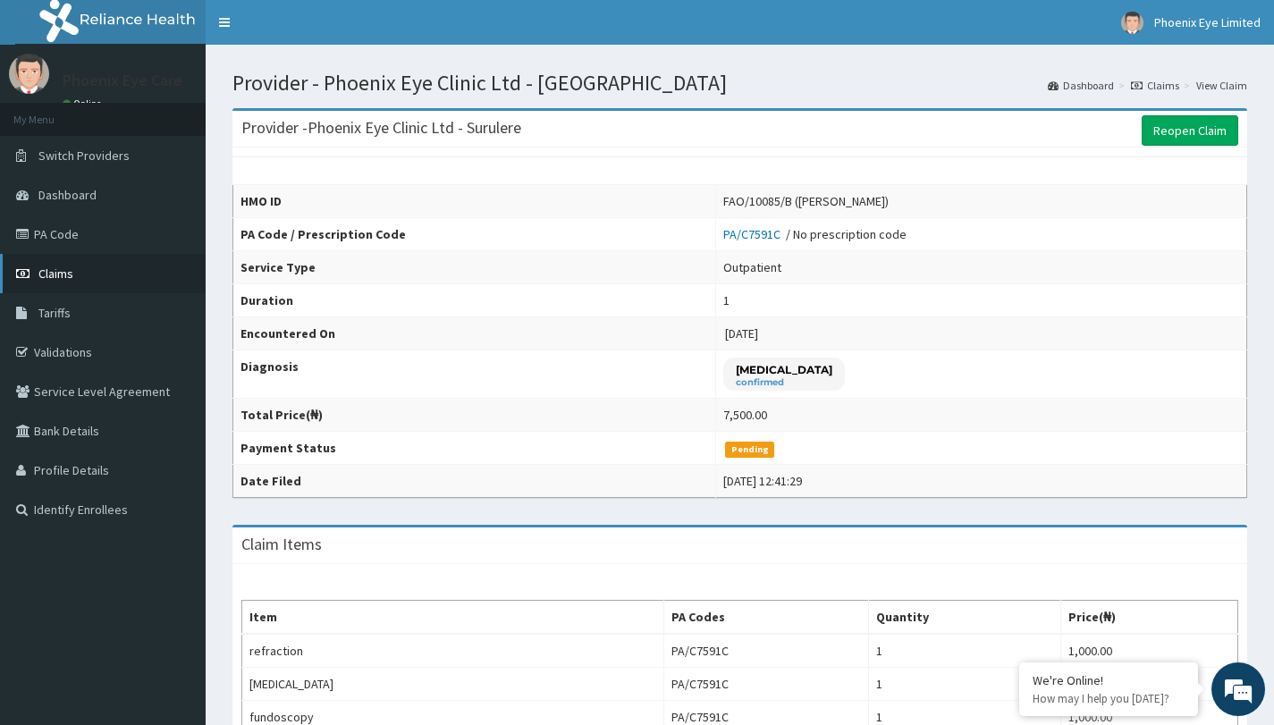
click at [61, 271] on span "Claims" at bounding box center [55, 273] width 35 height 16
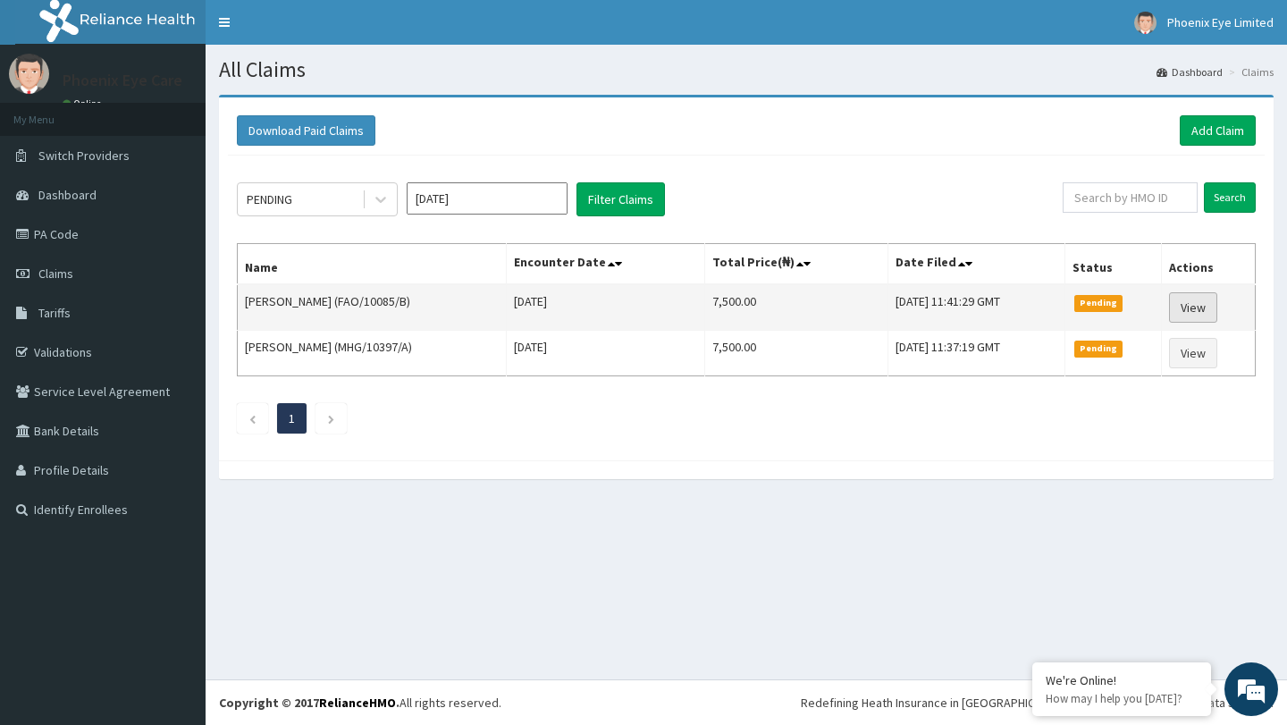
click at [1193, 306] on link "View" at bounding box center [1193, 307] width 48 height 30
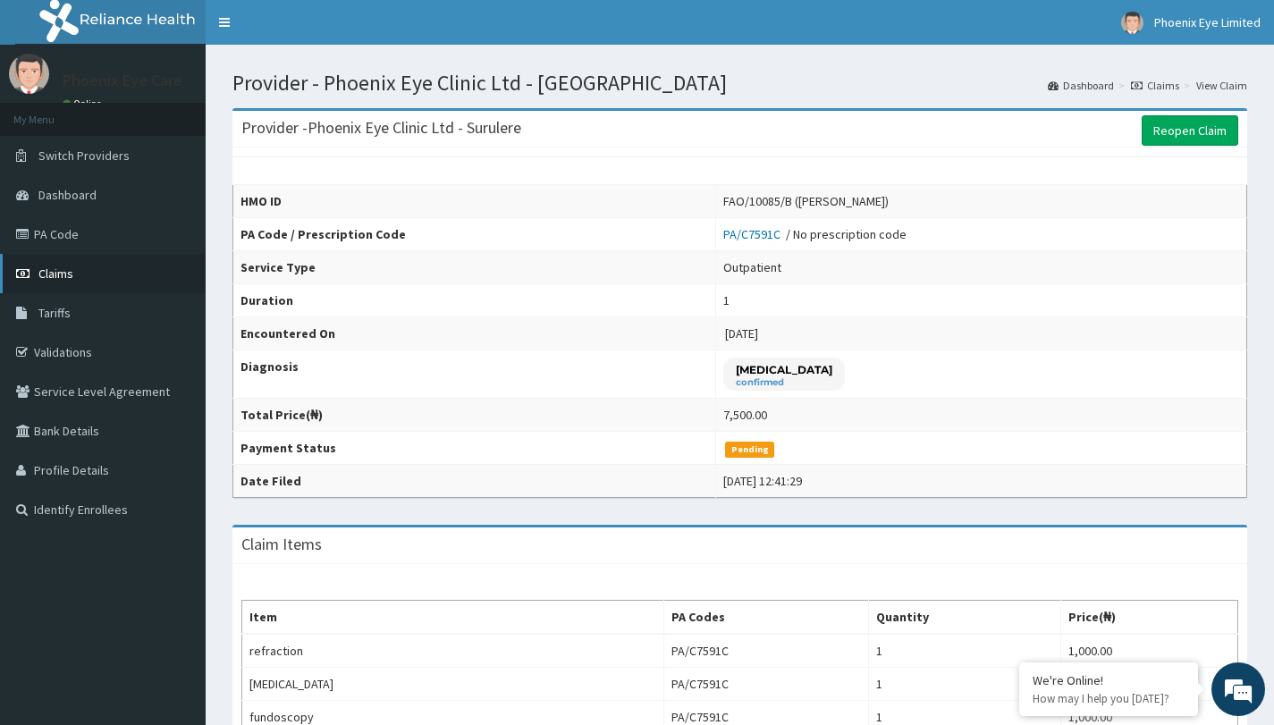
click at [79, 278] on link "Claims" at bounding box center [103, 273] width 206 height 39
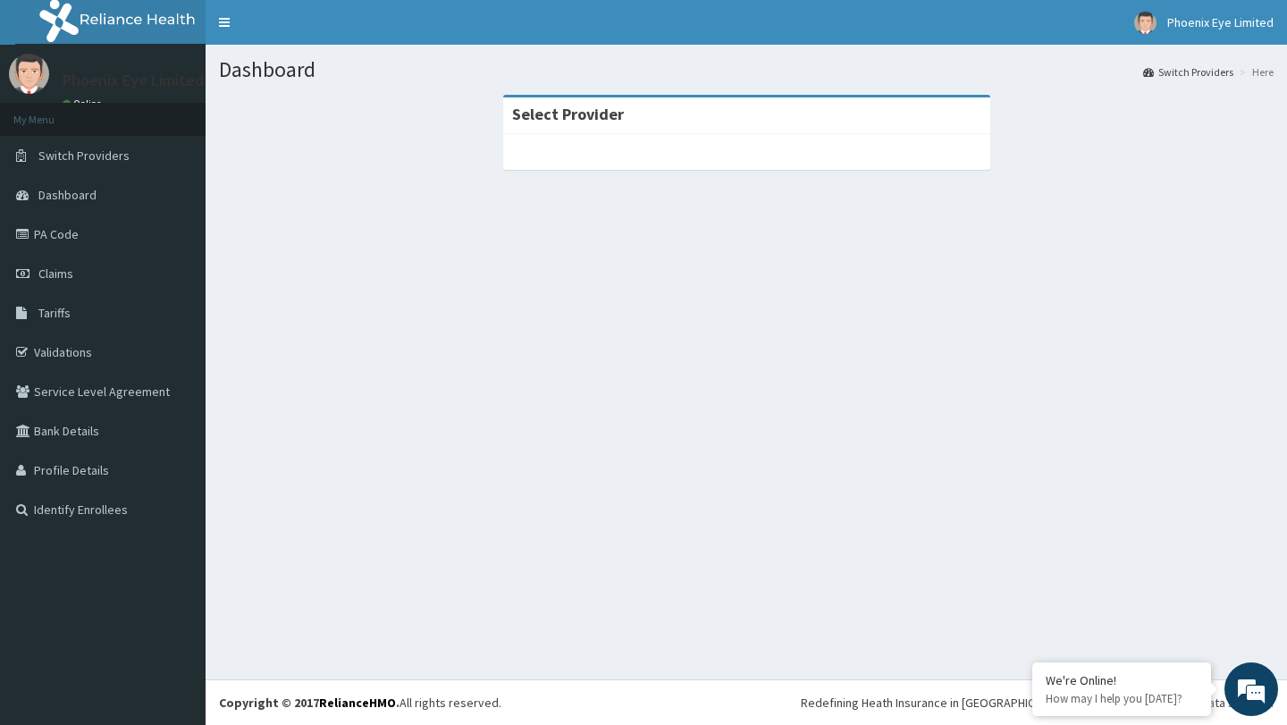
click at [600, 143] on div at bounding box center [746, 152] width 487 height 36
